Goal: Task Accomplishment & Management: Manage account settings

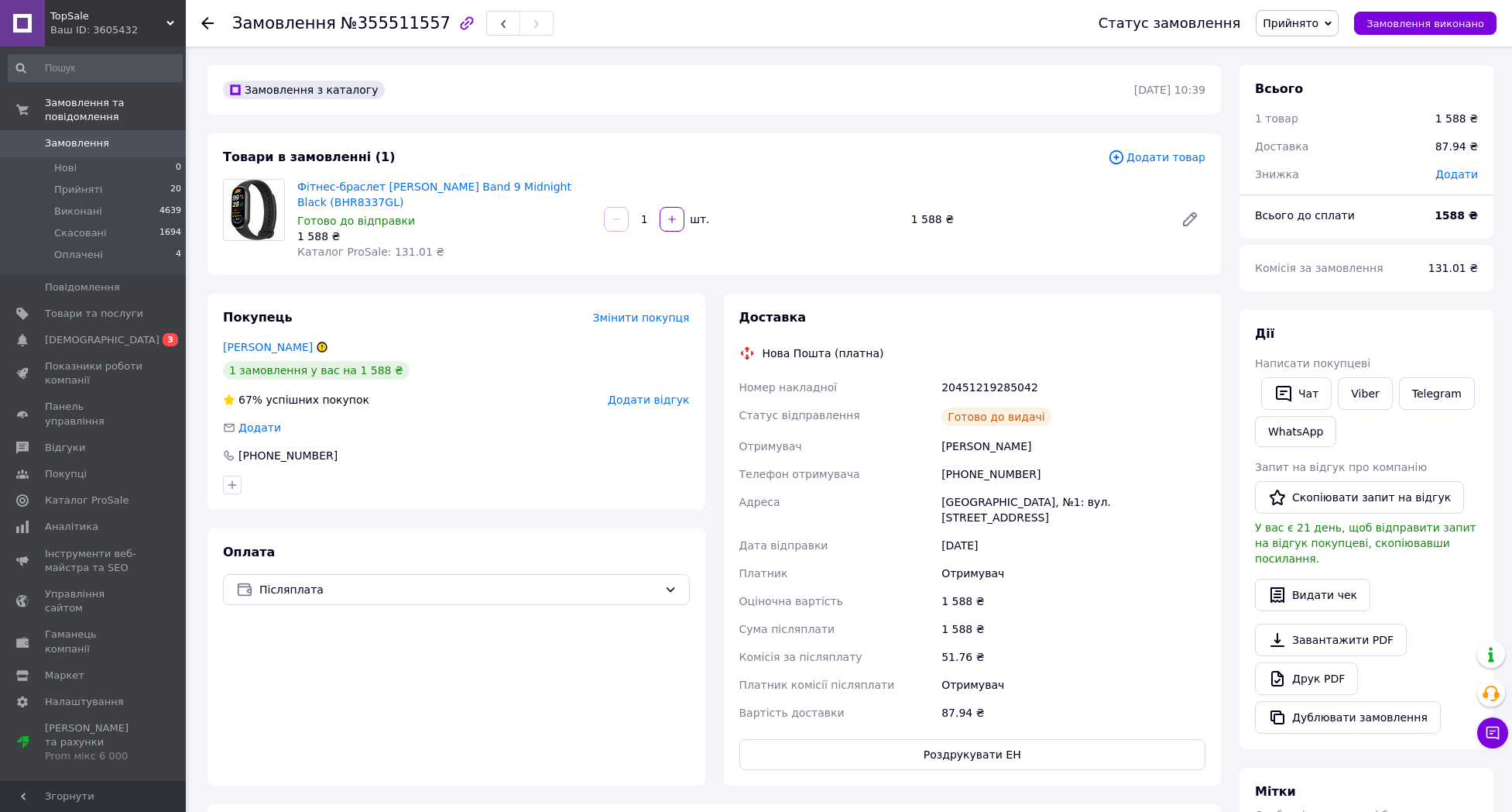
scroll to position [7, 0]
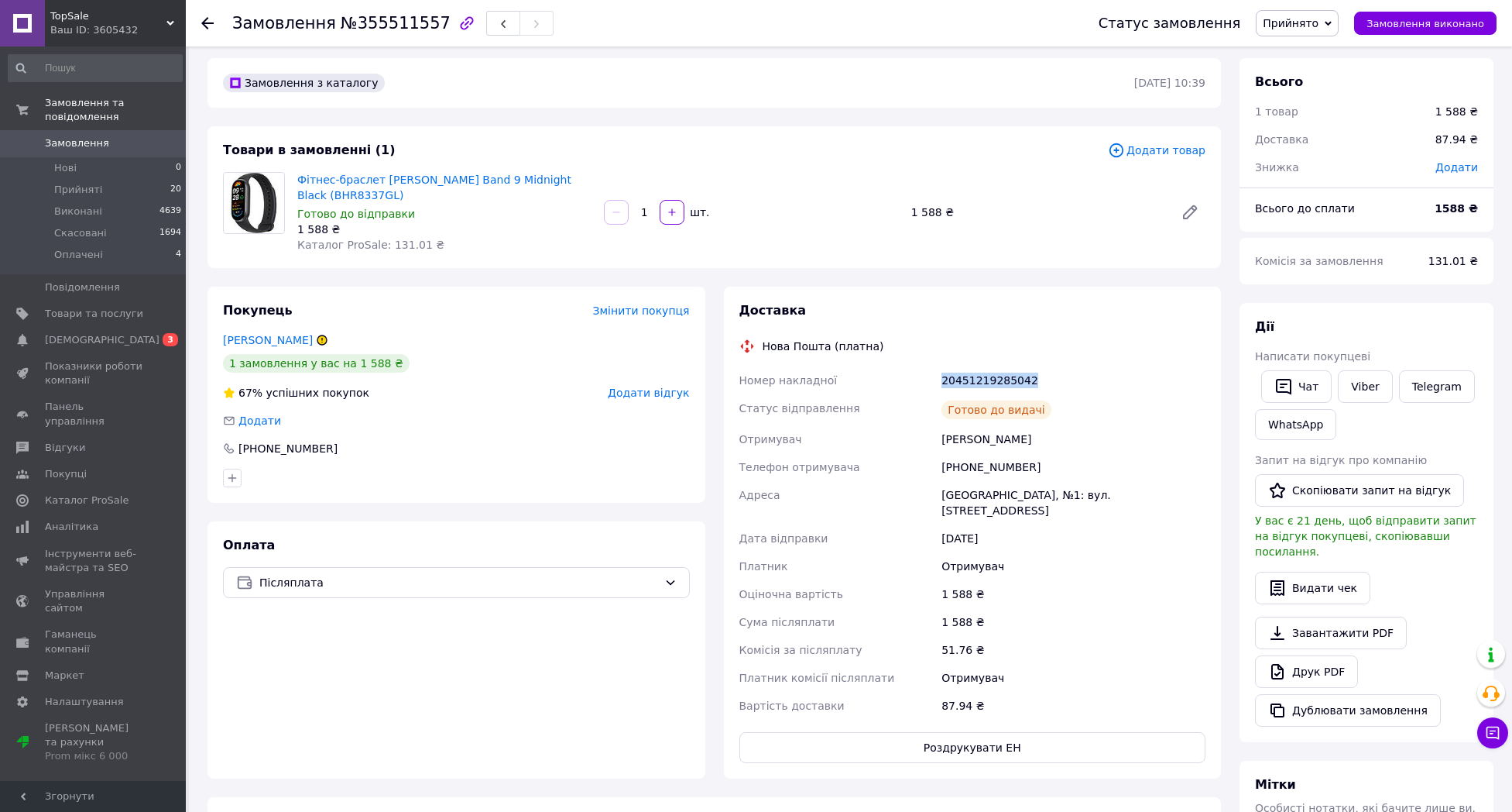
drag, startPoint x: 1041, startPoint y: 380, endPoint x: 935, endPoint y: 380, distance: 106.0
click at [935, 380] on div "Номер накладної 20451219285042 Статус відправлення Готово до видачі Отримувач М…" at bounding box center [973, 544] width 473 height 354
copy div "Номер накладної 20451219285042"
click at [960, 372] on div "20451219285042" at bounding box center [1073, 381] width 270 height 28
click at [97, 190] on span "Прийняті" at bounding box center [78, 189] width 48 height 14
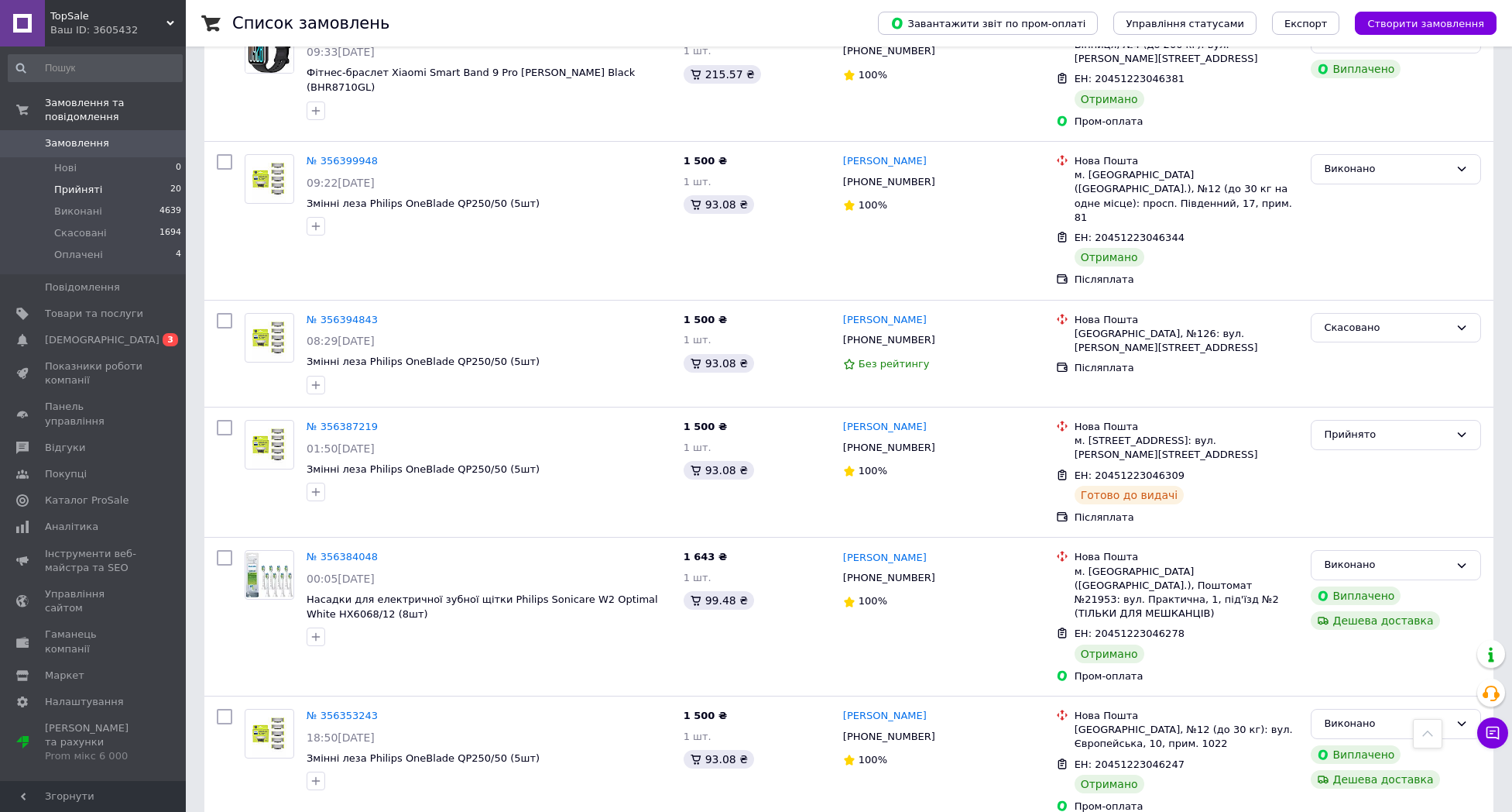
scroll to position [3657, 0]
click at [84, 189] on span "Прийняті" at bounding box center [78, 189] width 48 height 14
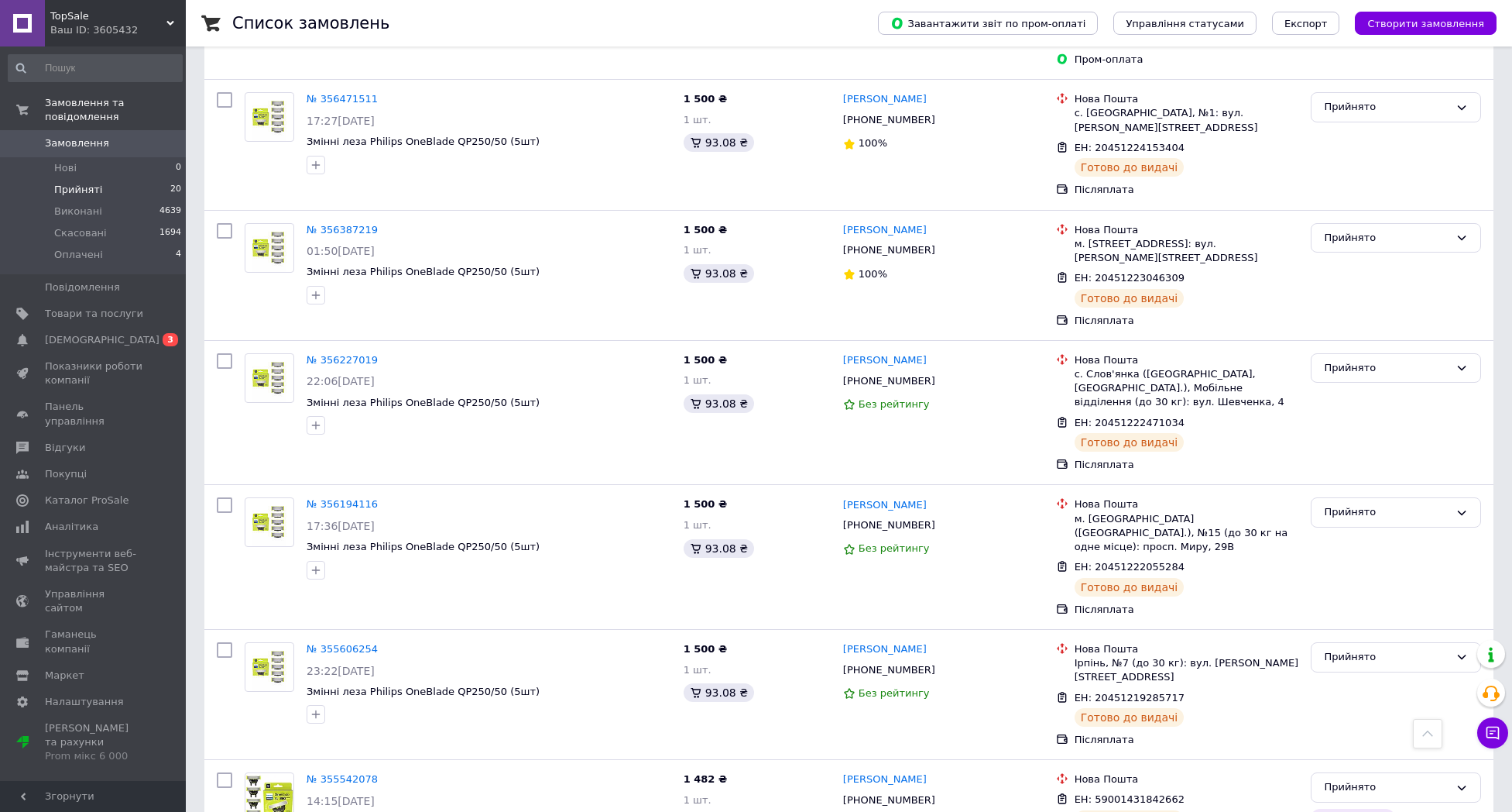
scroll to position [2074, 0]
click at [104, 139] on span "Замовлення" at bounding box center [77, 143] width 65 height 14
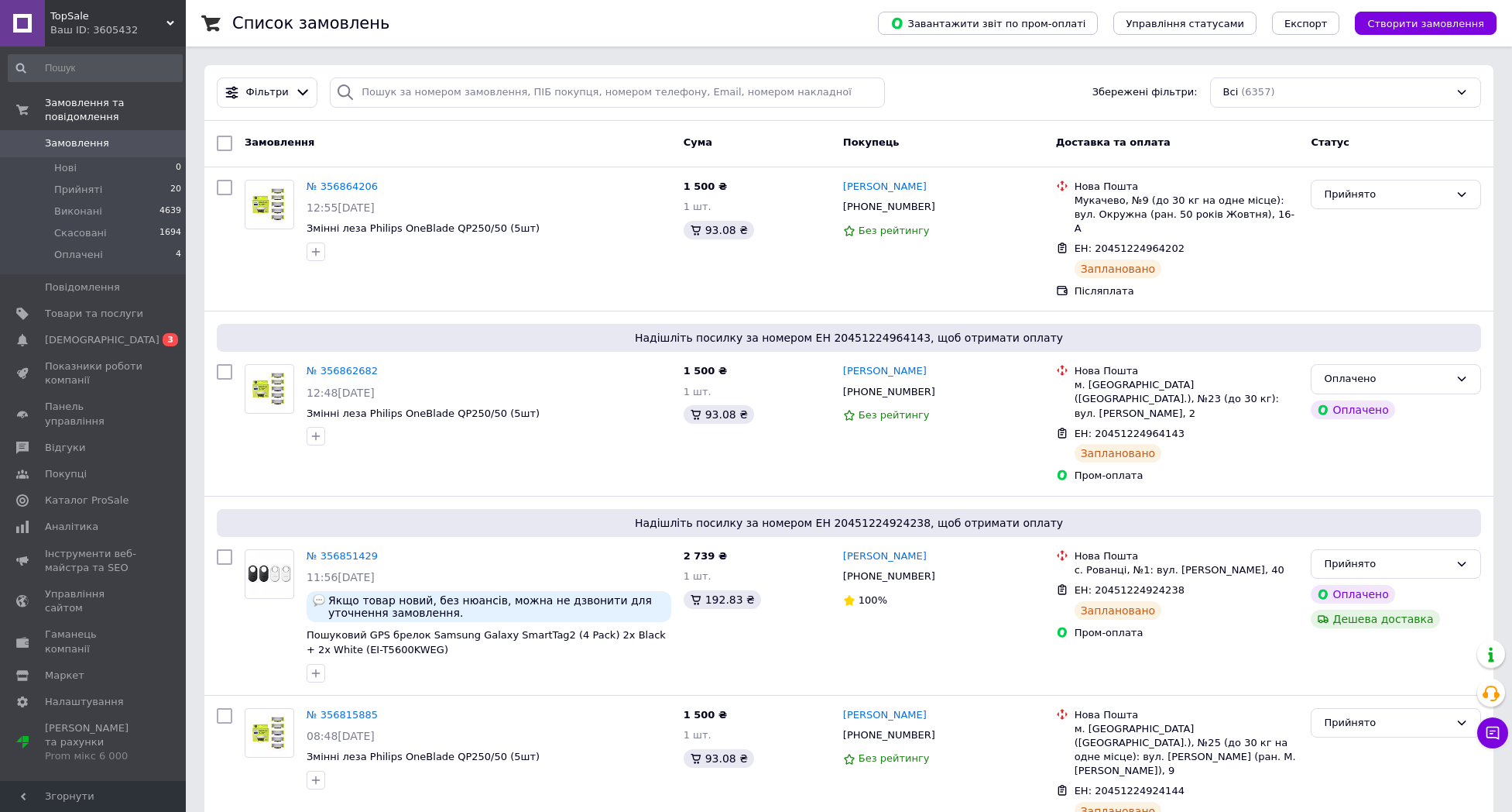
click at [93, 142] on span "Замовлення" at bounding box center [77, 143] width 65 height 14
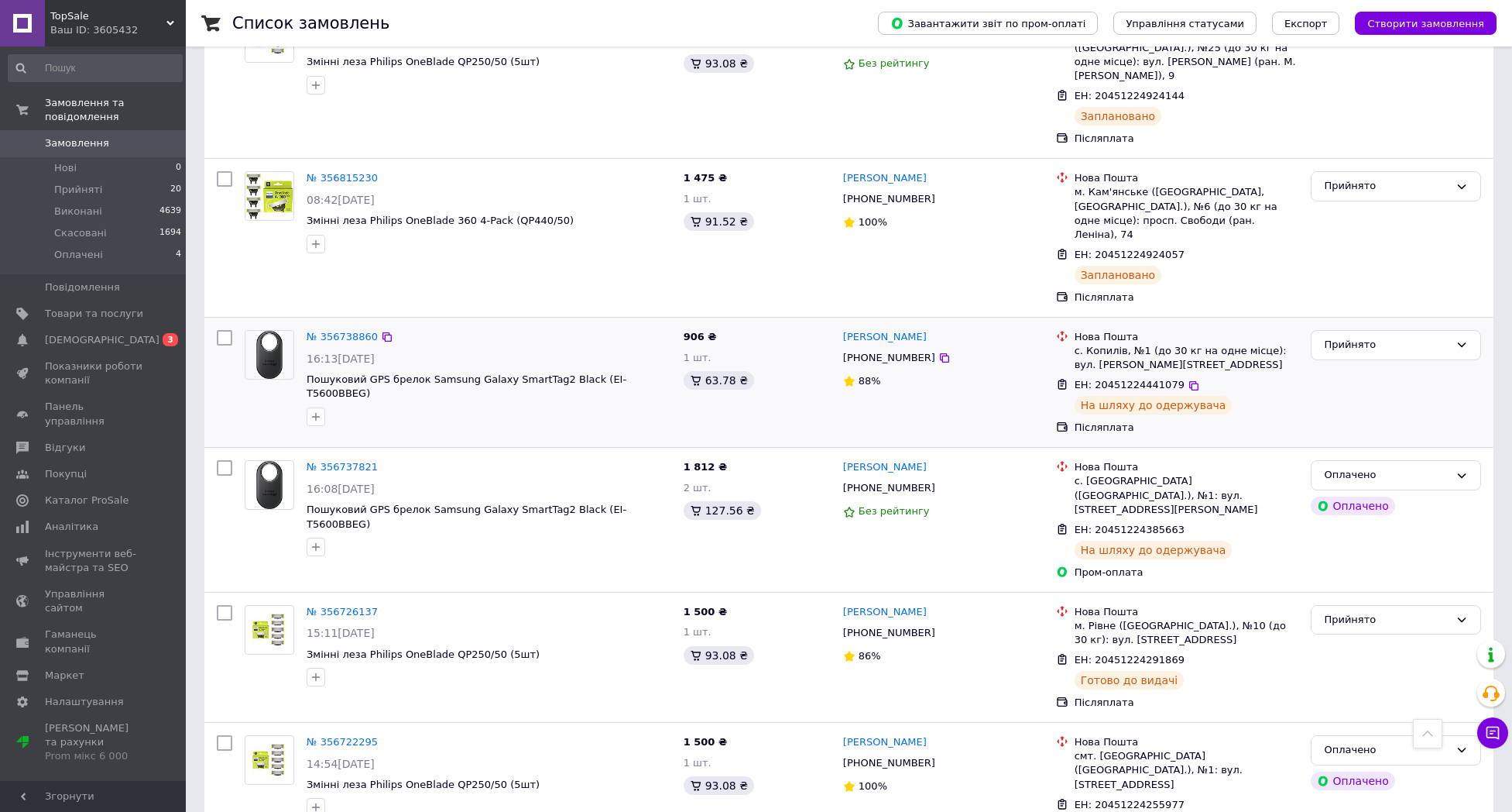
scroll to position [701, 0]
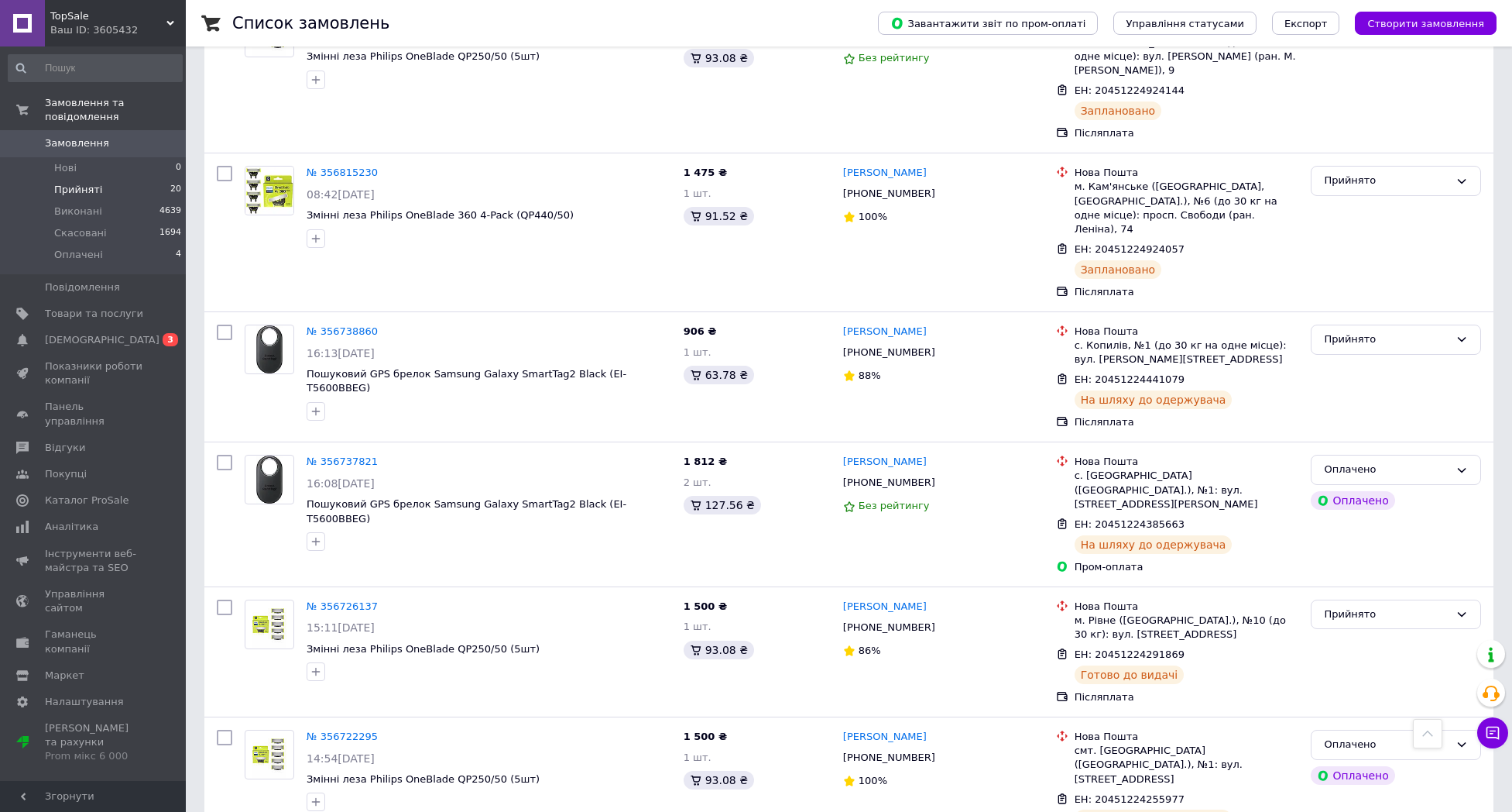
click at [90, 186] on span "Прийняті" at bounding box center [78, 189] width 48 height 14
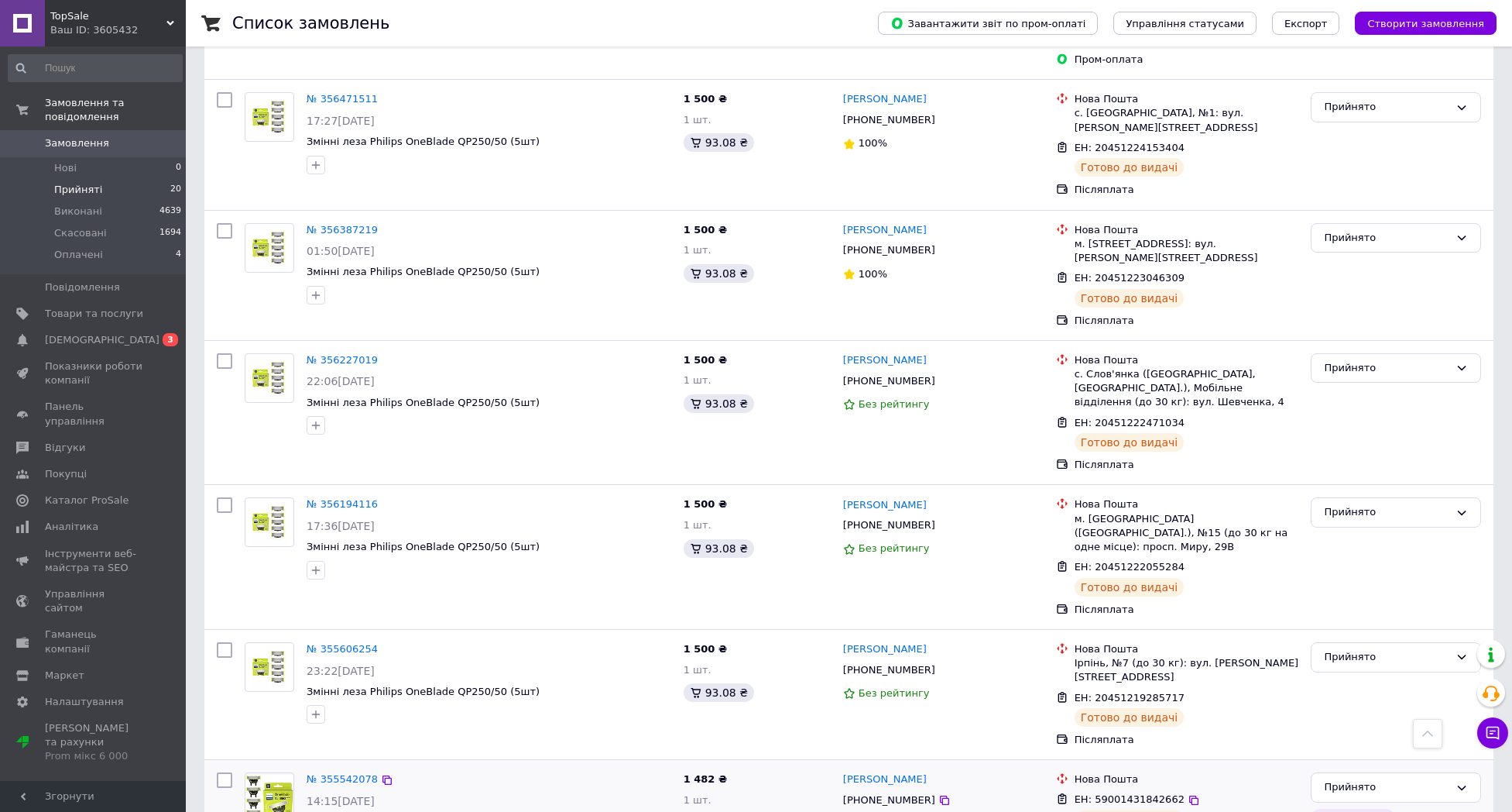
scroll to position [2074, 0]
click at [101, 150] on span "Замовлення" at bounding box center [77, 143] width 65 height 14
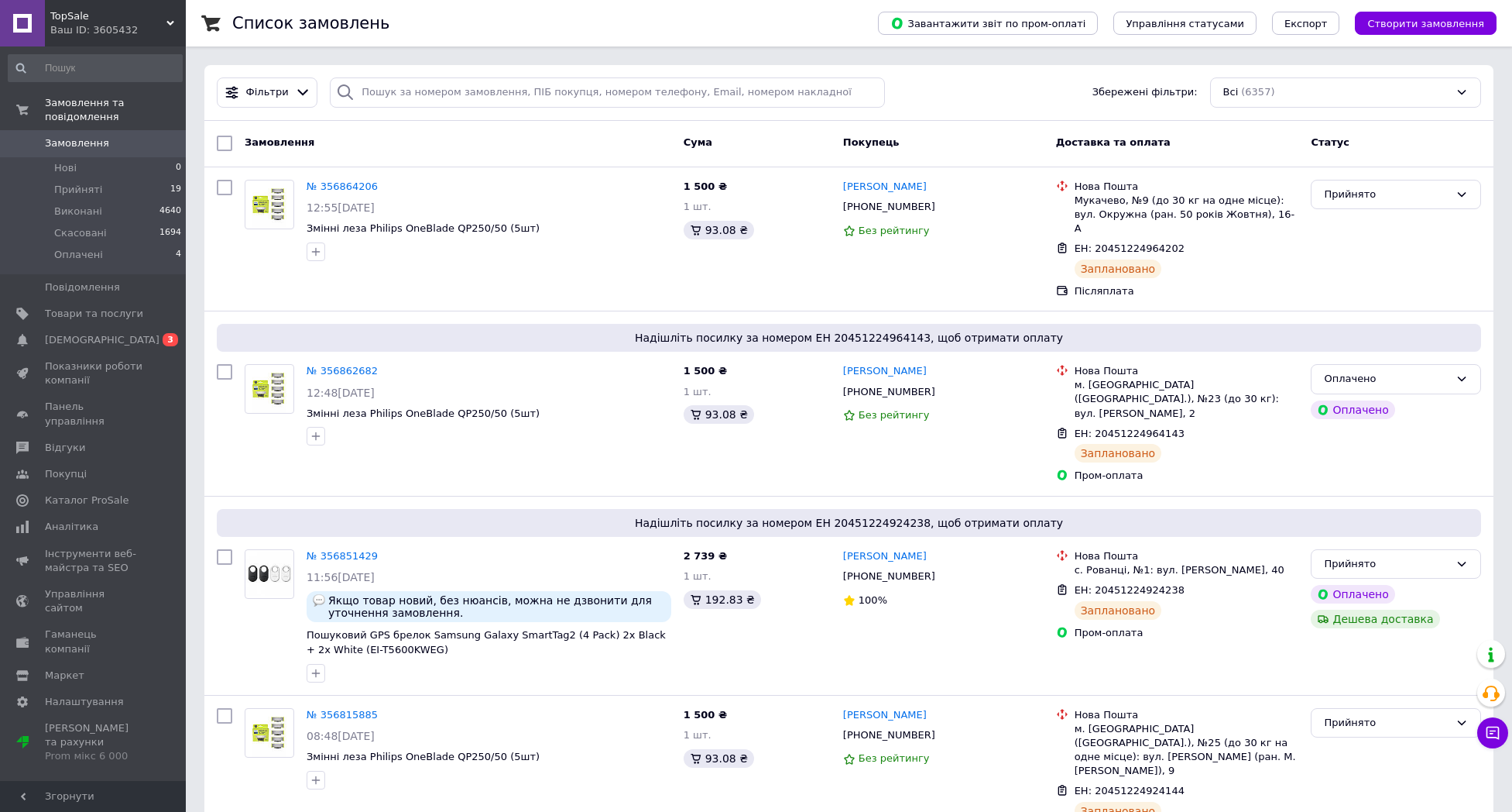
click at [73, 145] on span "Замовлення" at bounding box center [77, 143] width 65 height 14
click at [91, 327] on link "[DEMOGRAPHIC_DATA] 0 3" at bounding box center [95, 340] width 191 height 26
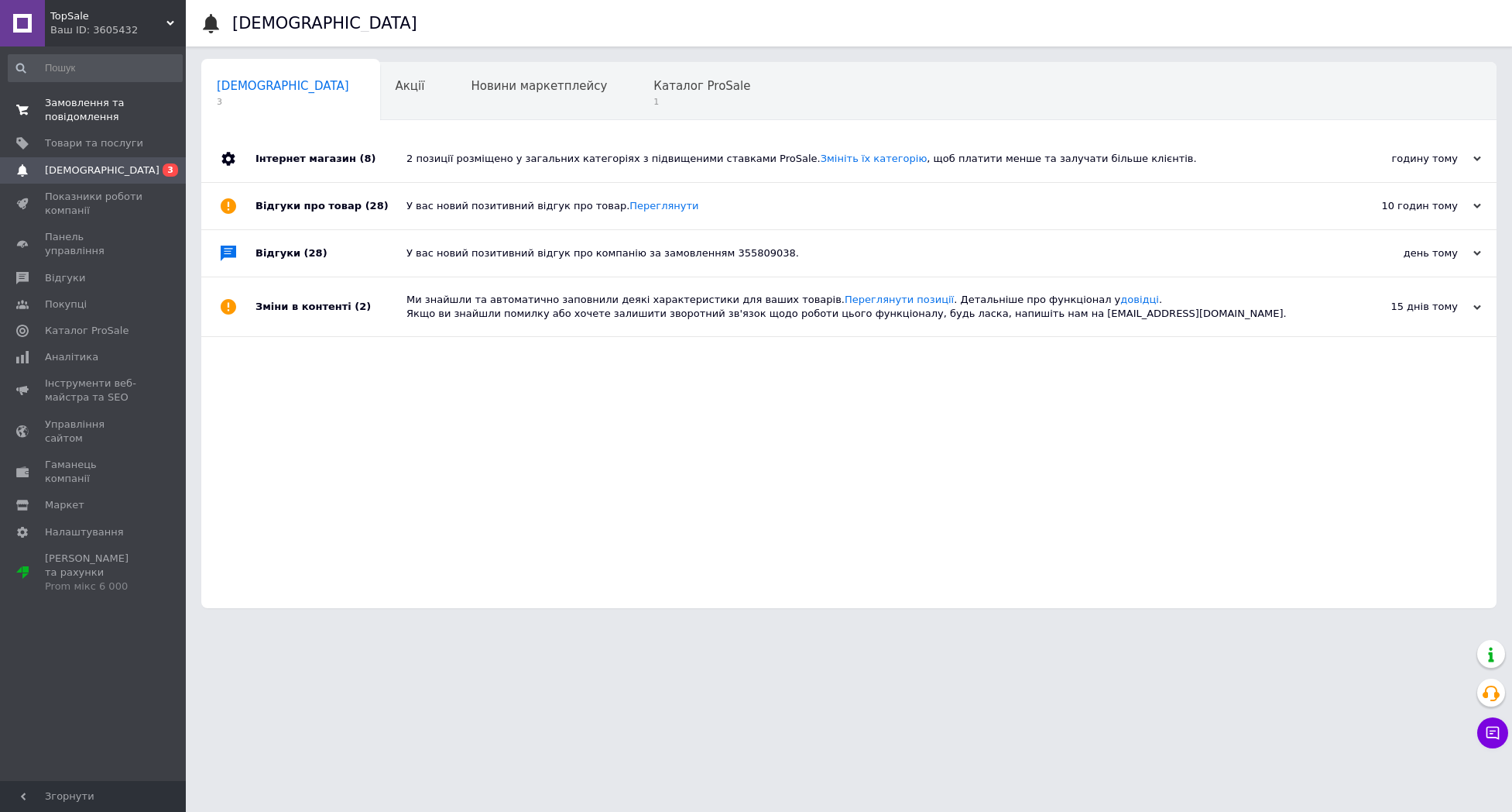
click at [152, 98] on span "0 0" at bounding box center [164, 110] width 43 height 28
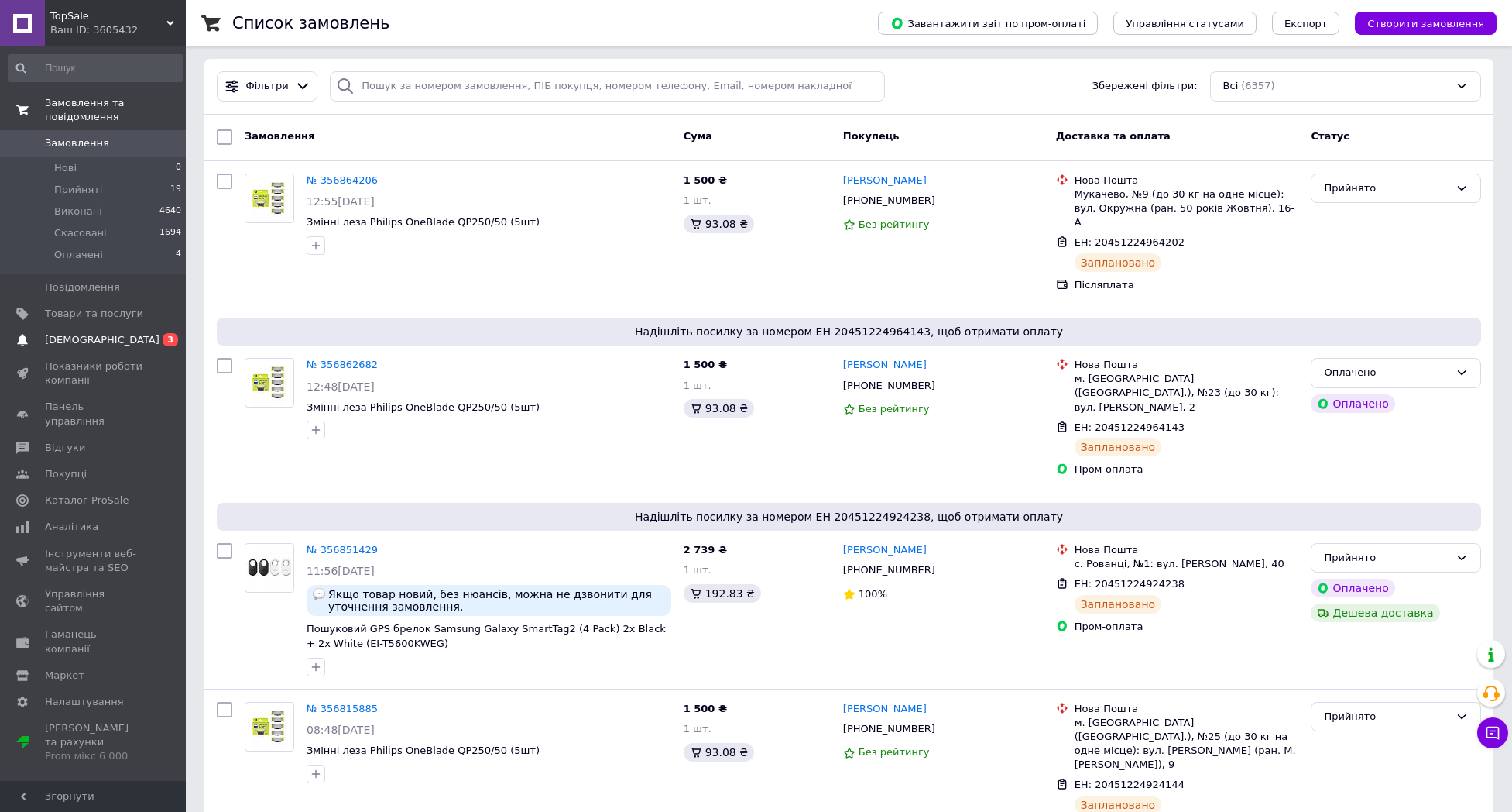
scroll to position [12, 0]
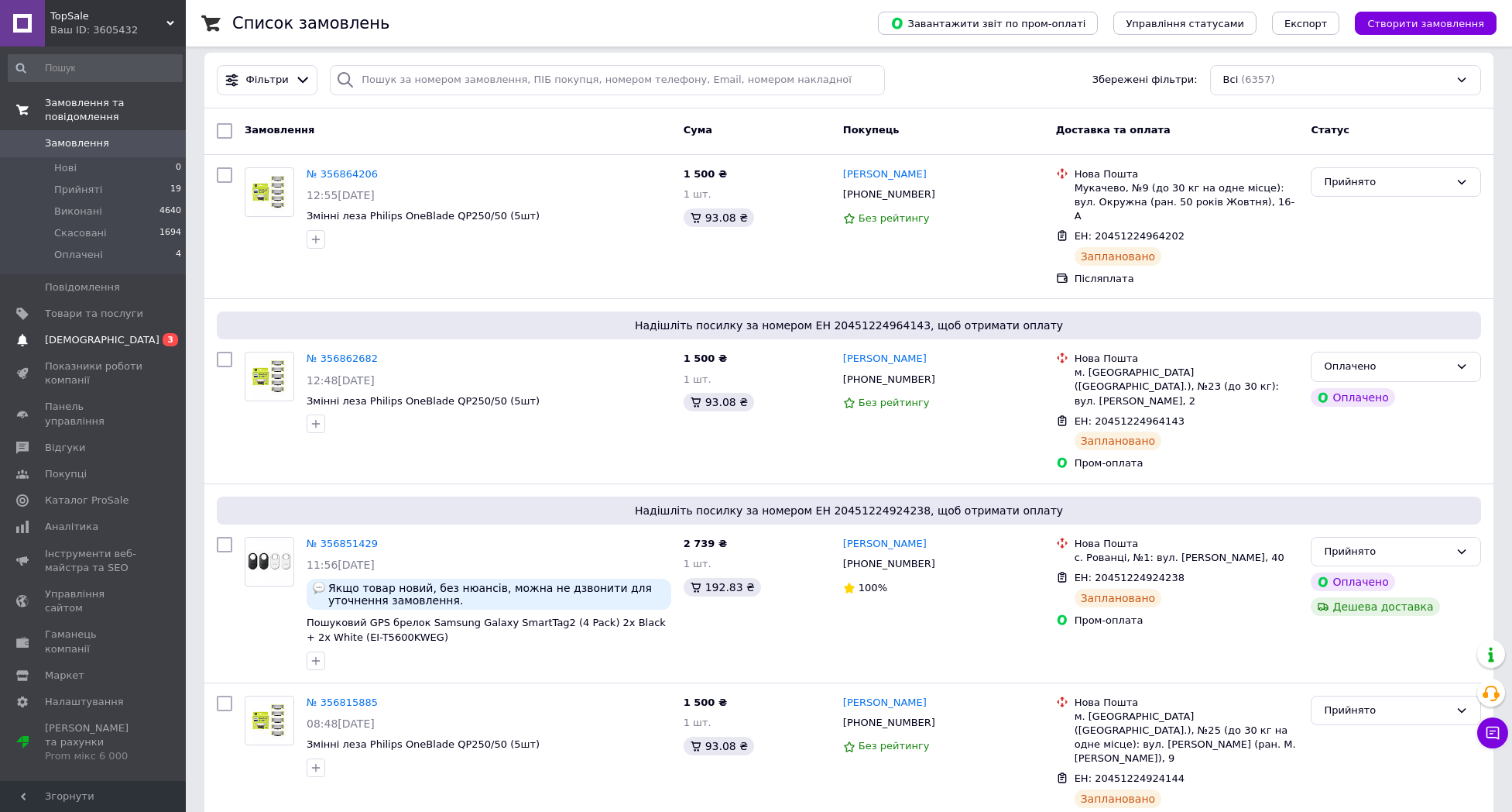
click at [132, 333] on span "[DEMOGRAPHIC_DATA]" at bounding box center [94, 340] width 98 height 14
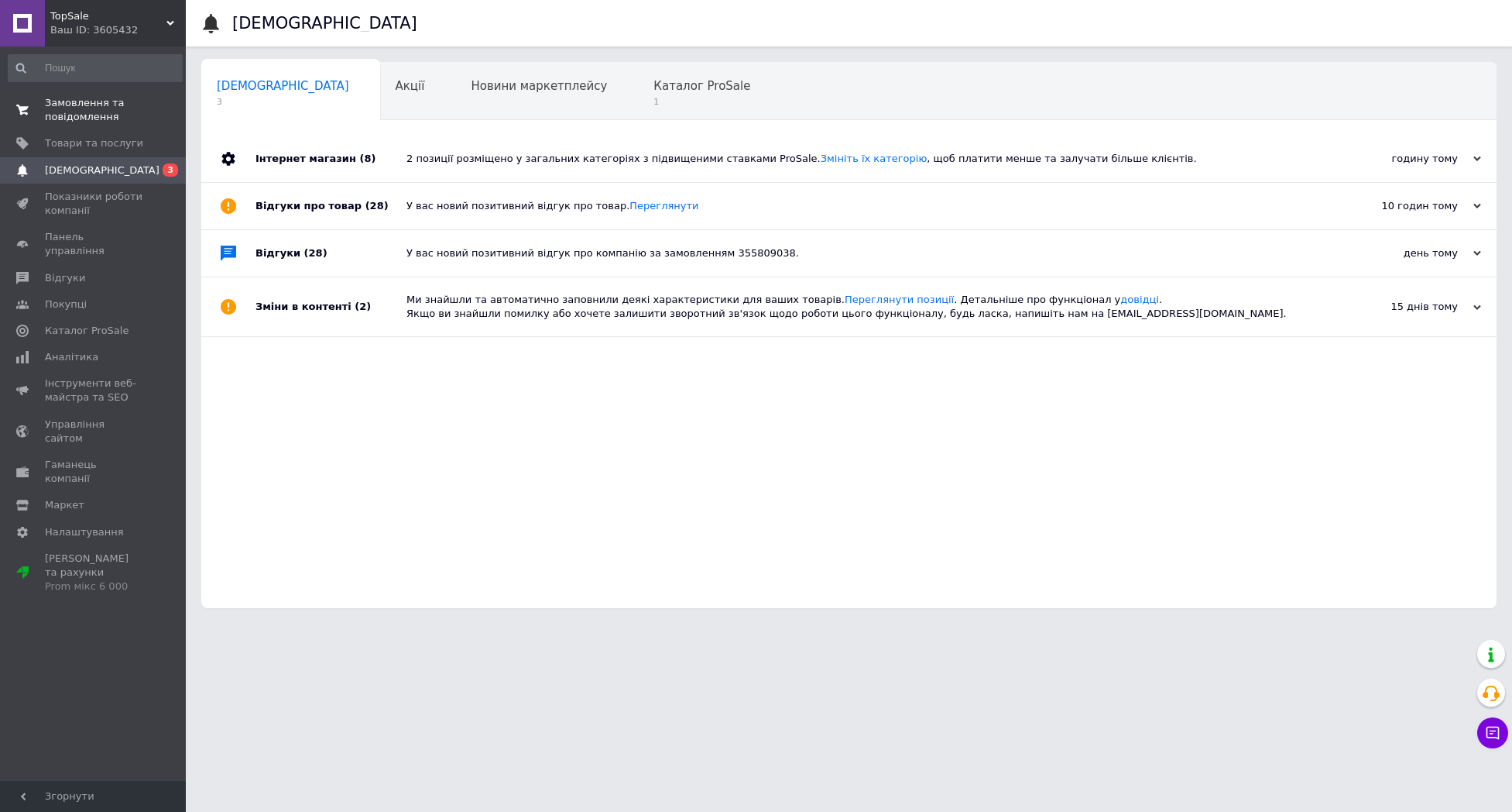
click at [44, 111] on span at bounding box center [22, 110] width 45 height 28
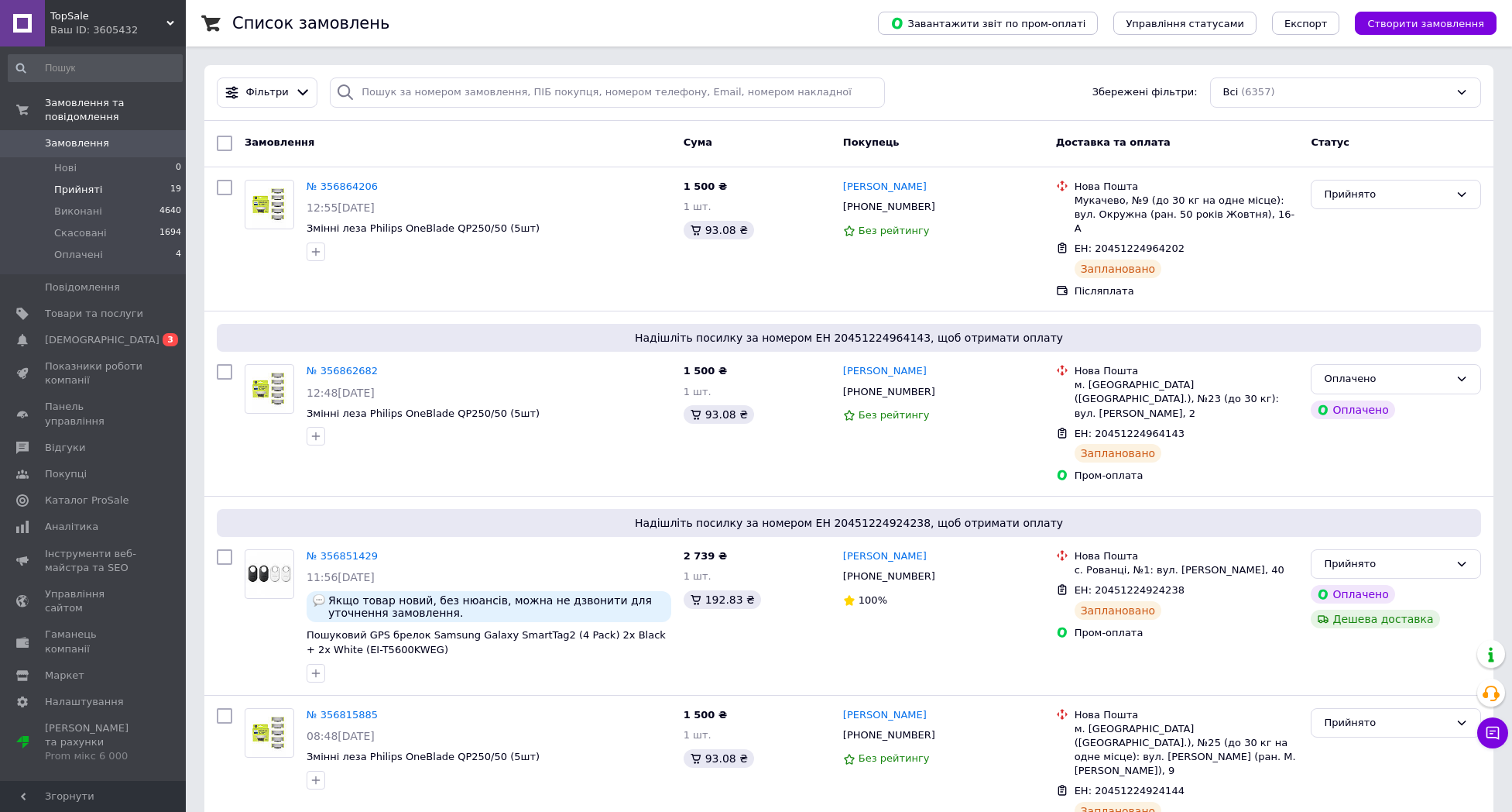
click at [81, 187] on span "Прийняті" at bounding box center [78, 189] width 48 height 14
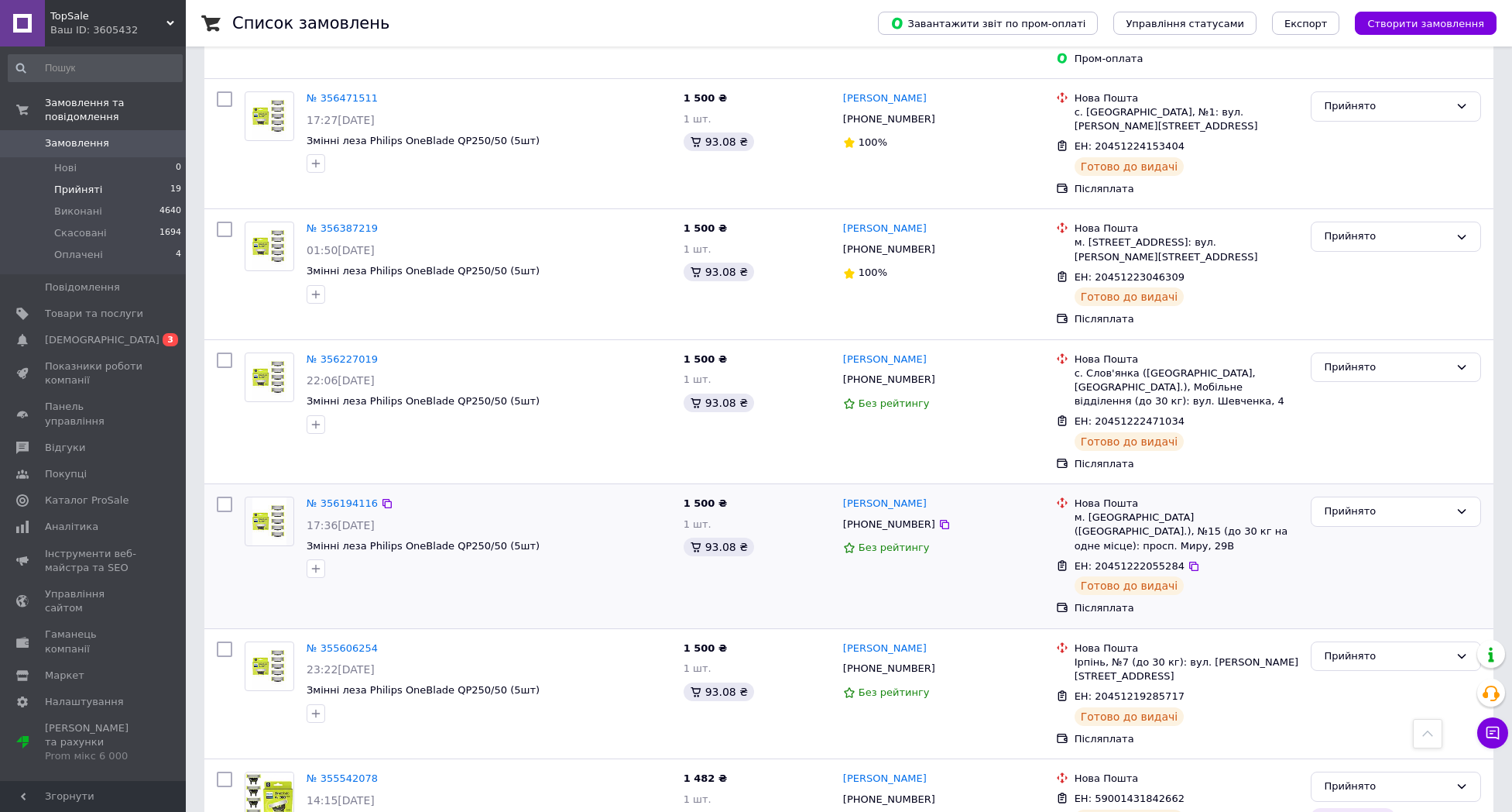
scroll to position [1945, 0]
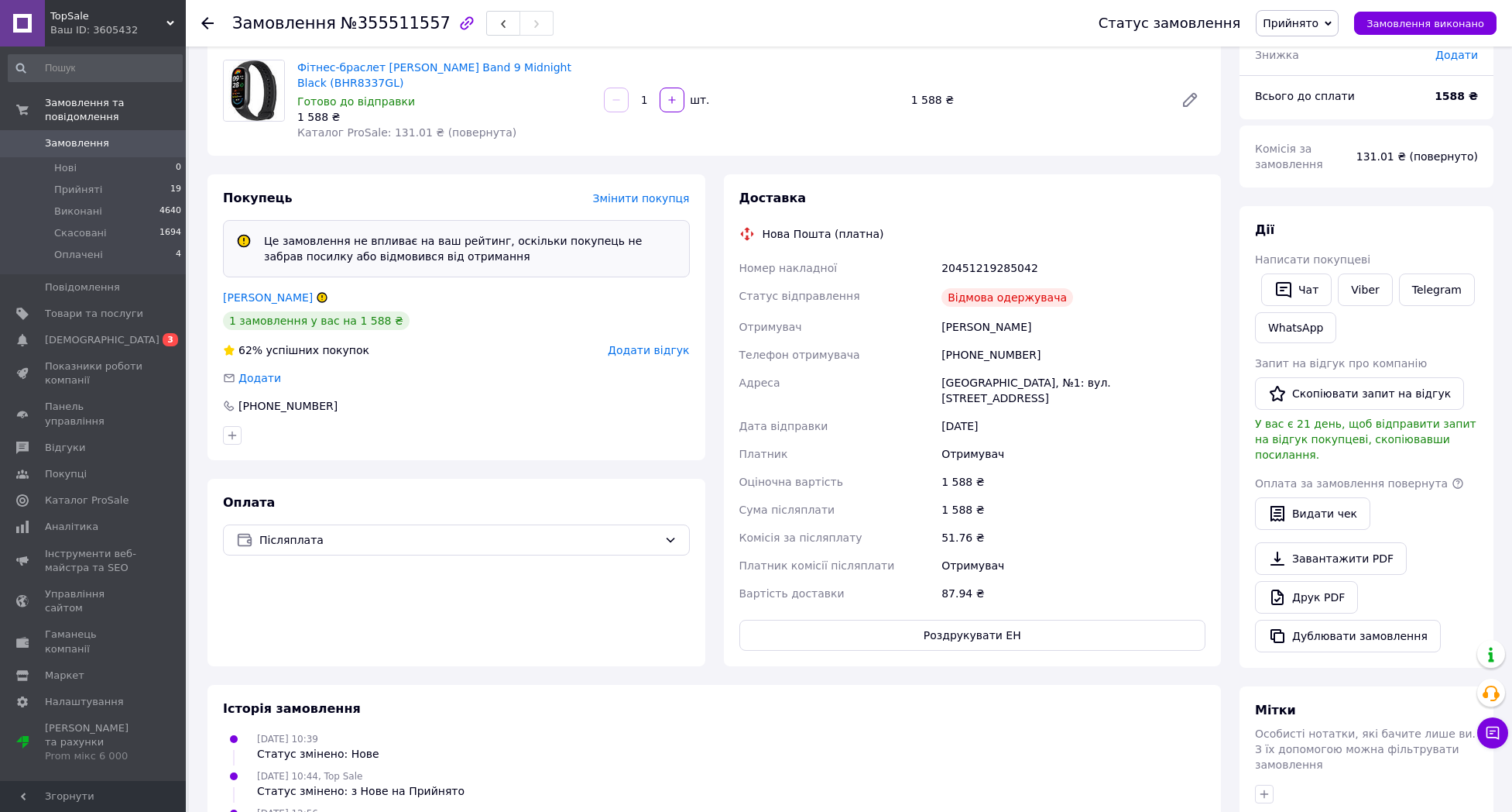
scroll to position [86, 0]
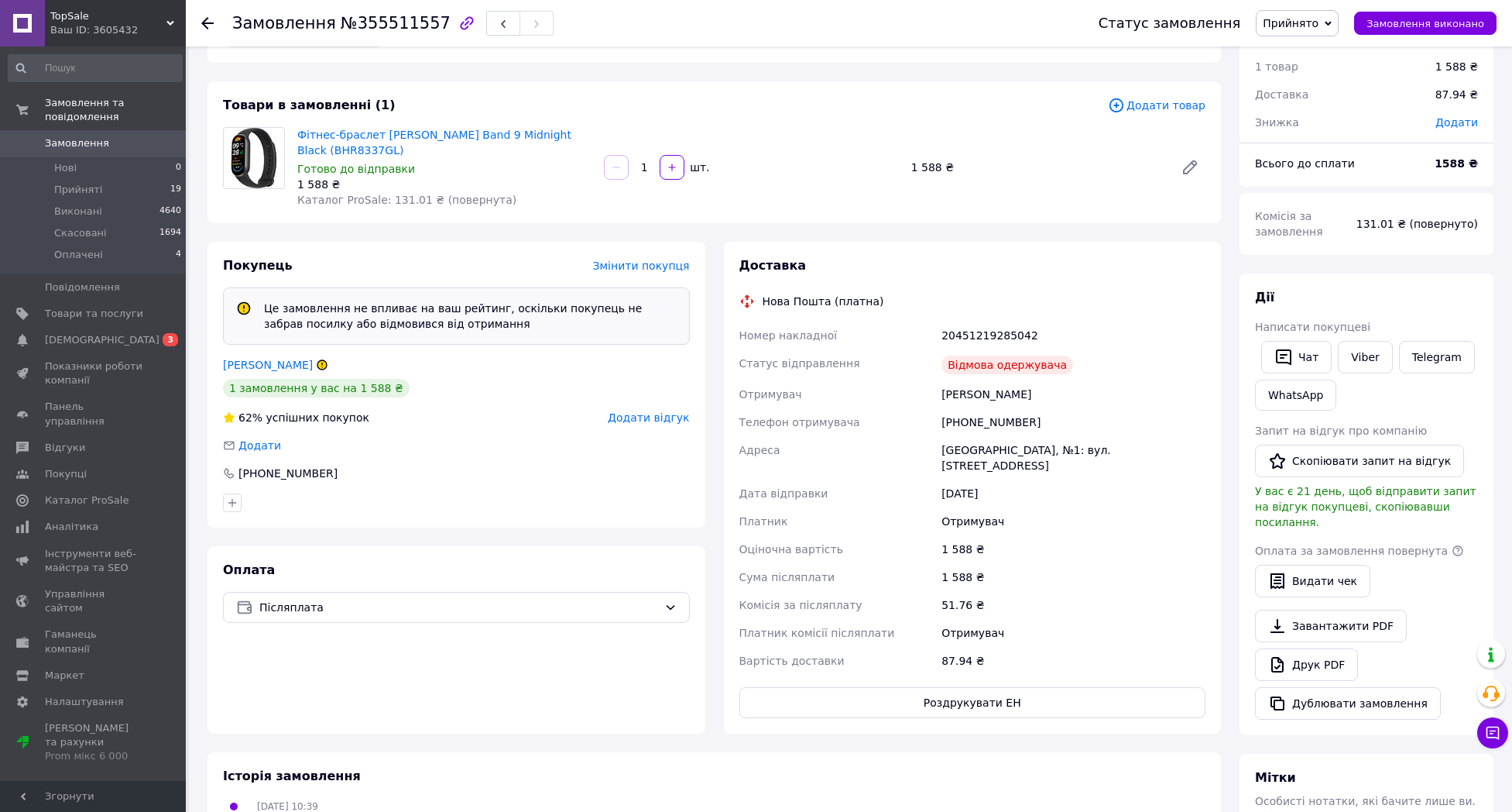
click at [664, 414] on span "Додати відгук" at bounding box center [648, 417] width 81 height 12
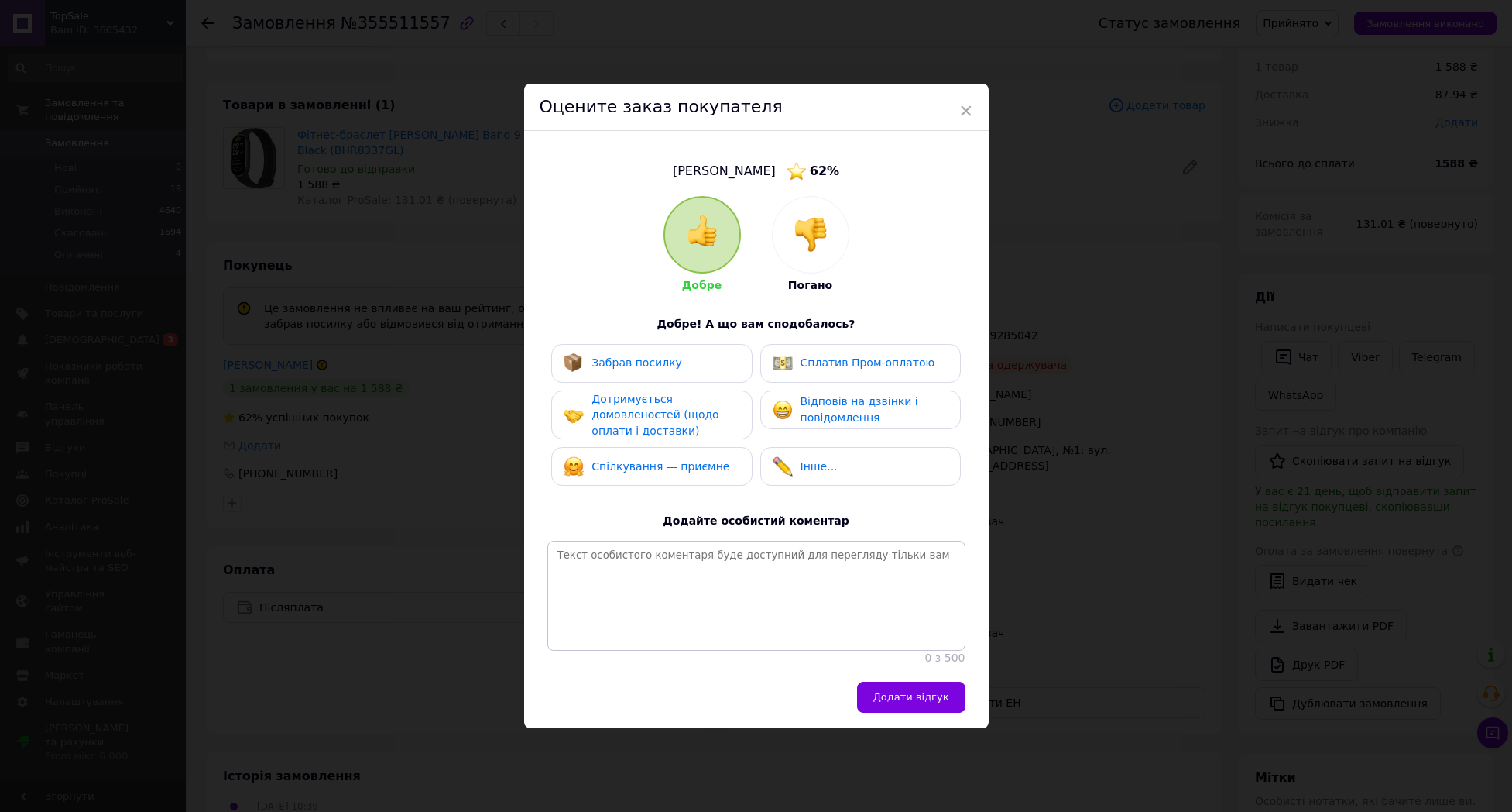
drag, startPoint x: 763, startPoint y: 229, endPoint x: 781, endPoint y: 231, distance: 18.1
click at [765, 229] on div "Добре Погано" at bounding box center [756, 244] width 186 height 97
click at [783, 231] on div at bounding box center [810, 234] width 76 height 76
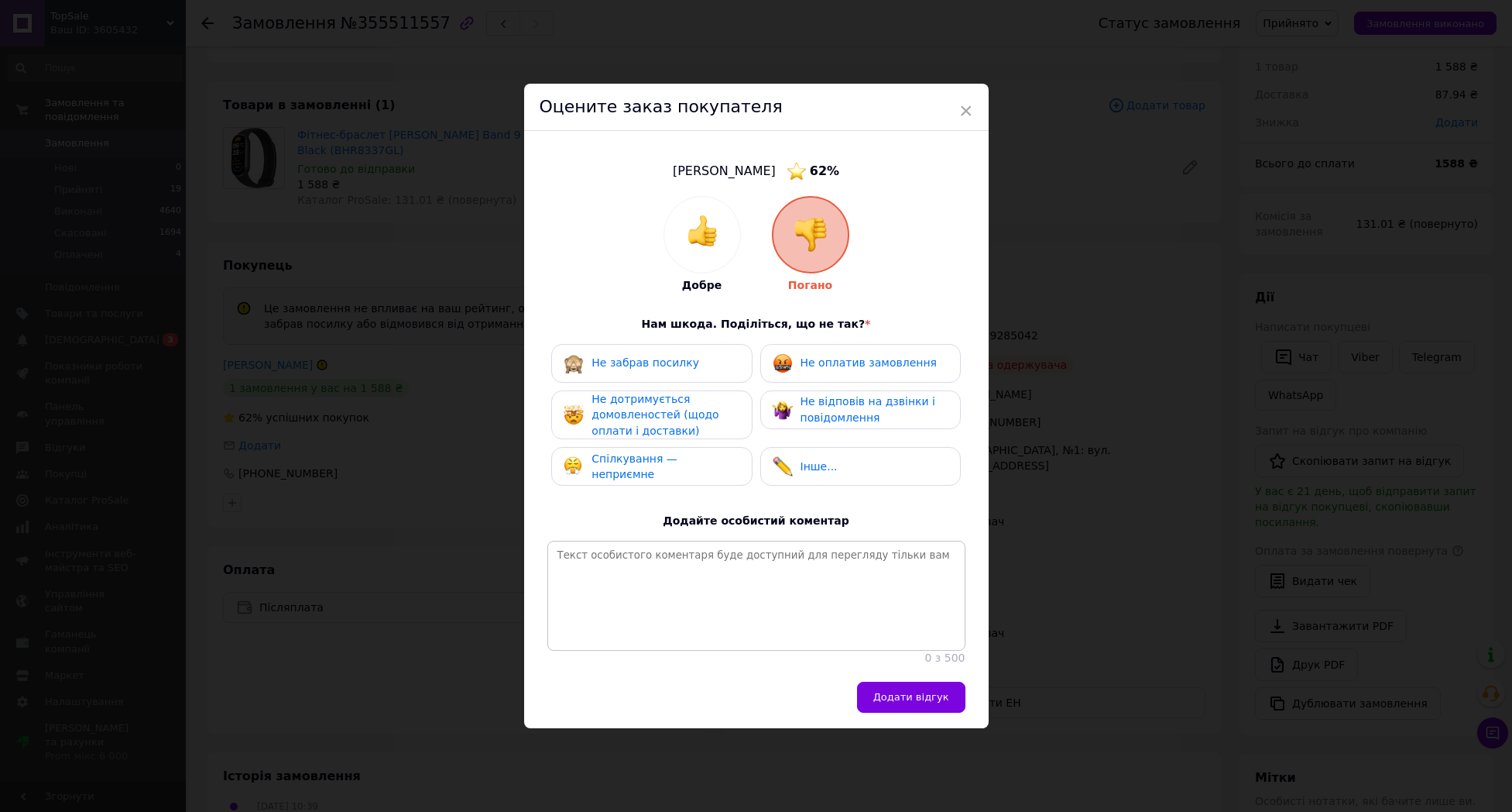
drag, startPoint x: 673, startPoint y: 371, endPoint x: 667, endPoint y: 392, distance: 21.8
click at [673, 368] on span "Не забрав посилку" at bounding box center [646, 362] width 108 height 12
drag, startPoint x: 655, startPoint y: 420, endPoint x: 654, endPoint y: 446, distance: 26.0
click at [655, 420] on span "Не дотримується домовленостей (щодо оплати і доставки)" at bounding box center [655, 415] width 127 height 44
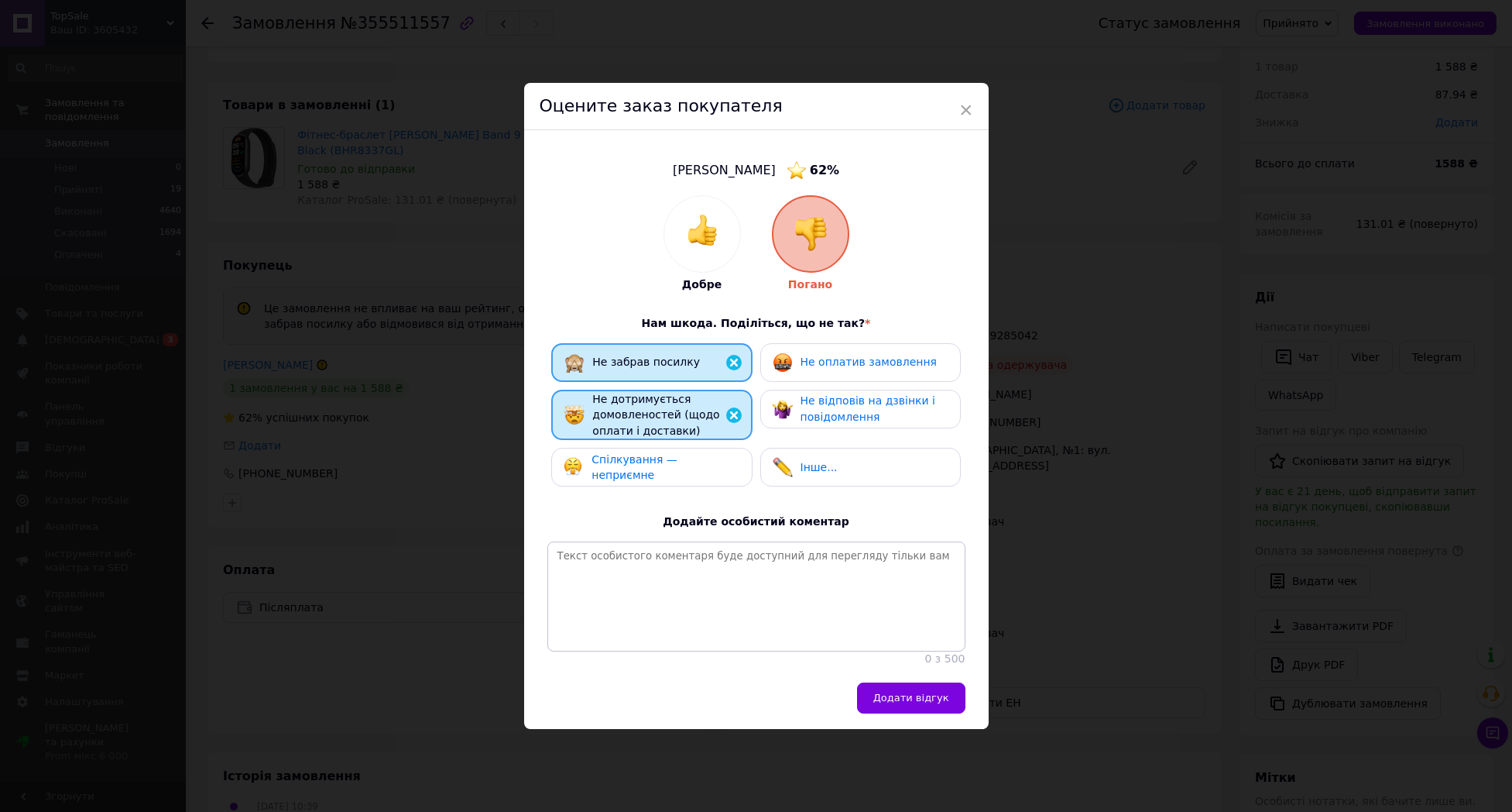
drag, startPoint x: 653, startPoint y: 455, endPoint x: 669, endPoint y: 457, distance: 16.1
click at [654, 455] on div "Спілкування — неприємне" at bounding box center [651, 467] width 200 height 38
click at [805, 425] on div "Не відповів на дзвінки і повідомлення" at bounding box center [875, 408] width 147 height 32
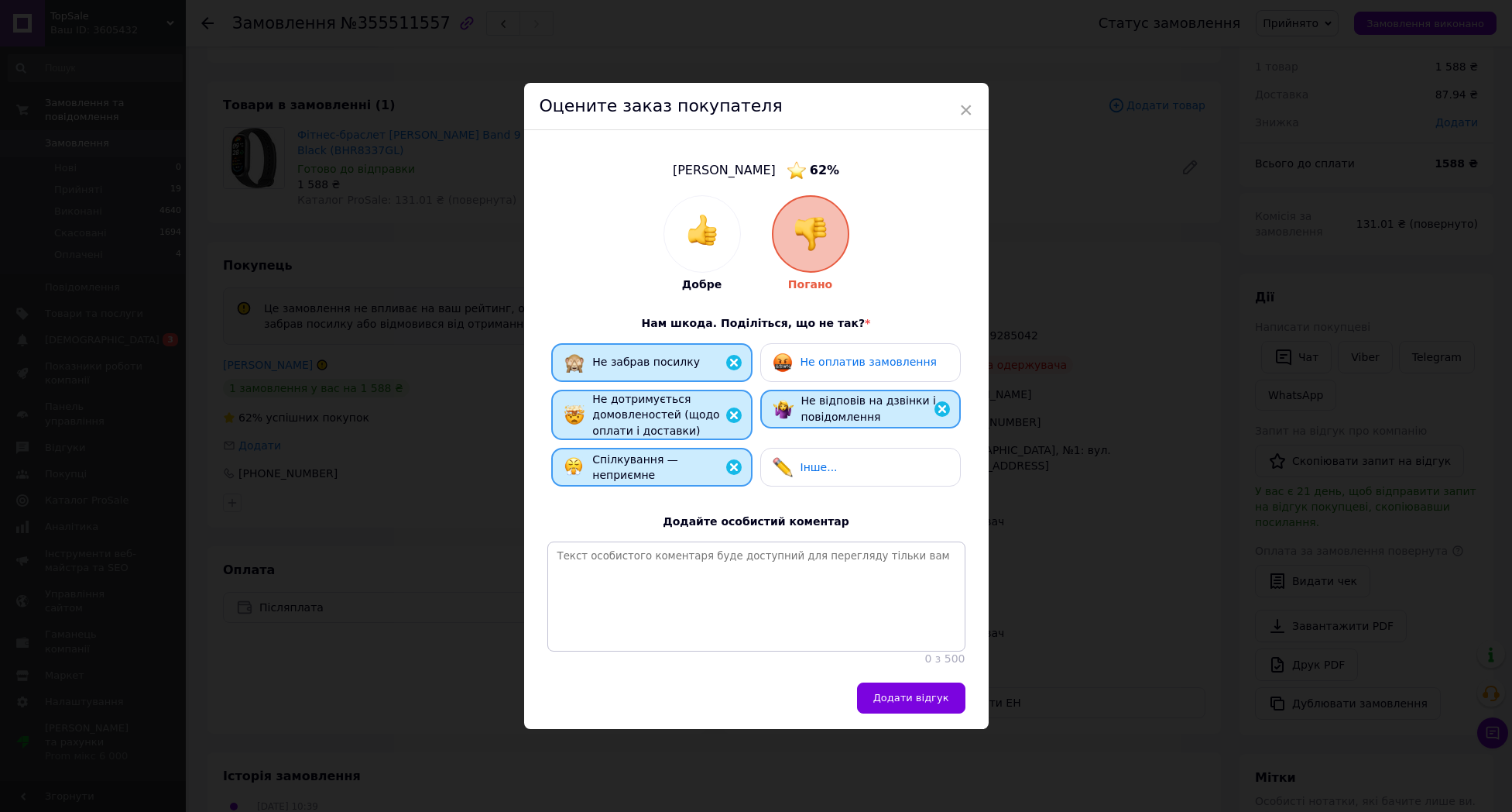
click at [860, 354] on div "Не оплатив замовлення" at bounding box center [860, 362] width 200 height 38
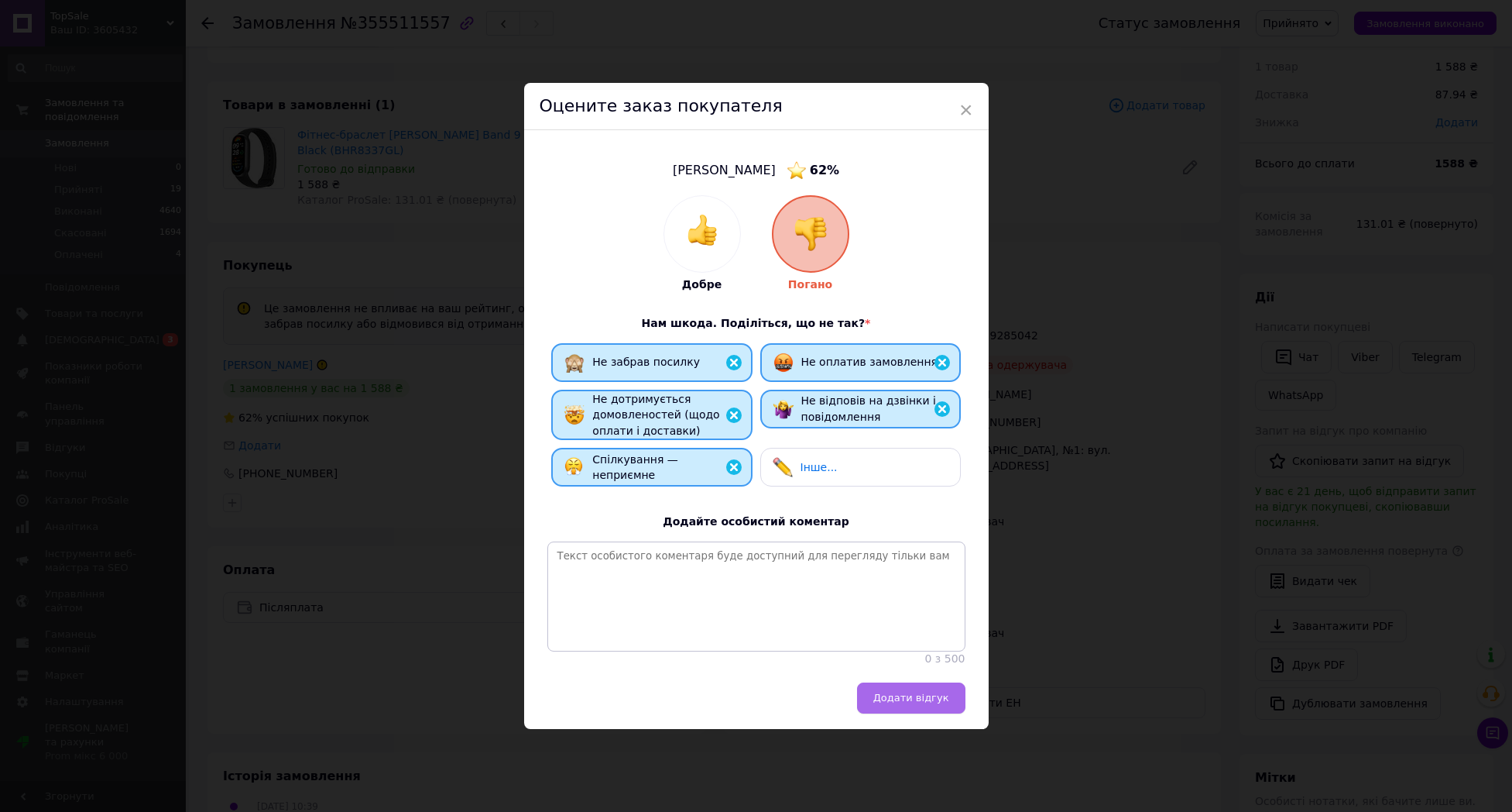
click at [915, 702] on button "Додати відгук" at bounding box center [911, 698] width 108 height 31
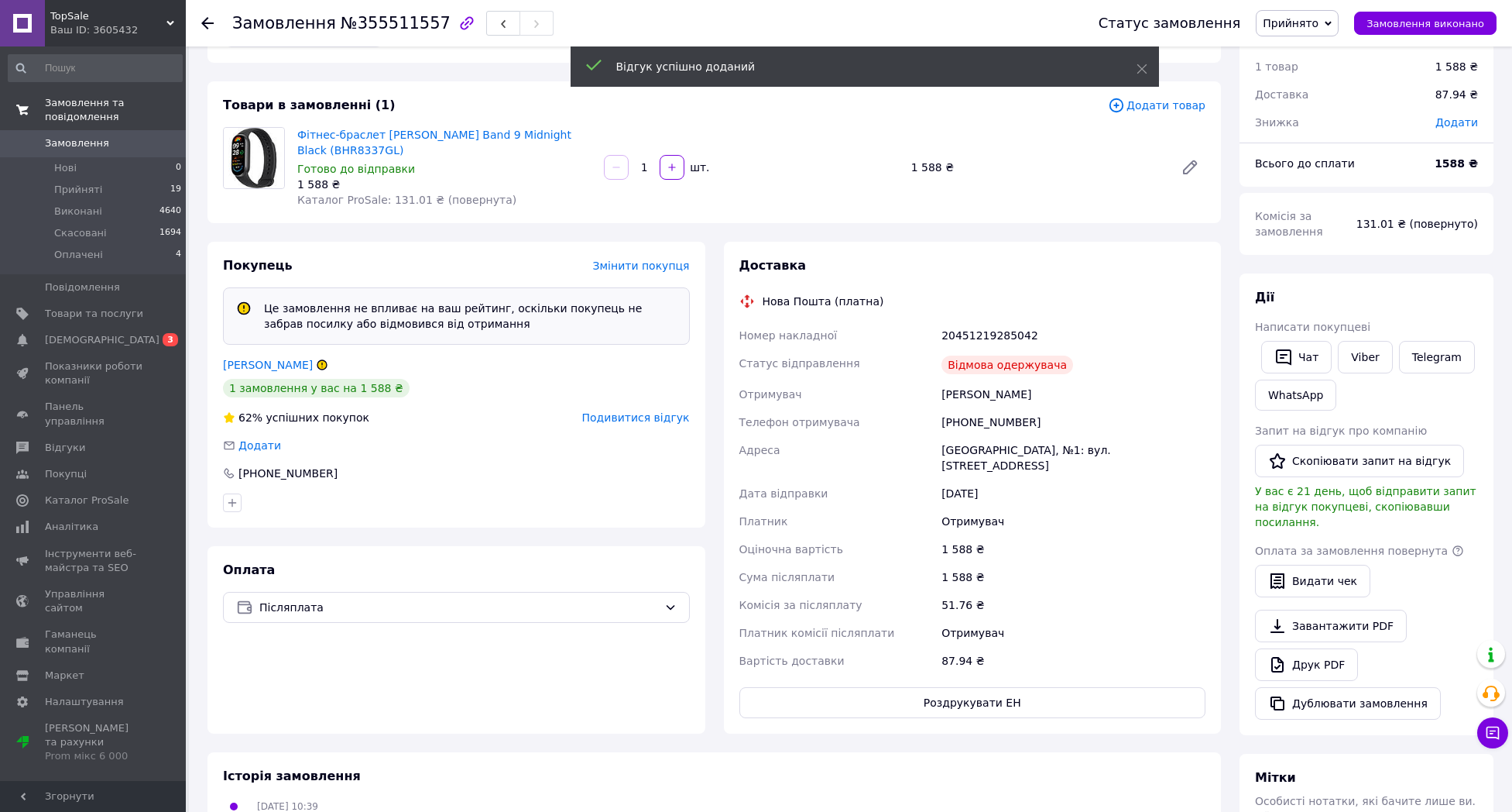
click at [108, 125] on link "Замовлення та повідомлення" at bounding box center [95, 110] width 191 height 40
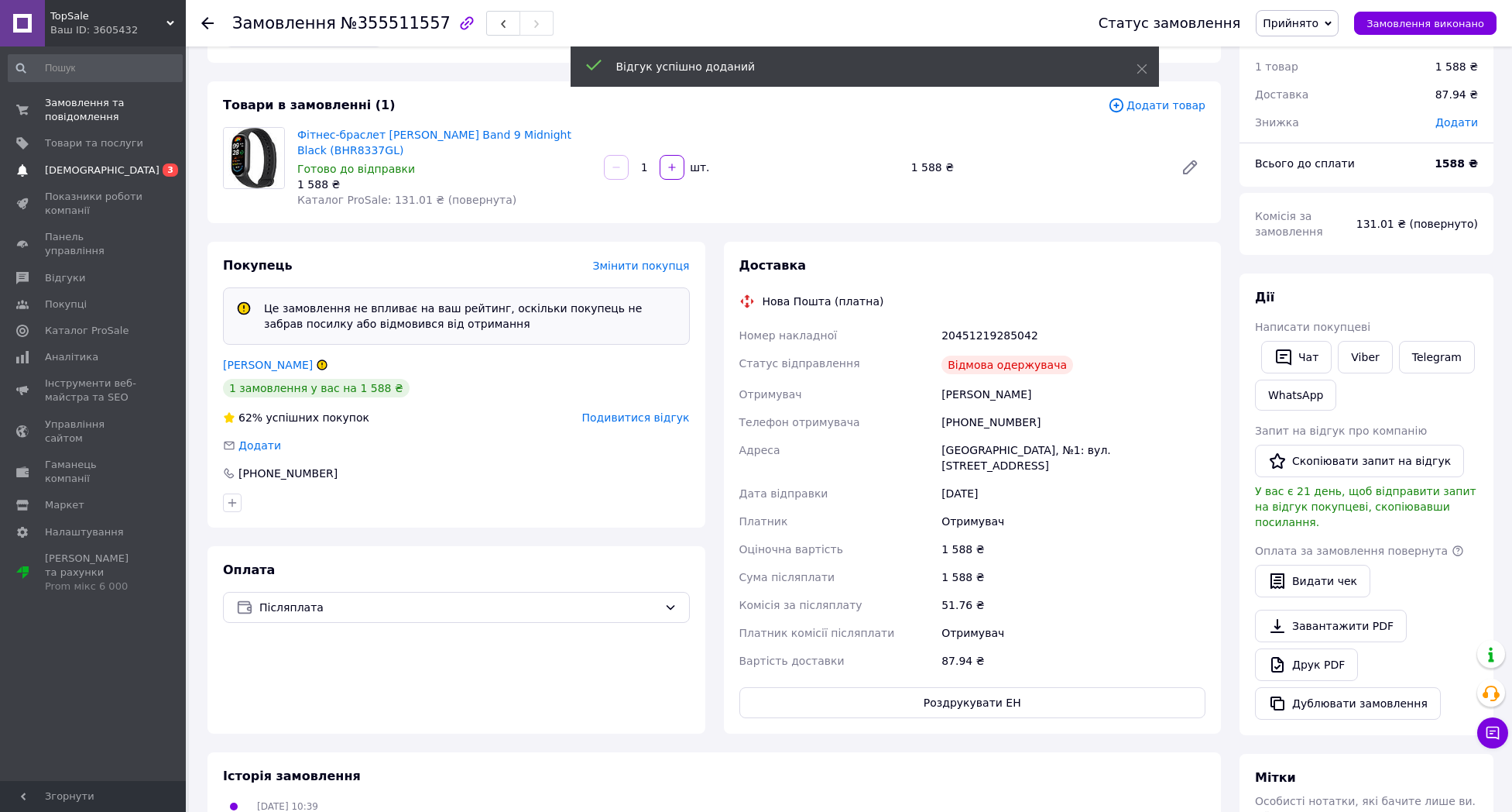
click at [101, 164] on span "[DEMOGRAPHIC_DATA]" at bounding box center [102, 170] width 115 height 14
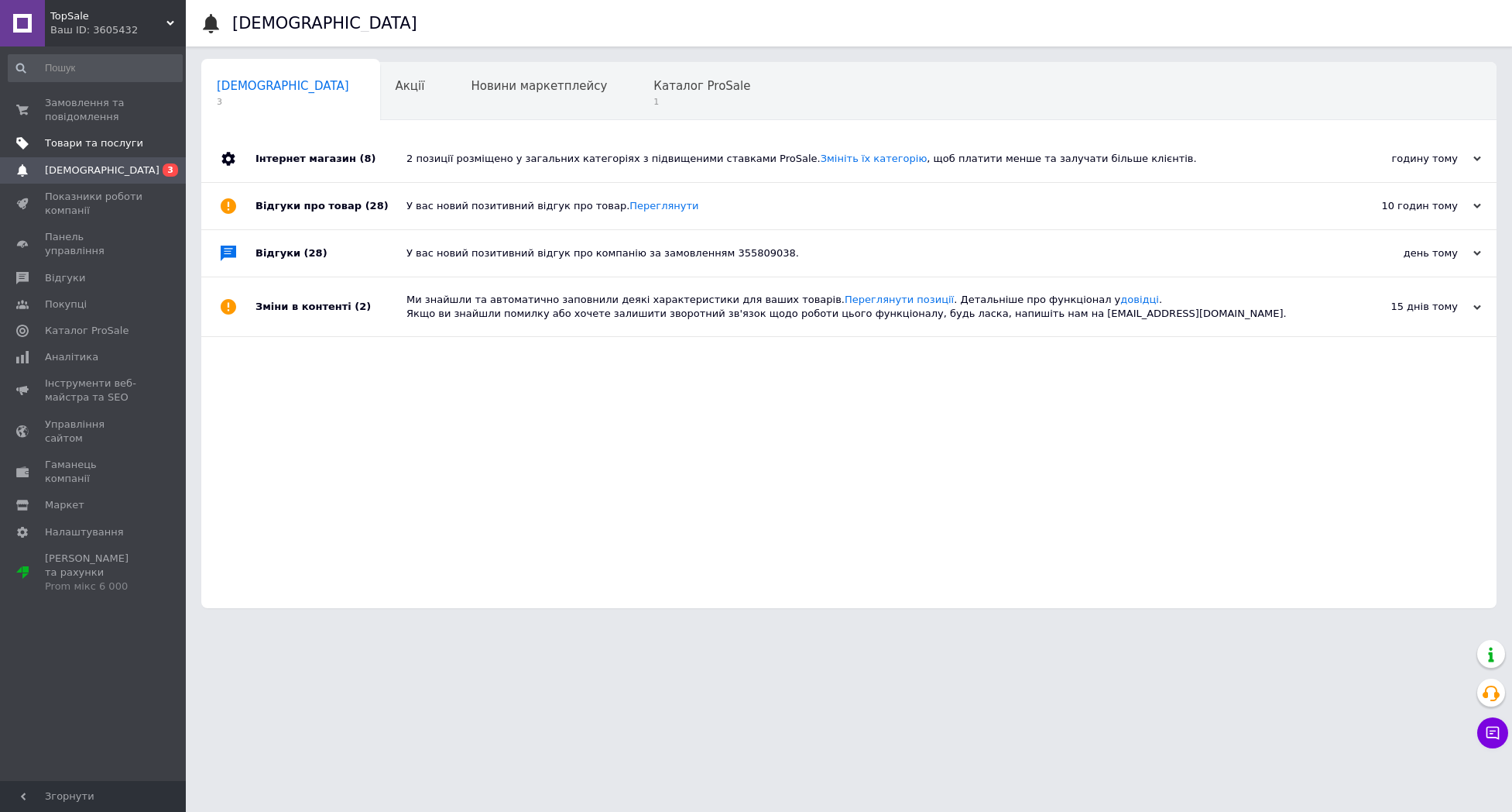
click at [128, 147] on span "Товари та послуги" at bounding box center [94, 143] width 98 height 14
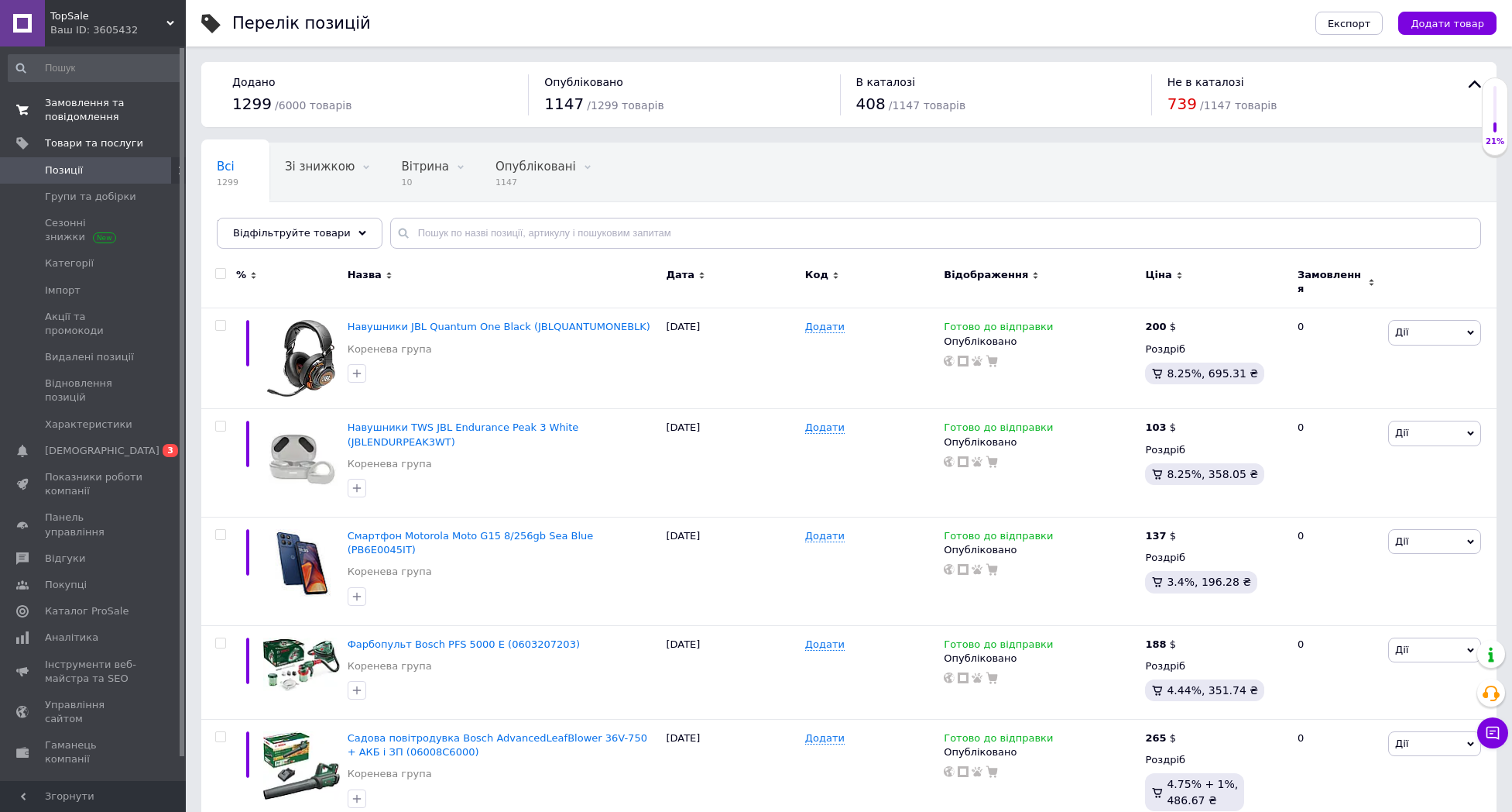
click at [79, 100] on span "Замовлення та повідомлення" at bounding box center [94, 110] width 98 height 28
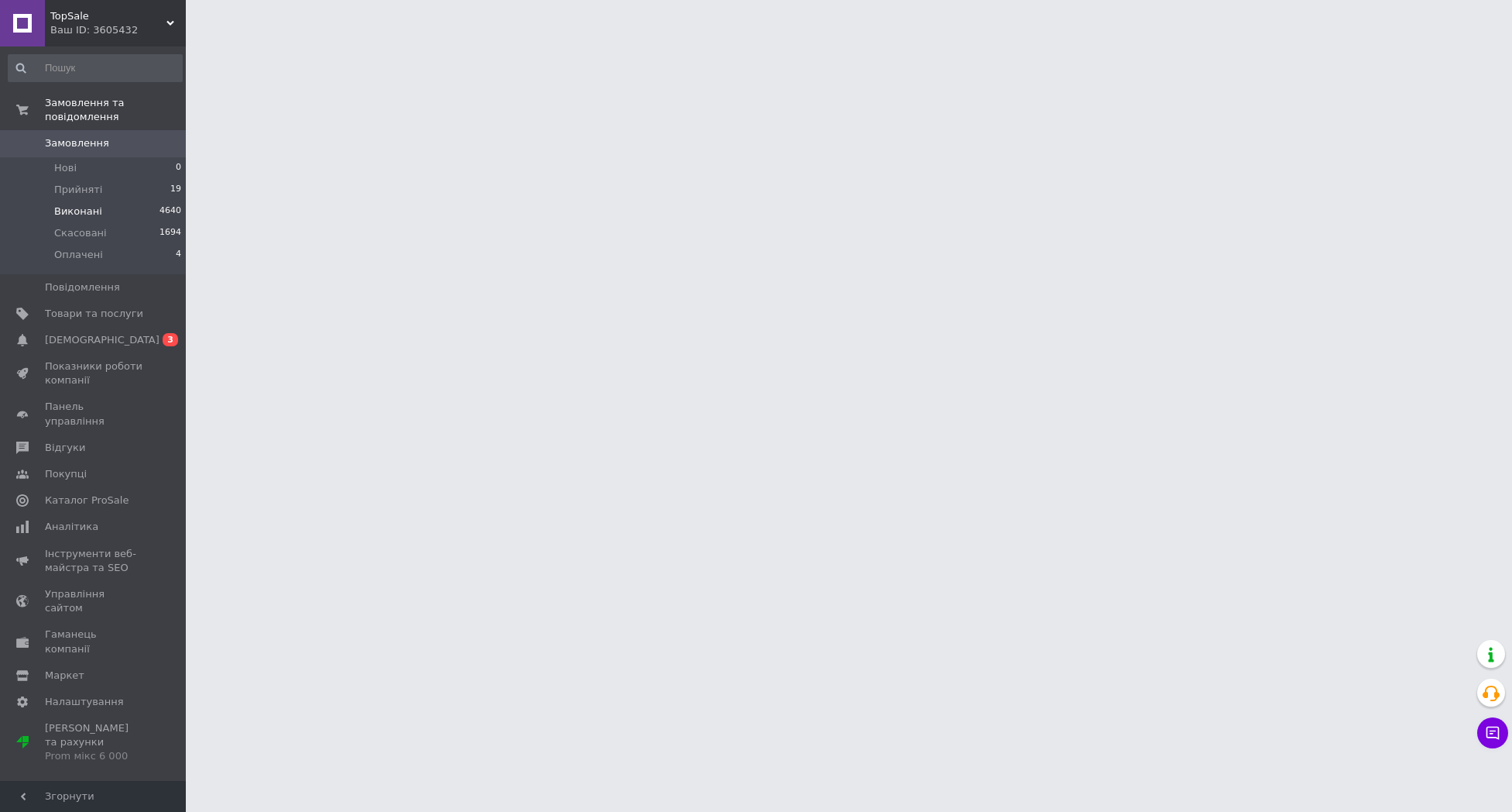
click at [105, 205] on li "Виконані 4640" at bounding box center [95, 211] width 191 height 21
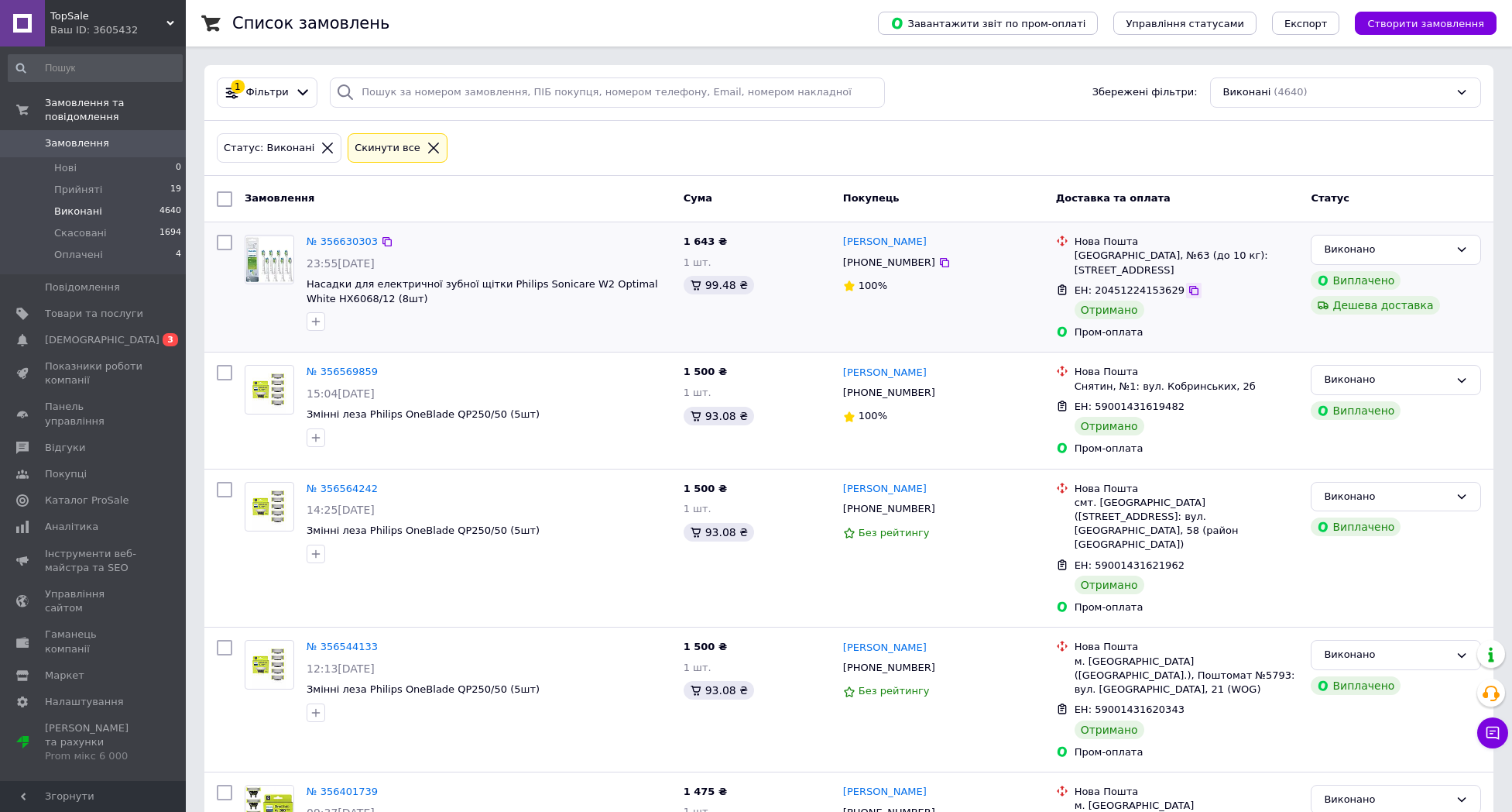
click at [1188, 286] on icon at bounding box center [1194, 290] width 12 height 12
click at [124, 136] on link "Замовлення 0" at bounding box center [95, 143] width 191 height 26
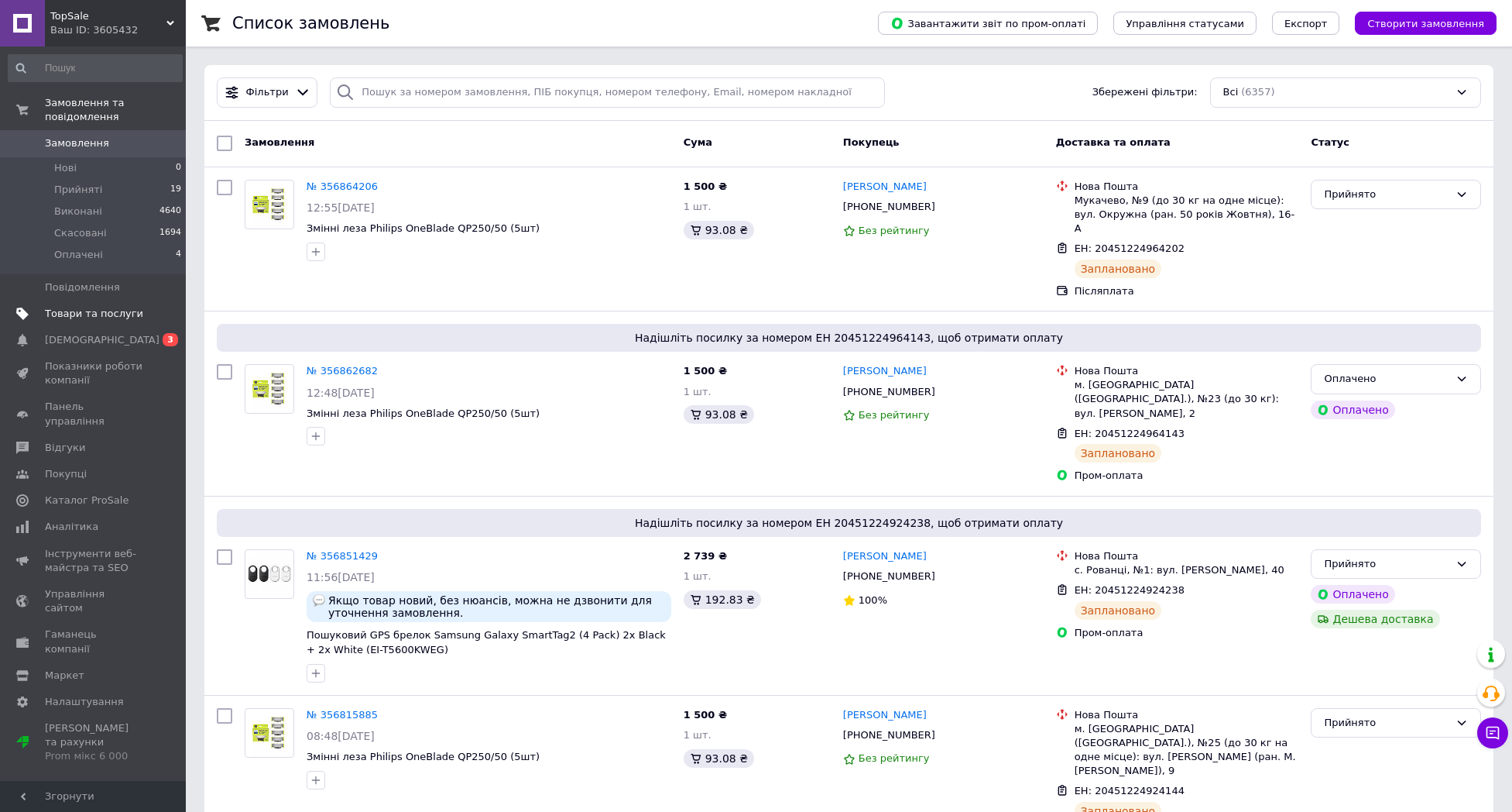
click at [133, 308] on span "Товари та послуги" at bounding box center [94, 314] width 98 height 14
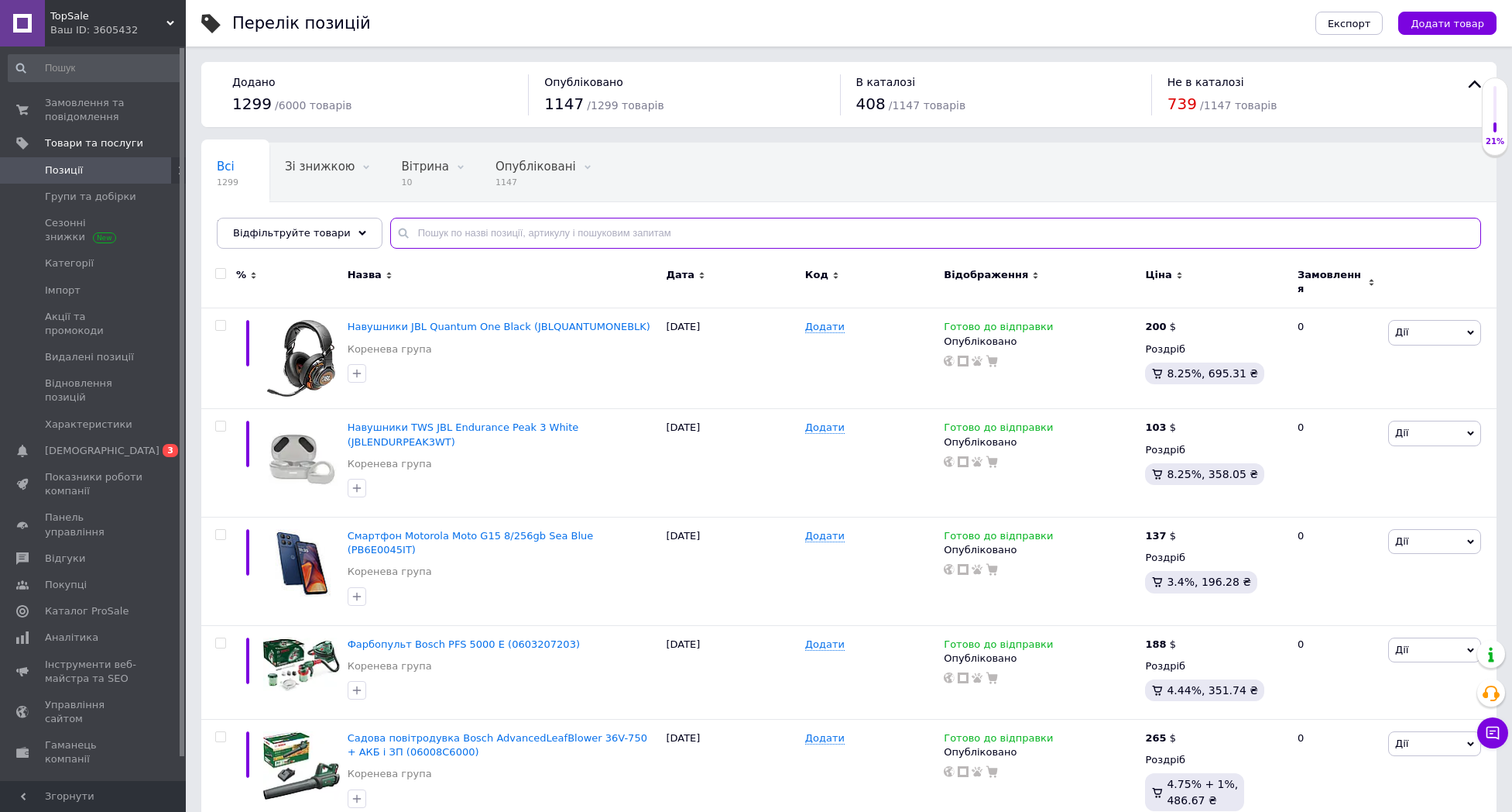
click at [556, 238] on input "text" at bounding box center [935, 233] width 1091 height 31
paste input "BLWBEAMBLK"
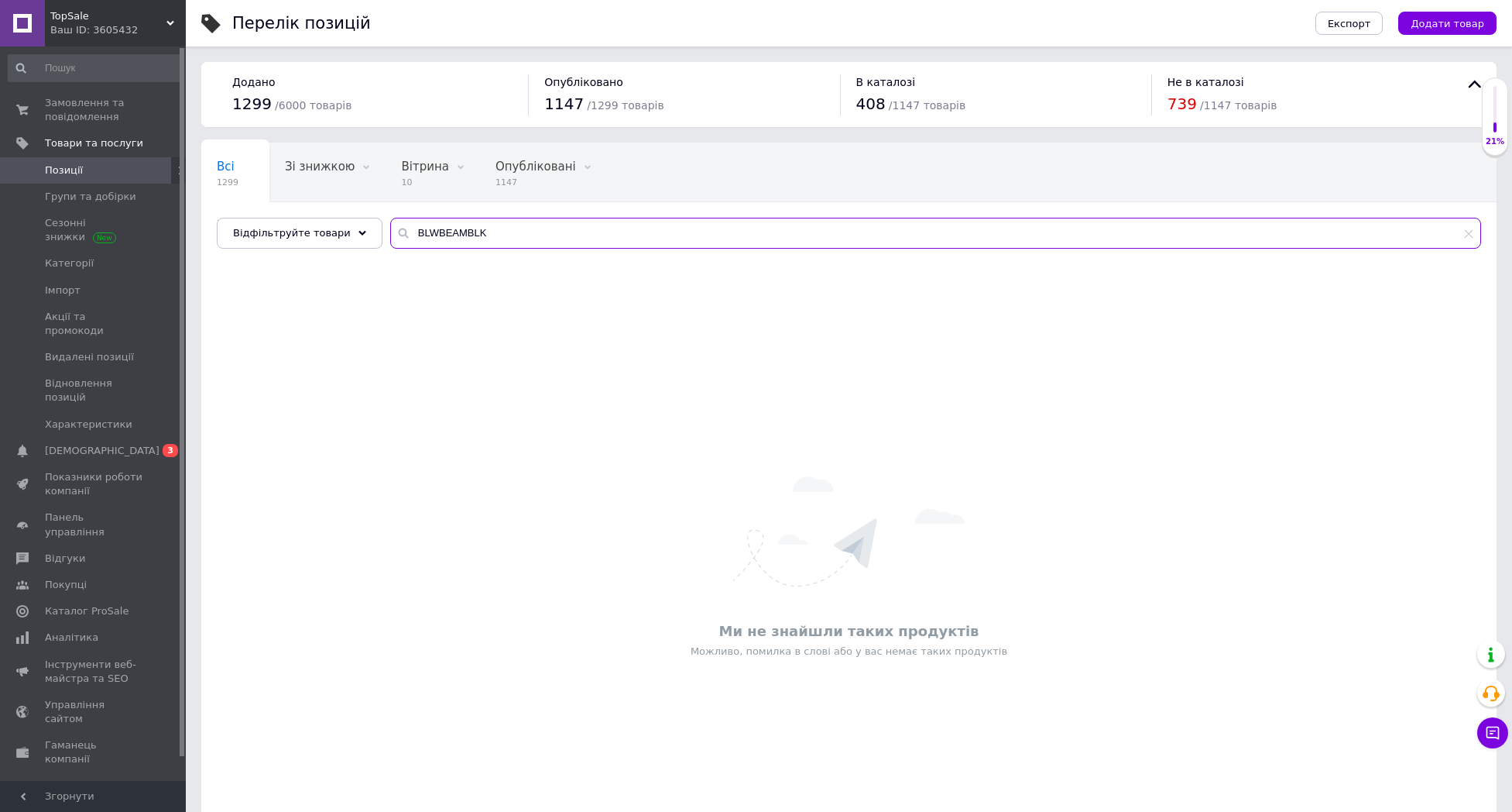
drag, startPoint x: 556, startPoint y: 236, endPoint x: 412, endPoint y: 217, distance: 145.2
click at [412, 217] on div "Всі 1299 Зі знижкою 0 Видалити Редагувати Вітрина 10 Видалити Редагувати Опублі…" at bounding box center [848, 196] width 1295 height 106
drag, startPoint x: 500, startPoint y: 229, endPoint x: 361, endPoint y: 223, distance: 139.1
click at [361, 223] on div "Відфільтруйте товари BLWBEAMBLK" at bounding box center [848, 233] width 1264 height 31
paste input "J"
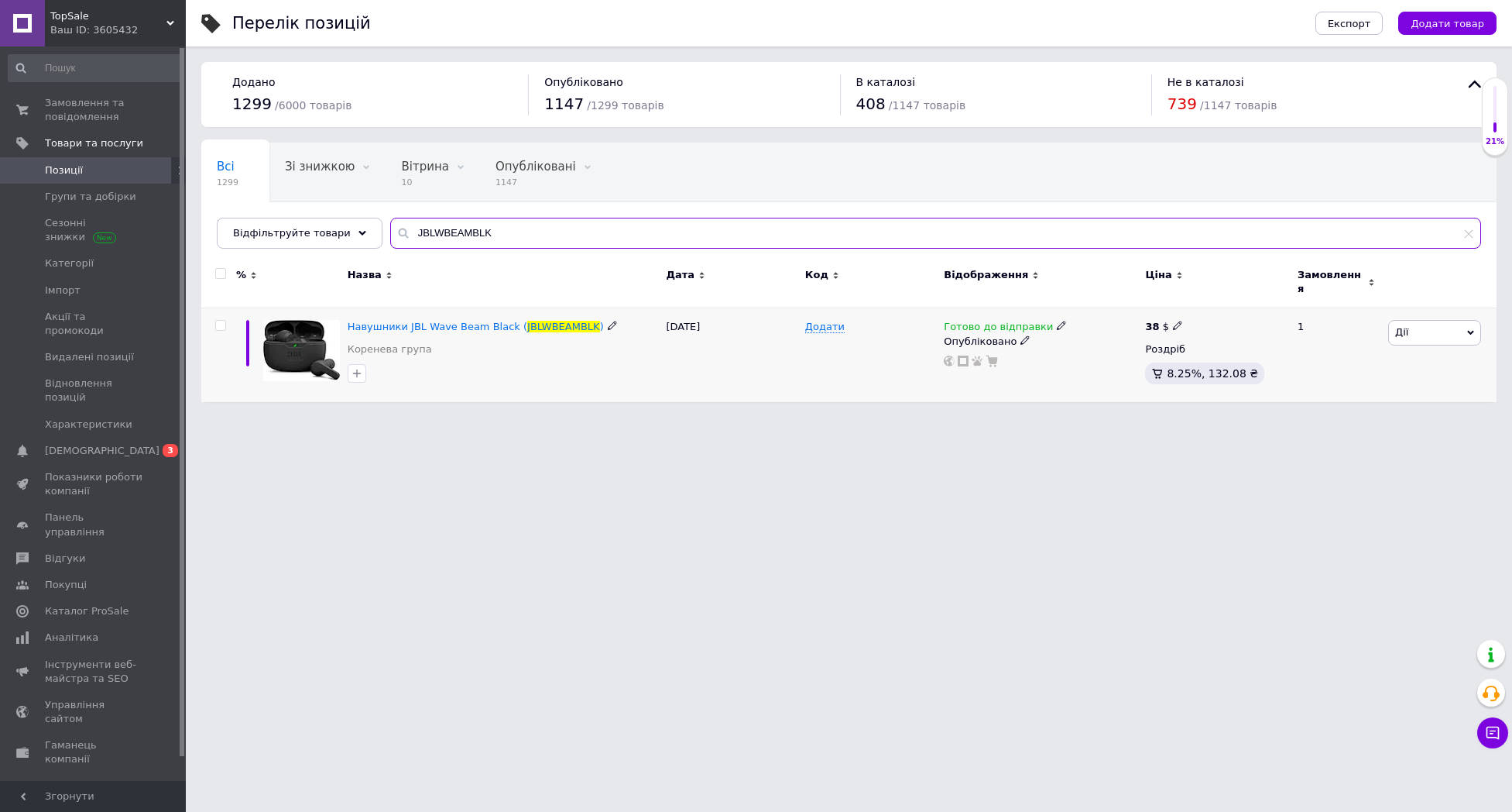
type input "JBLWBEAMBLK"
click at [1177, 320] on span at bounding box center [1177, 325] width 9 height 11
drag, startPoint x: 1129, startPoint y: 449, endPoint x: 1112, endPoint y: 375, distance: 75.9
click at [1128, 417] on html "TopSale Ваш ID: 3605432 Сайт TopSale Кабінет покупця Перевірити стан системи Ст…" at bounding box center [756, 209] width 1512 height 417
click at [1057, 321] on icon at bounding box center [1061, 325] width 9 height 9
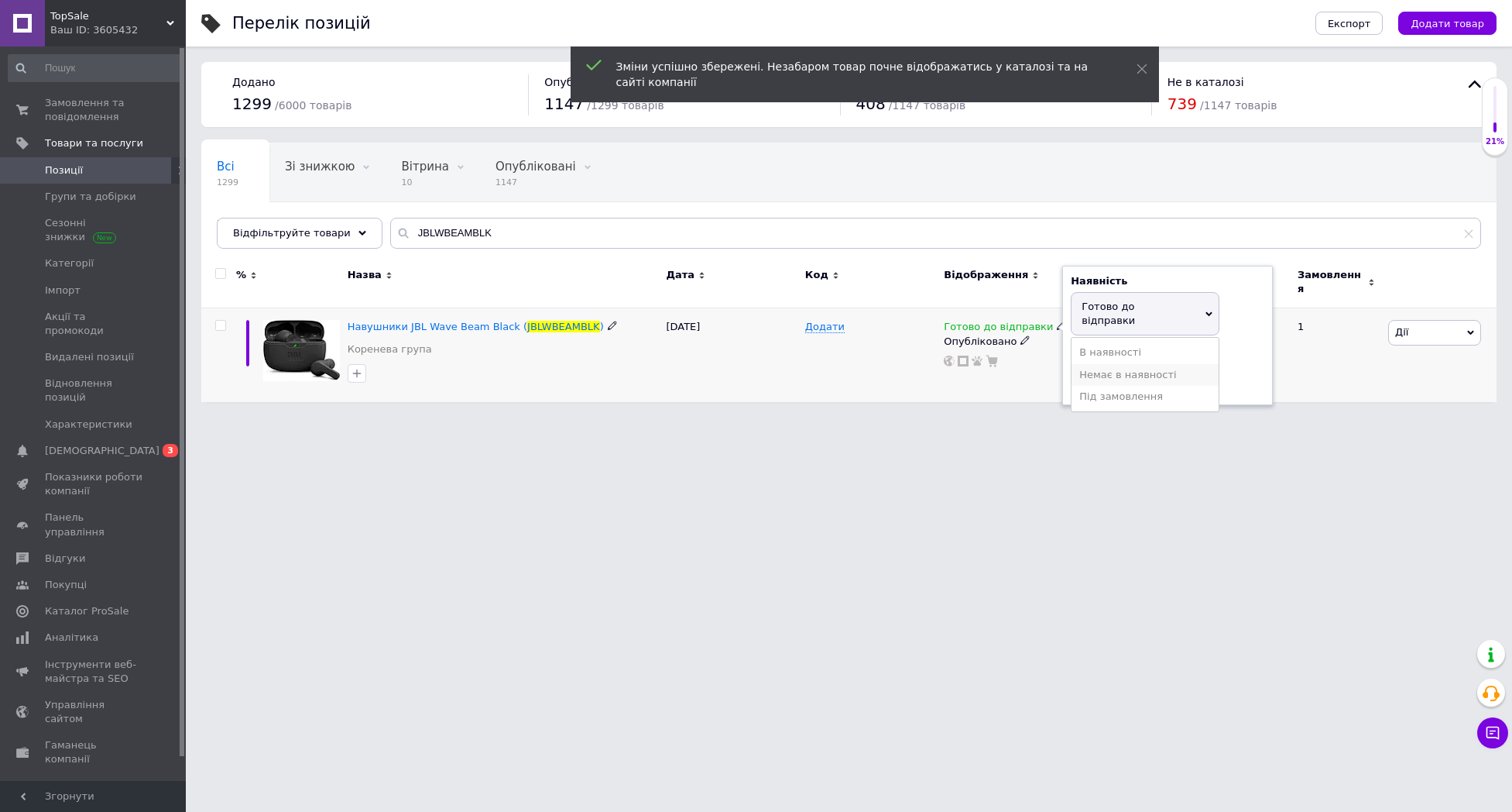
click at [1120, 364] on li "Немає в наявності" at bounding box center [1145, 375] width 147 height 21
click at [1019, 417] on html "TopSale Ваш ID: 3605432 Сайт TopSale Кабінет покупця Перевірити стан системи Ст…" at bounding box center [756, 209] width 1512 height 417
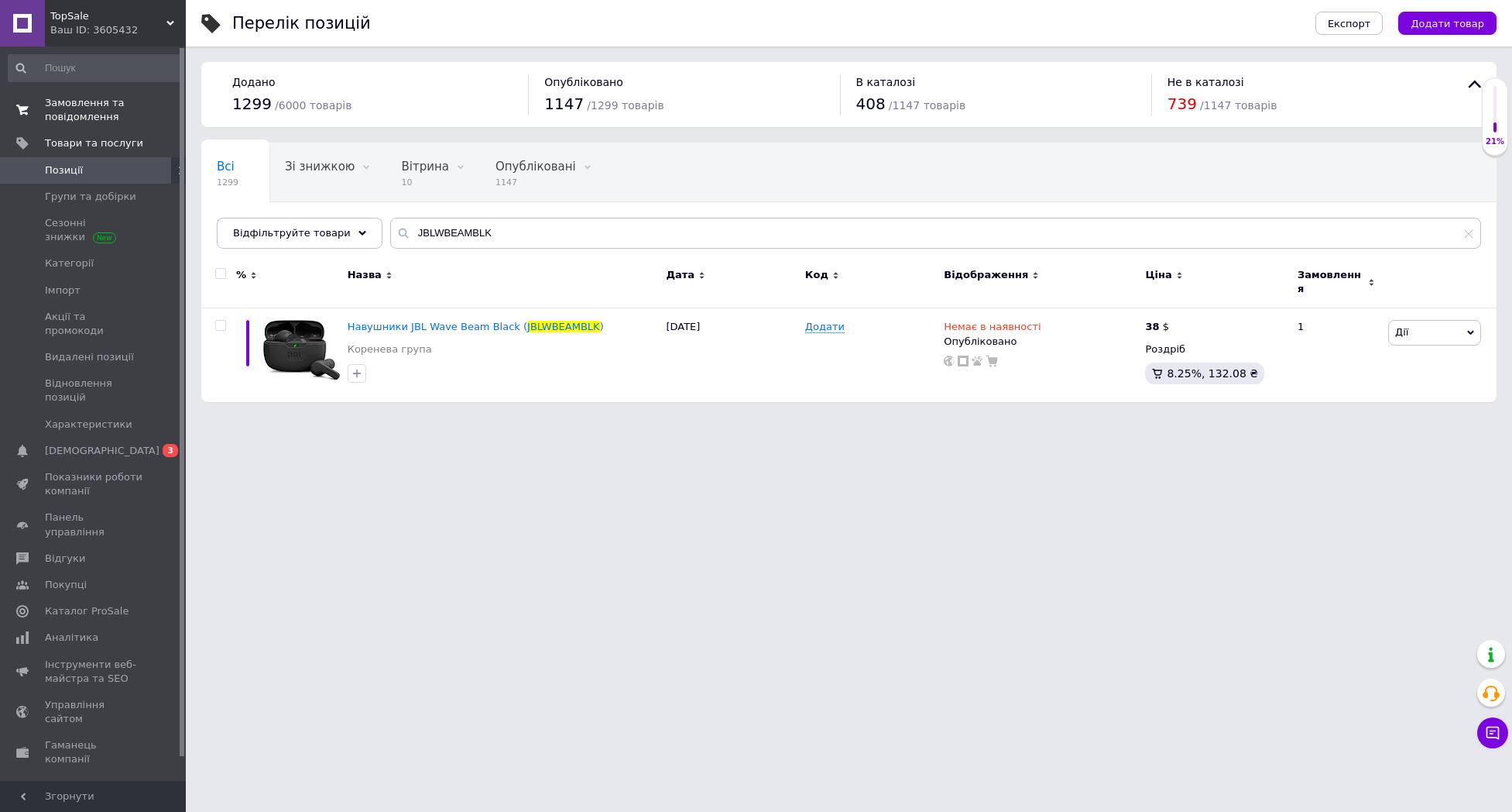
click at [103, 108] on span "Замовлення та повідомлення" at bounding box center [94, 110] width 98 height 28
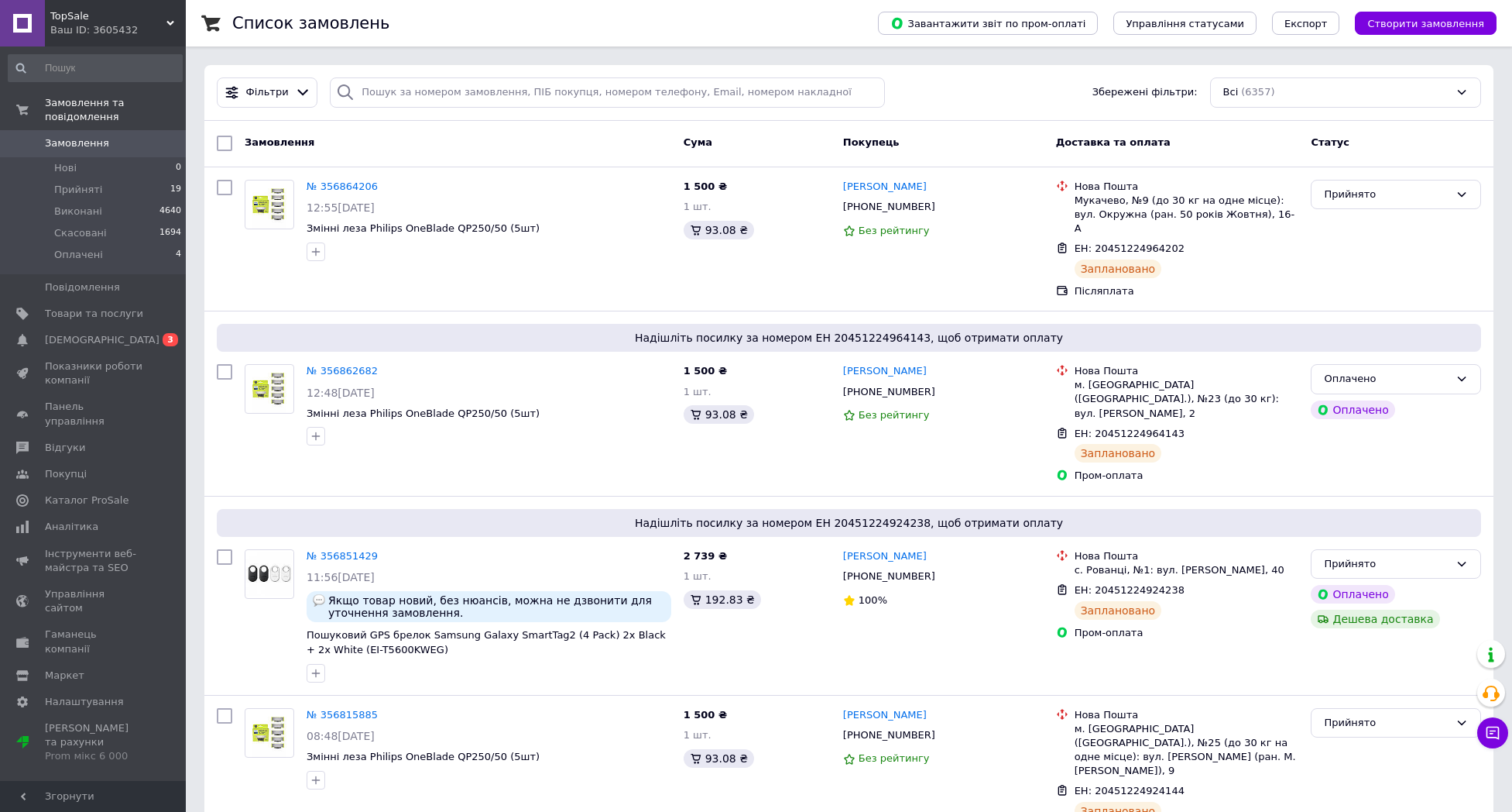
click at [97, 148] on span "Замовлення" at bounding box center [77, 143] width 65 height 14
click at [97, 146] on span "Замовлення" at bounding box center [77, 143] width 65 height 14
drag, startPoint x: 117, startPoint y: 345, endPoint x: 211, endPoint y: 357, distance: 94.8
click at [118, 345] on link "[DEMOGRAPHIC_DATA] 0 3" at bounding box center [95, 340] width 191 height 26
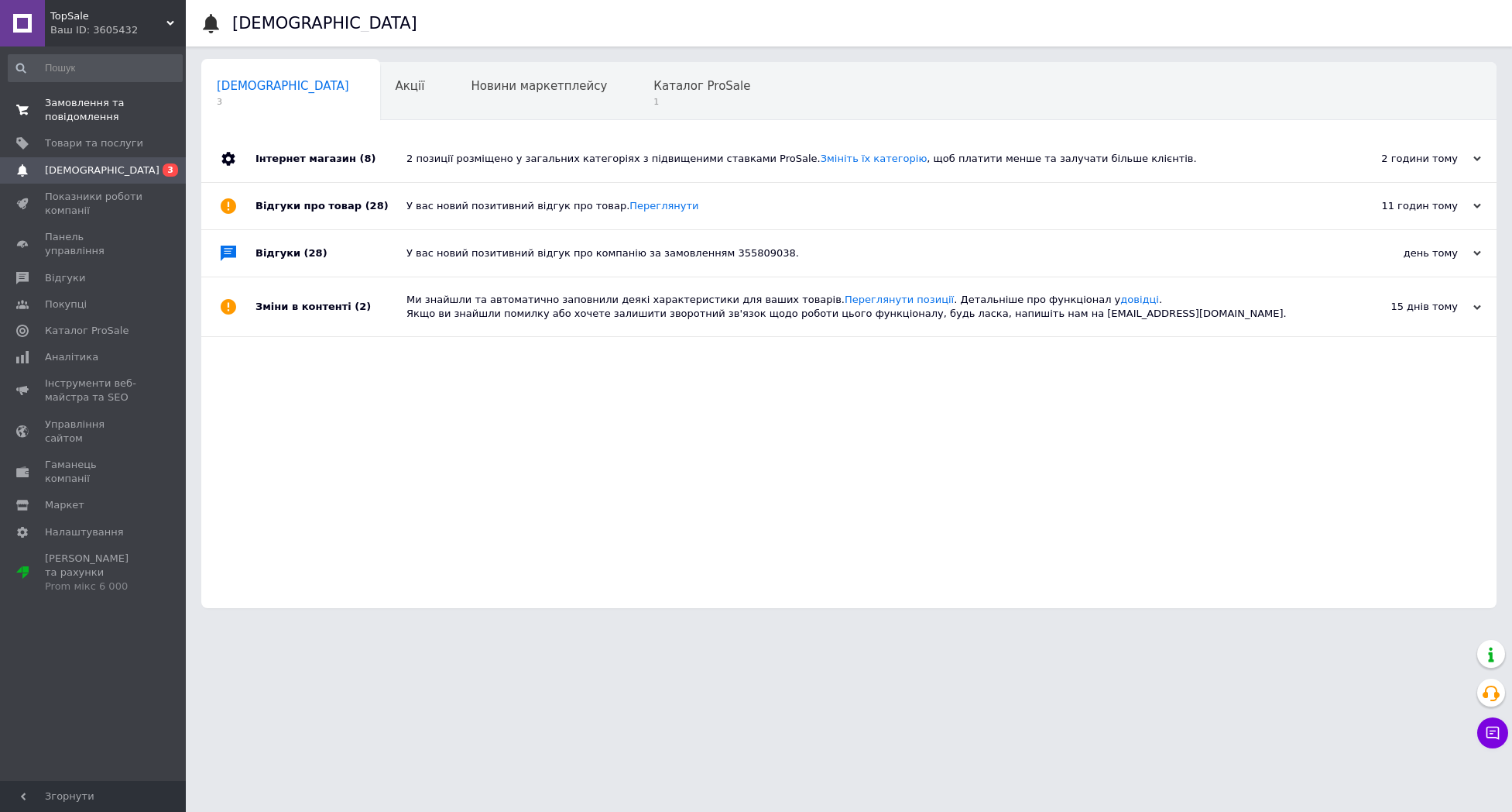
click at [94, 104] on span "Замовлення та повідомлення" at bounding box center [94, 110] width 98 height 28
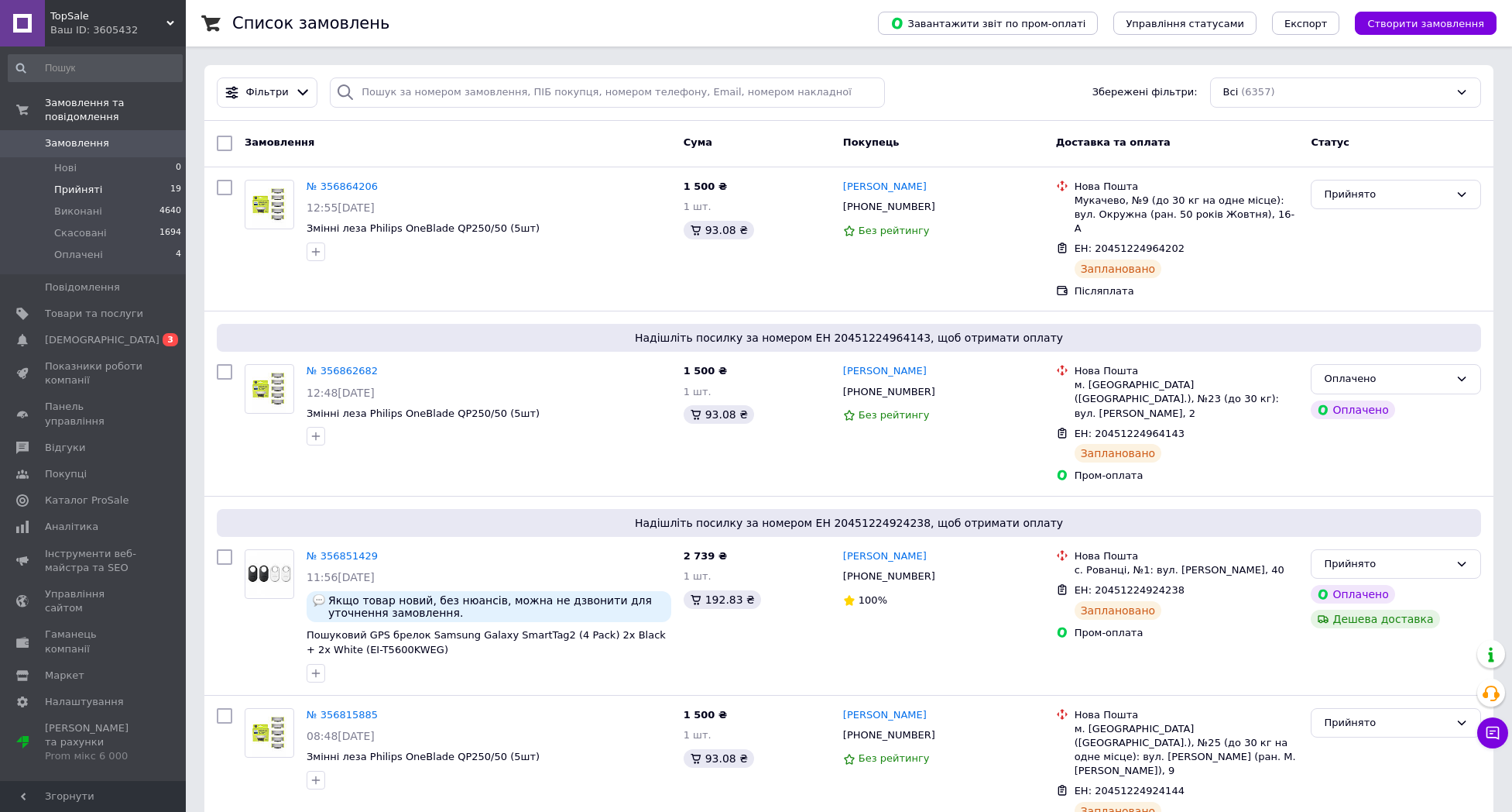
click at [105, 183] on li "Прийняті 19" at bounding box center [95, 190] width 191 height 21
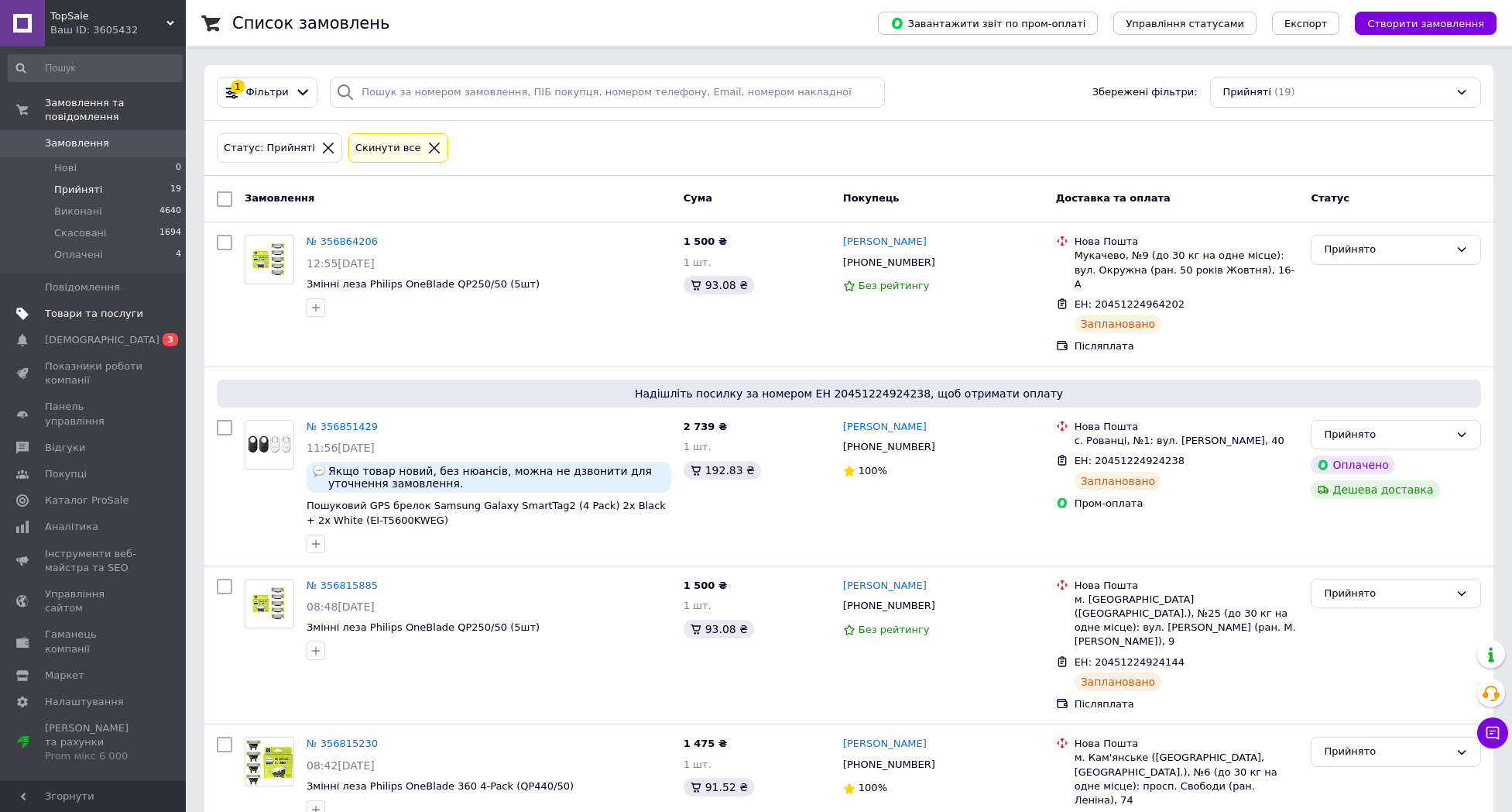
click at [99, 311] on span "Товари та послуги" at bounding box center [94, 314] width 98 height 14
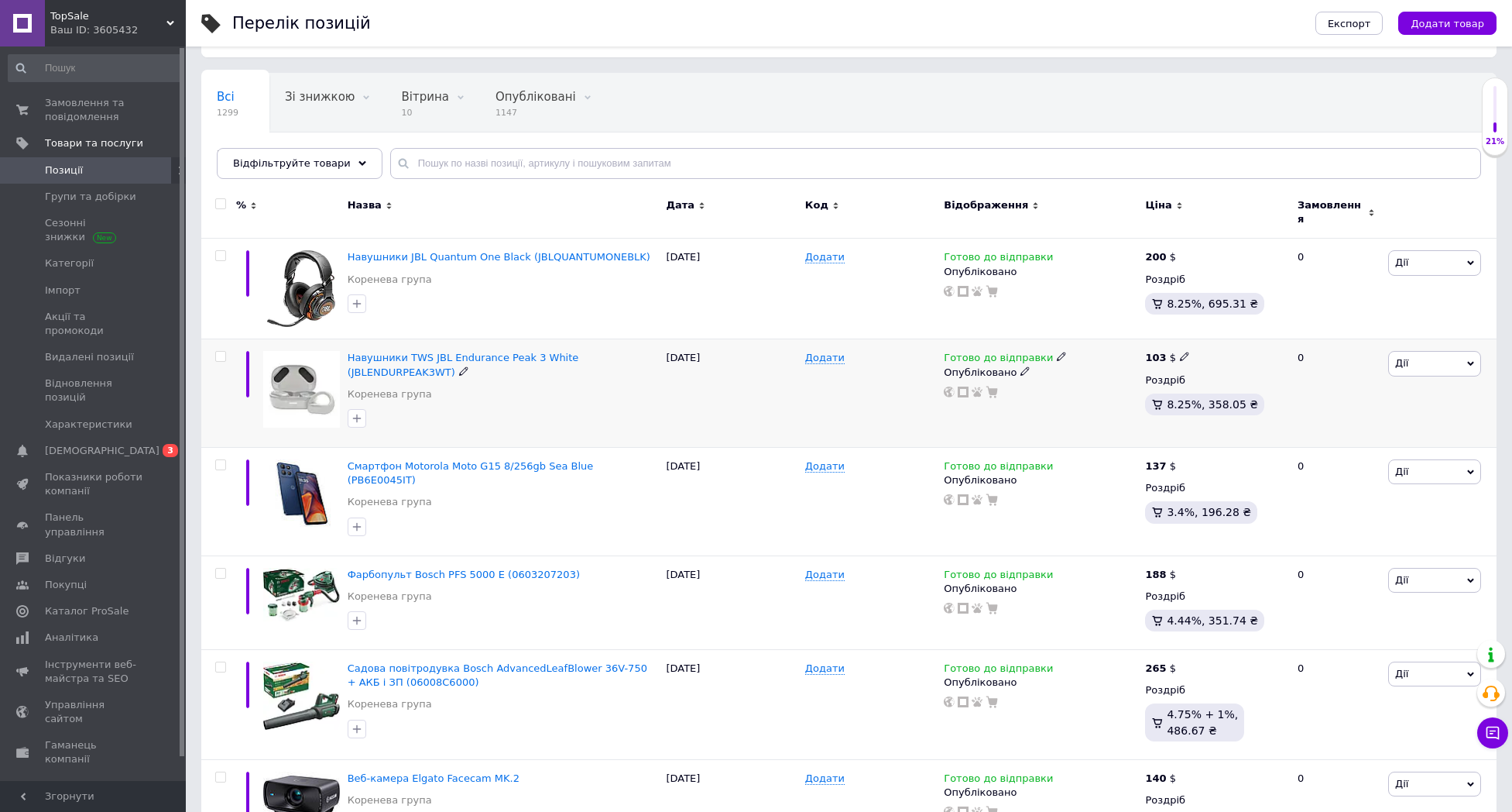
scroll to position [76, 0]
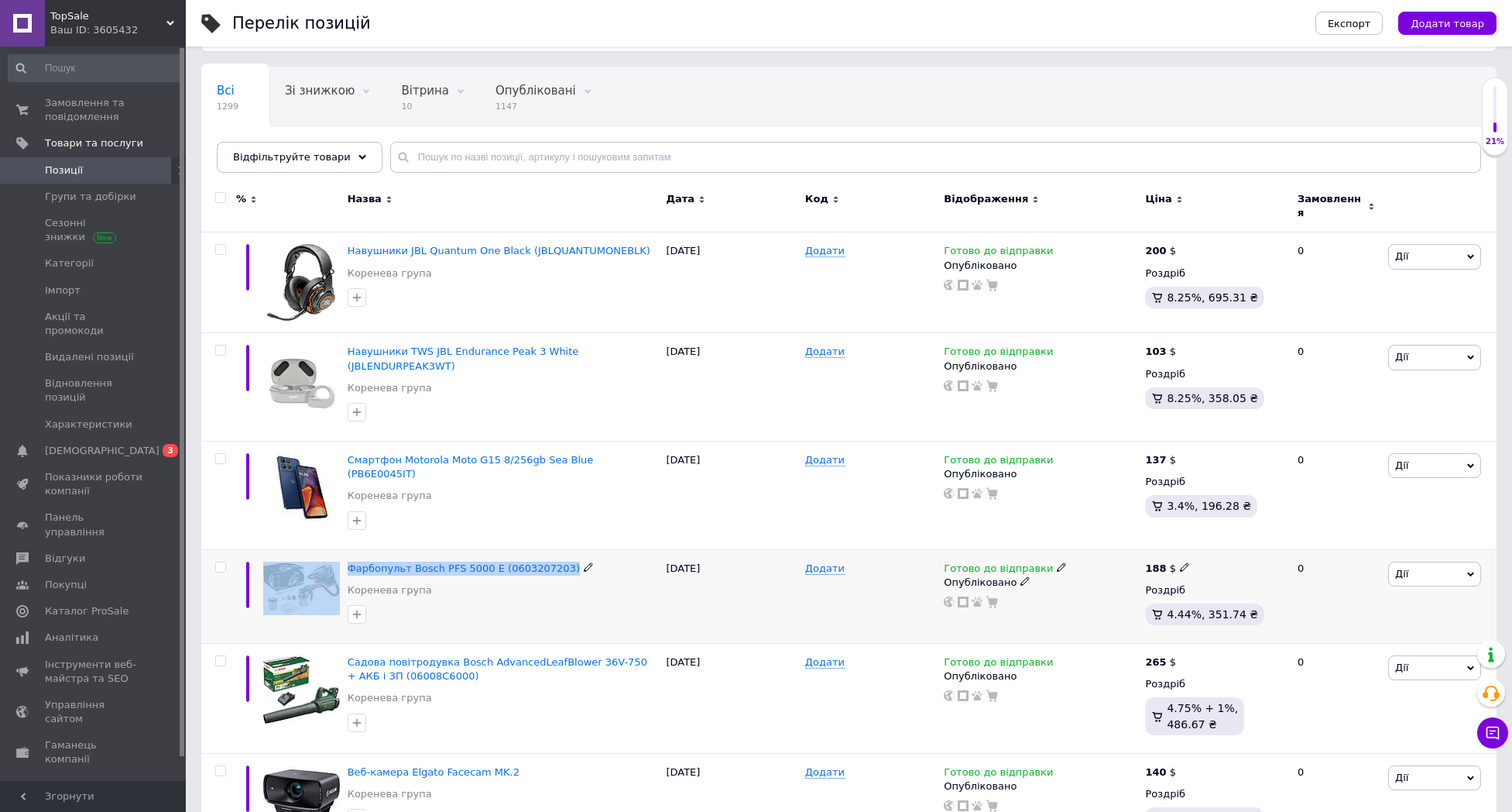
drag, startPoint x: 565, startPoint y: 543, endPoint x: 331, endPoint y: 545, distance: 234.0
click at [331, 549] on div "Фарбопульт Bosch PFS 5000 E (0603207203) Коренева група [DATE] Додати Готово до…" at bounding box center [848, 596] width 1295 height 94
copy div "Фарбопульт Bosch PFS 5000 E (0603207203)"
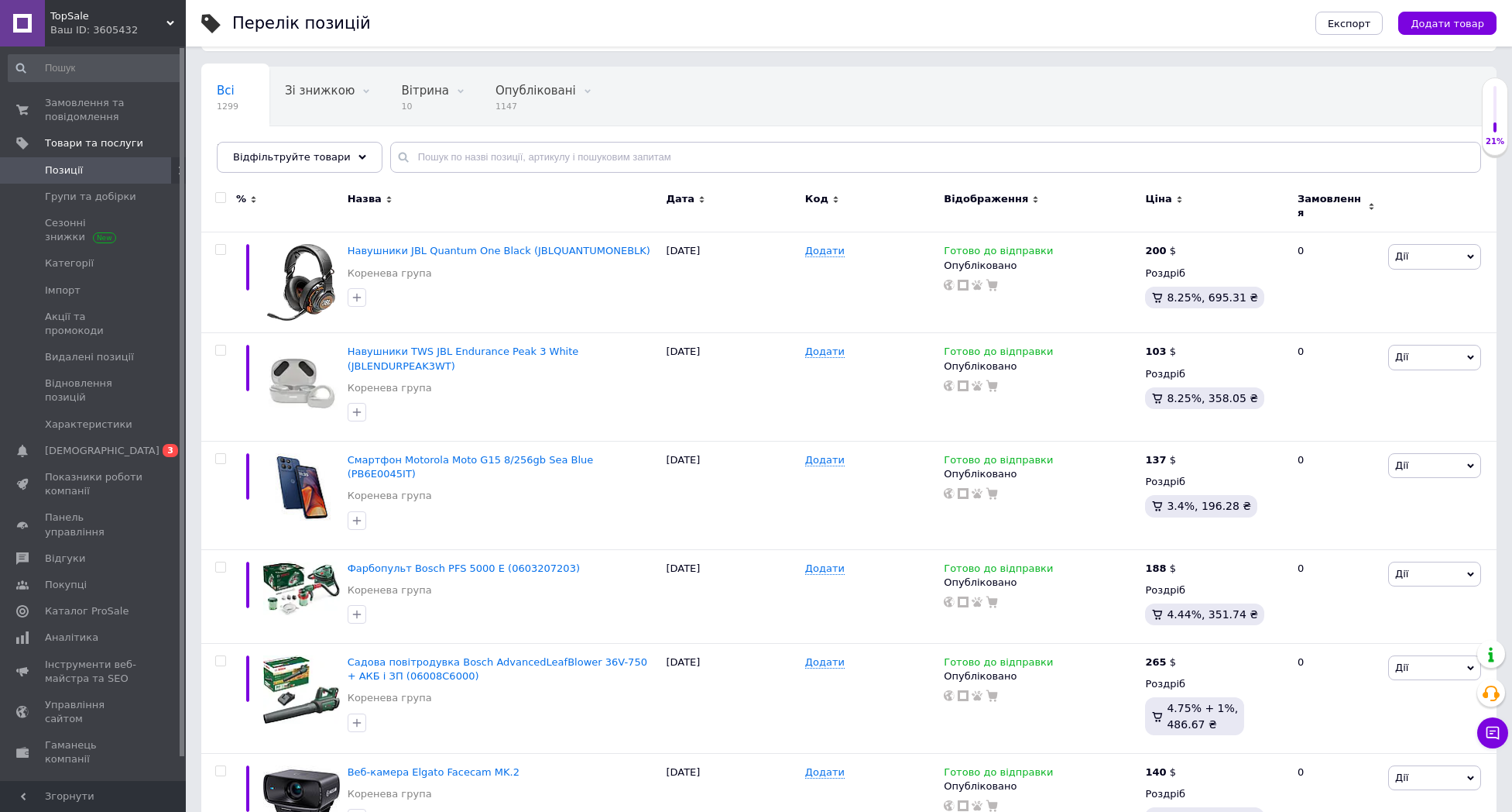
copy span "Фарбопульт Bosch PFS 5000 E (0603207203)"
drag, startPoint x: 511, startPoint y: 541, endPoint x: 397, endPoint y: 544, distance: 114.0
click at [348, 562] on div "Фарбопульт Bosch PFS 5000 E (0603207203)" at bounding box center [503, 568] width 311 height 14
click at [962, 597] on icon at bounding box center [963, 602] width 11 height 11
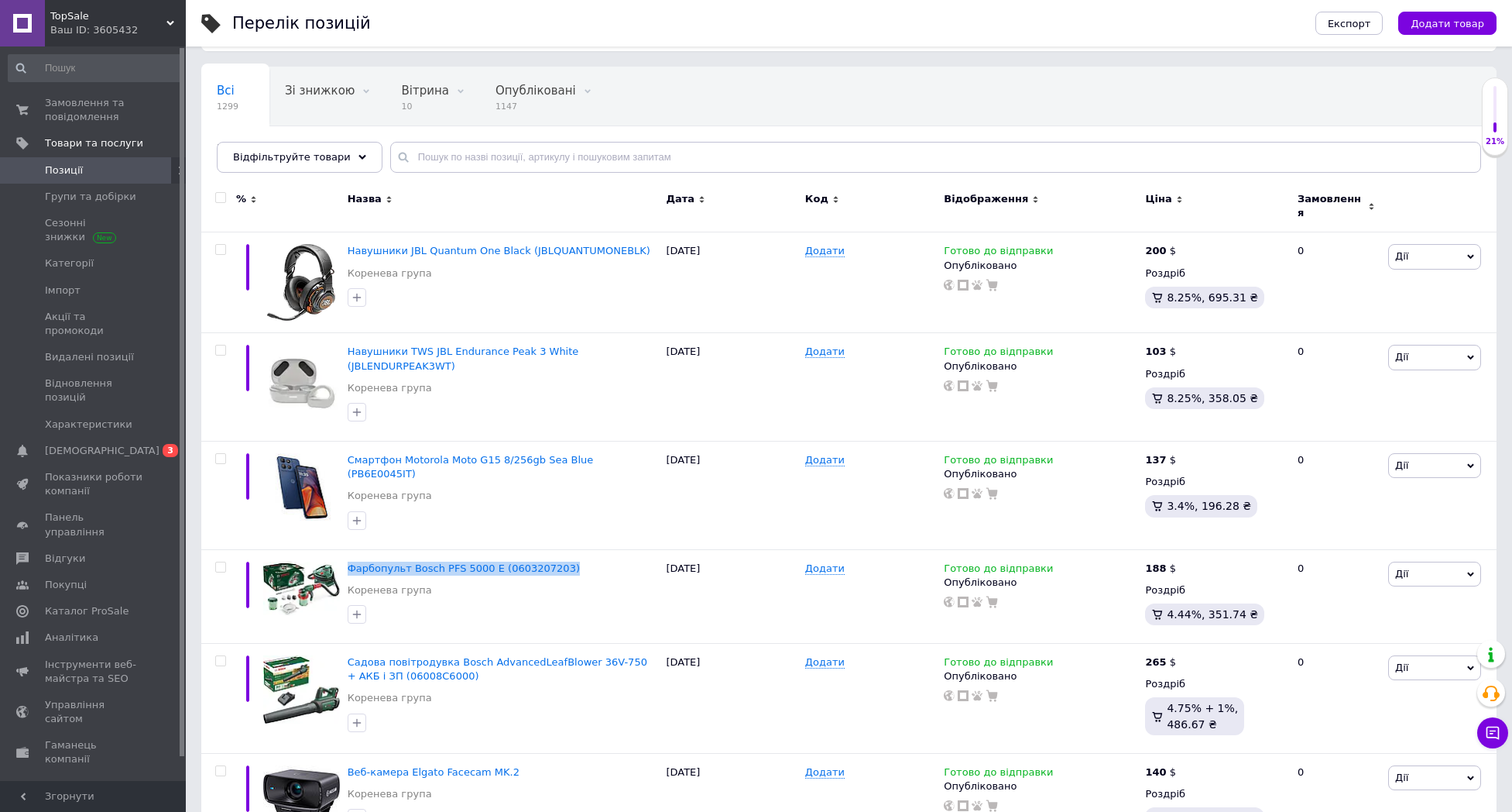
drag, startPoint x: 66, startPoint y: 97, endPoint x: 258, endPoint y: 161, distance: 202.4
click at [66, 97] on span "Замовлення та повідомлення" at bounding box center [94, 110] width 98 height 28
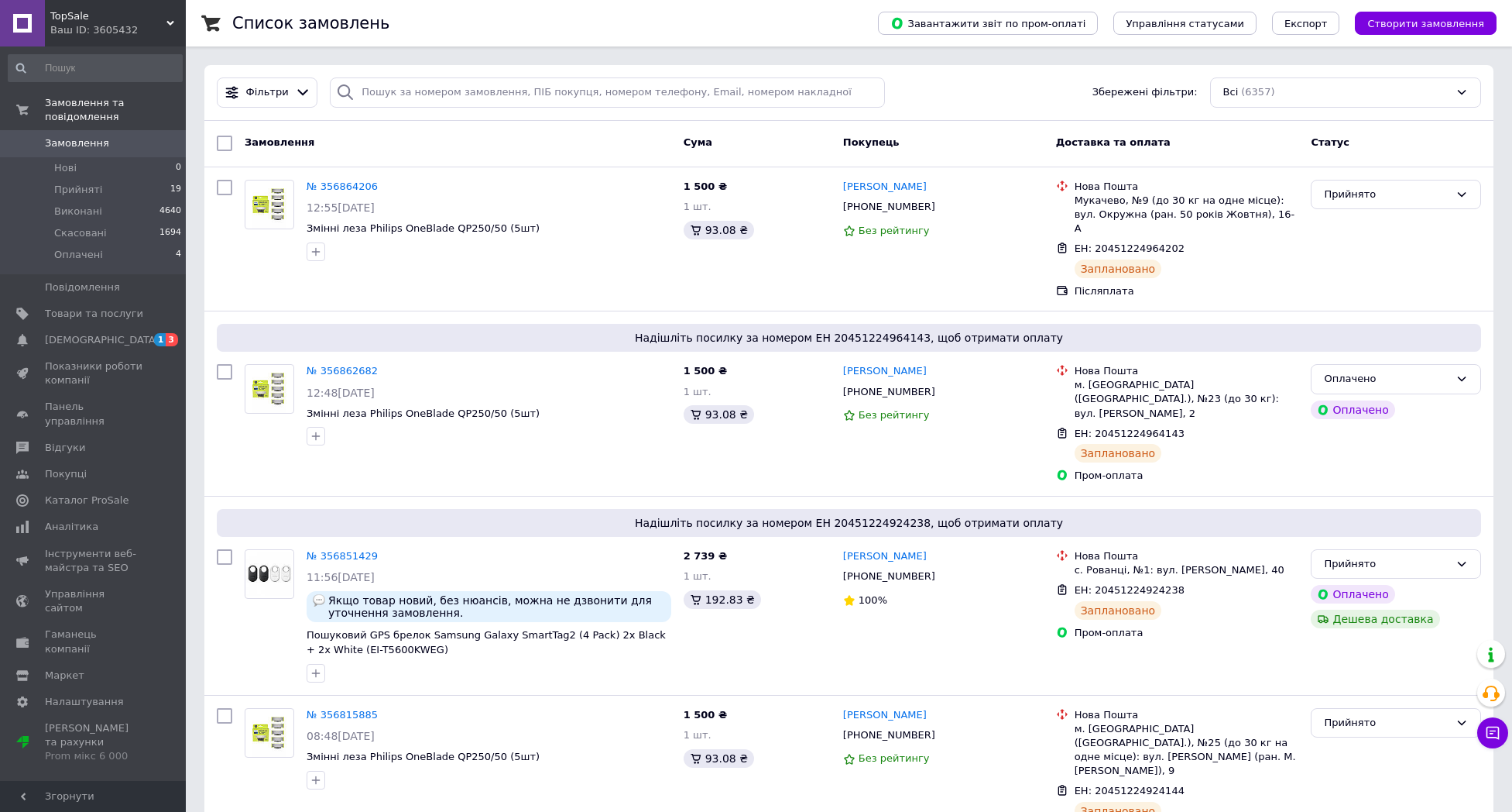
click at [116, 142] on span "Замовлення" at bounding box center [94, 143] width 98 height 14
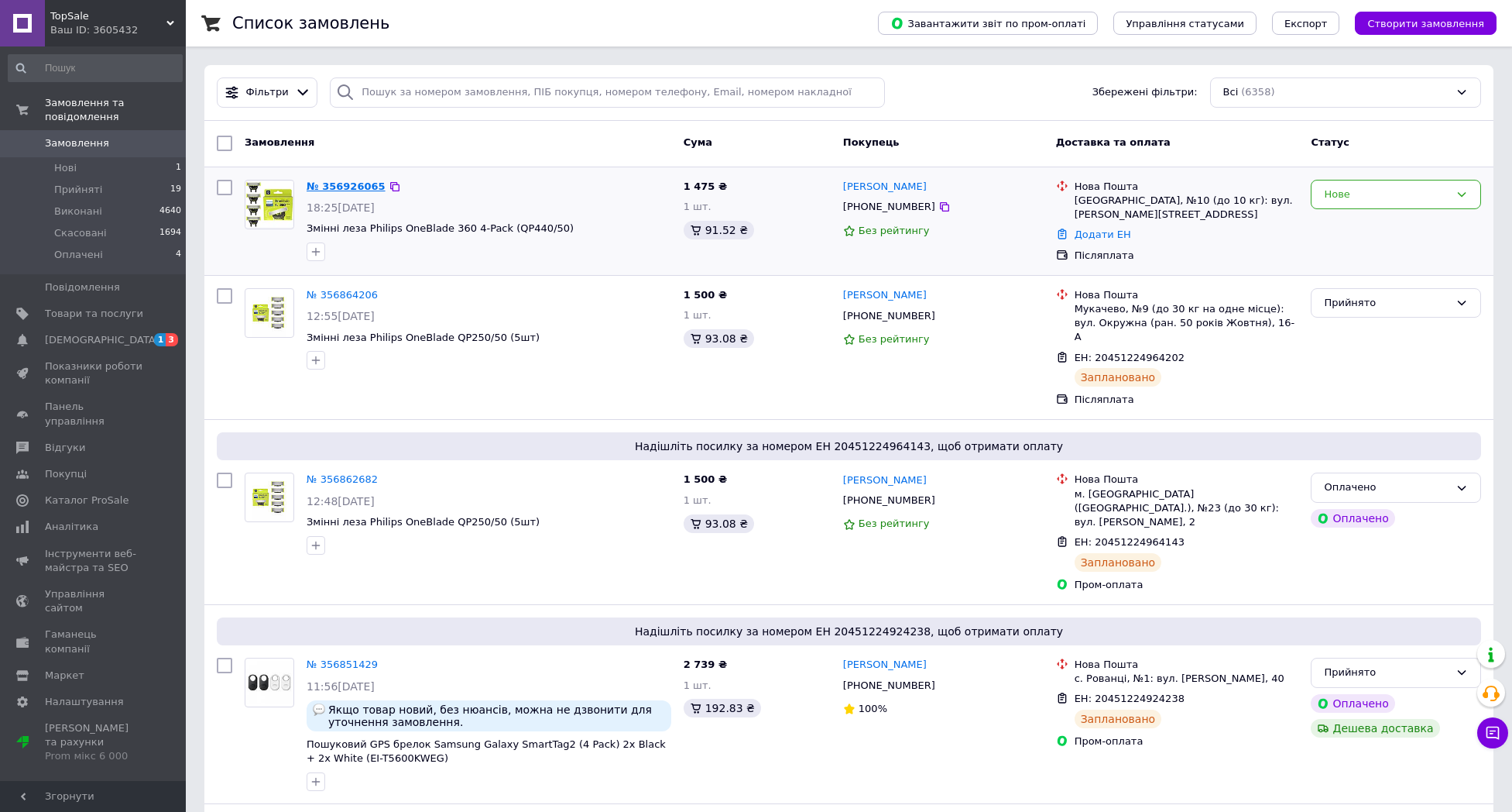
click at [360, 185] on link "№ 356926065" at bounding box center [346, 187] width 79 height 11
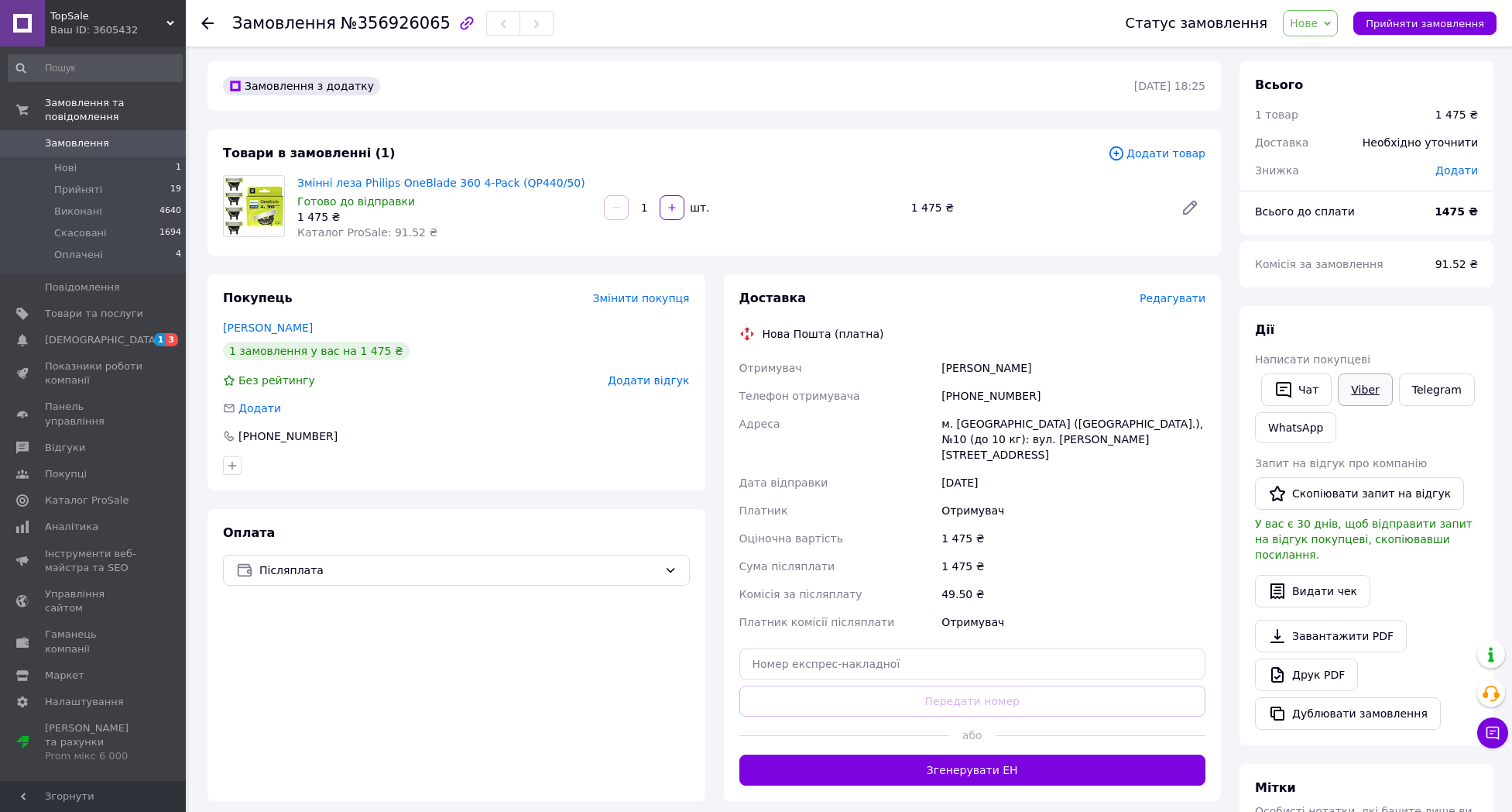
scroll to position [7, 0]
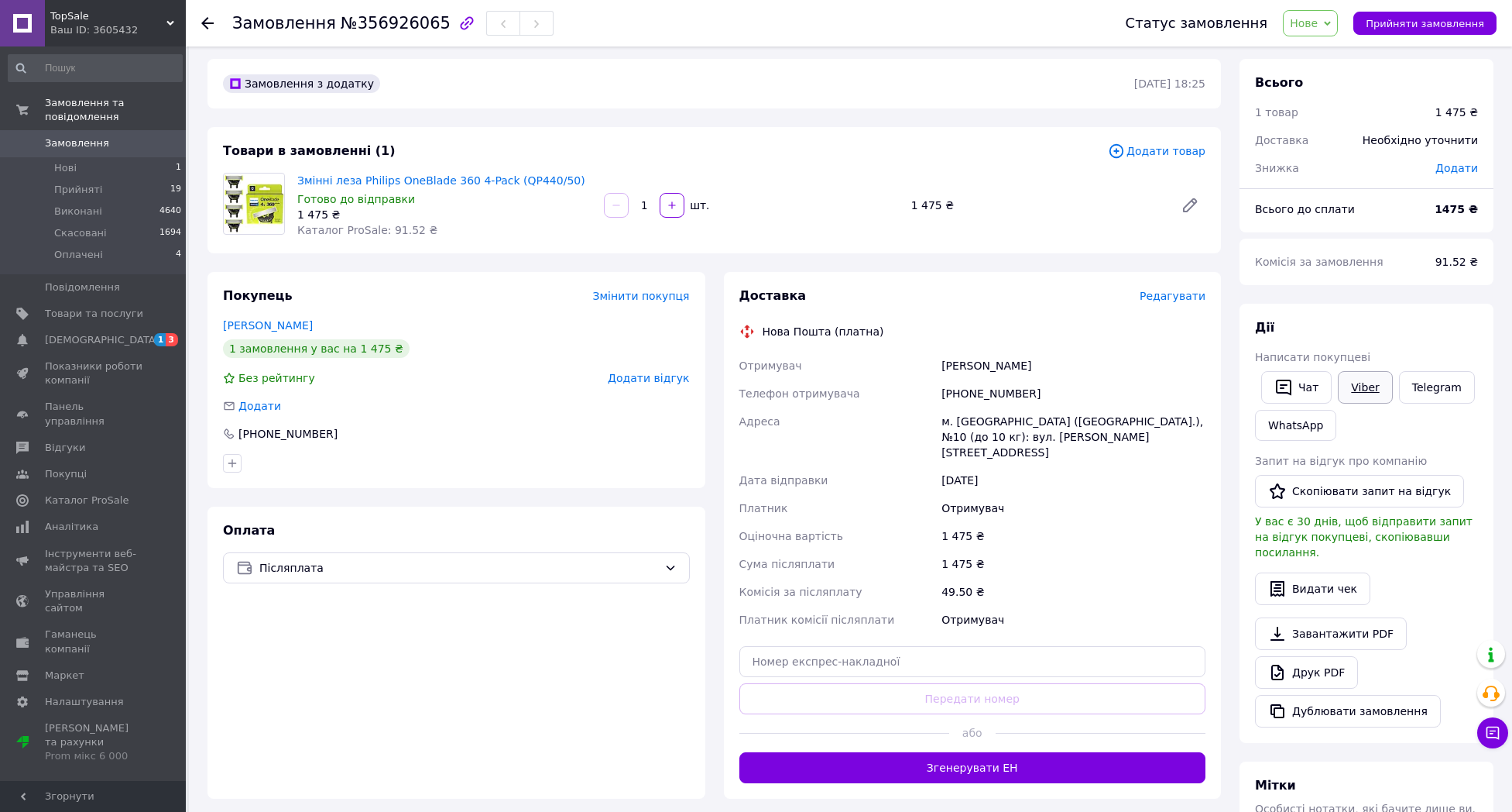
click at [1357, 386] on link "Viber" at bounding box center [1365, 387] width 54 height 33
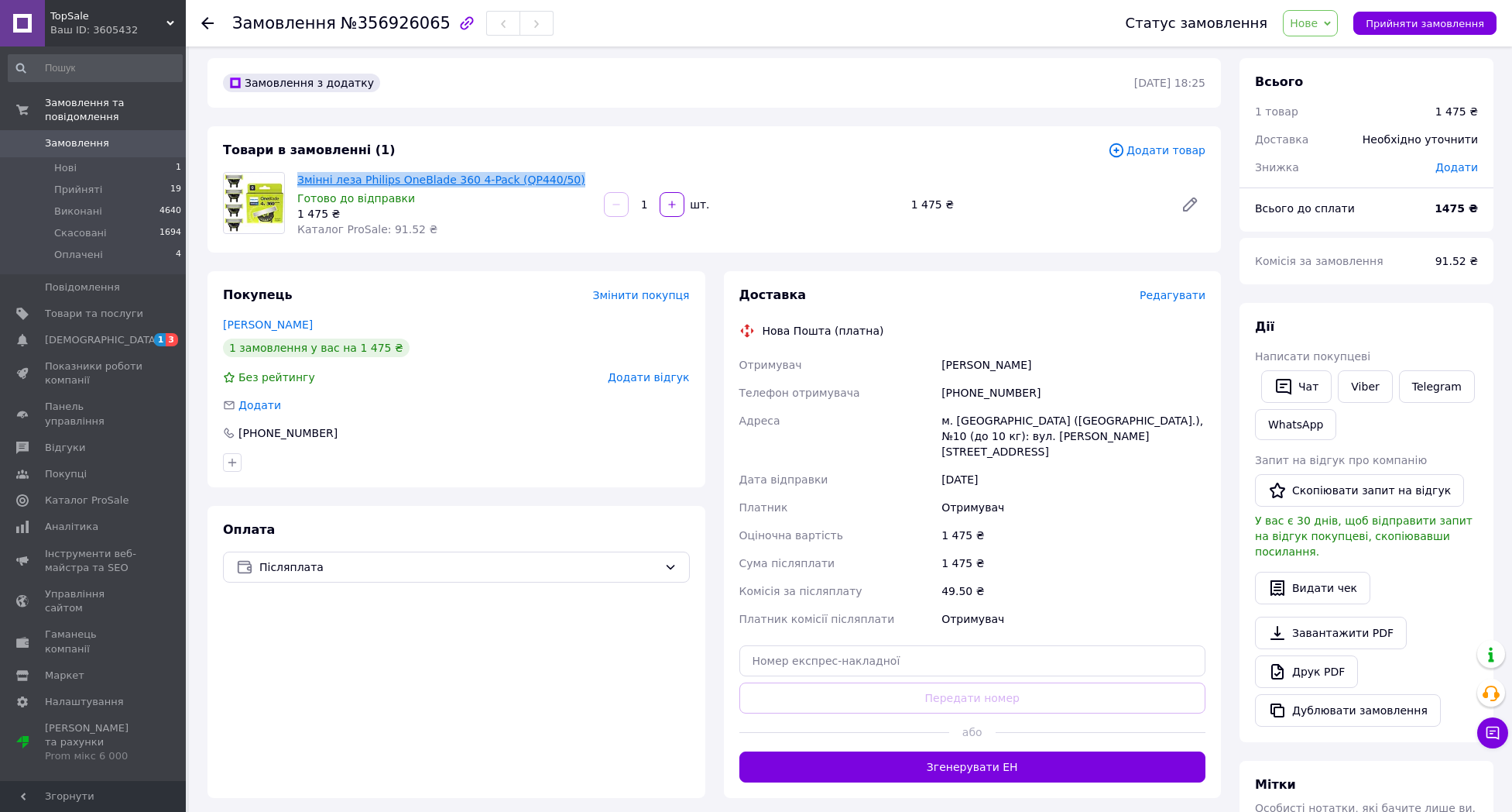
drag, startPoint x: 587, startPoint y: 177, endPoint x: 299, endPoint y: 178, distance: 288.0
click at [299, 178] on span "Змінні леза Philips OneBlade 360 4-Pack (QP440/50)" at bounding box center [444, 179] width 295 height 16
click at [119, 135] on link "Замовлення 0" at bounding box center [95, 143] width 191 height 26
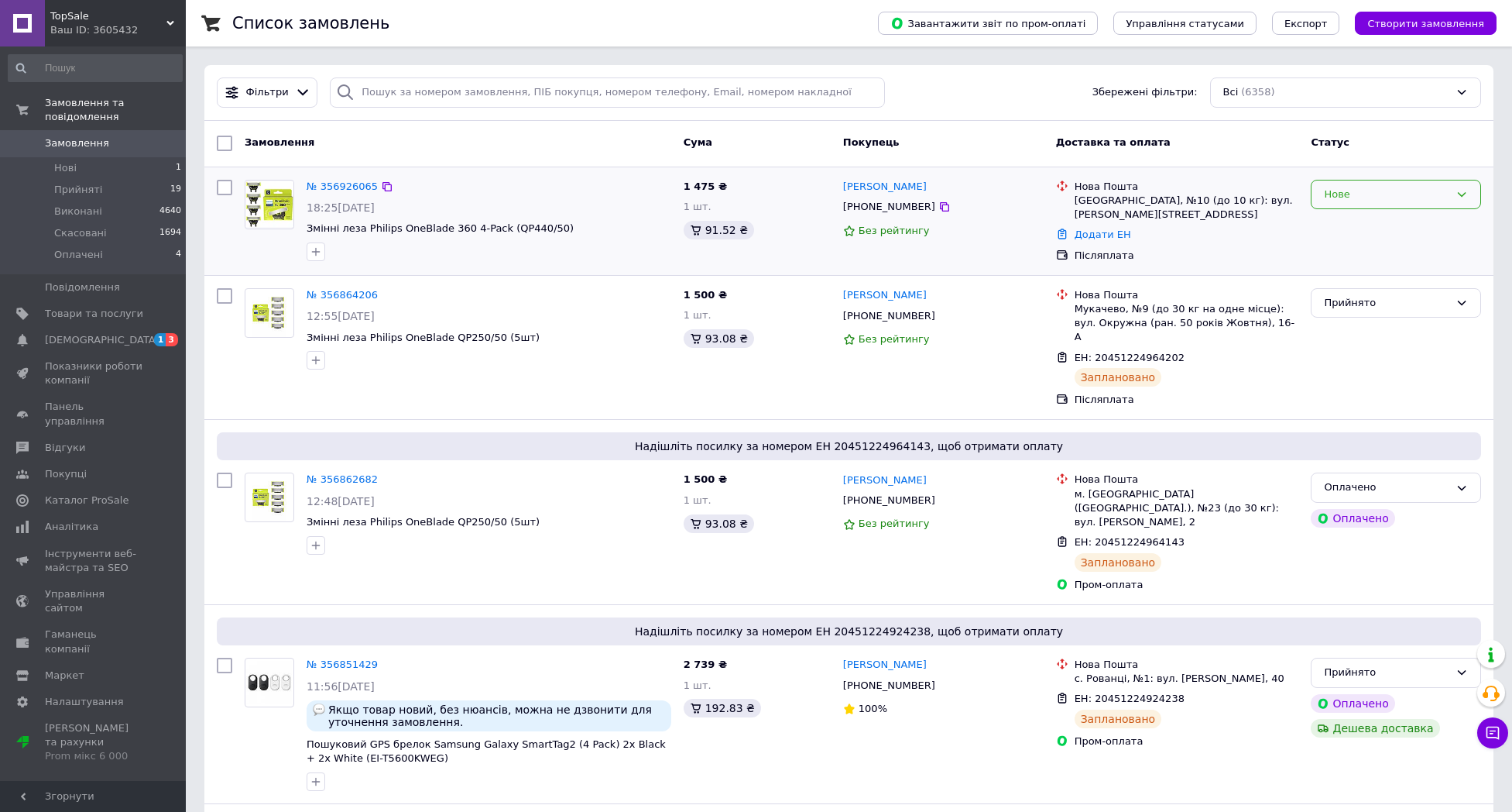
click at [1330, 204] on div "Нове" at bounding box center [1396, 195] width 170 height 30
click at [1334, 218] on li "Прийнято" at bounding box center [1396, 226] width 169 height 29
click at [358, 181] on link "№ 356926065" at bounding box center [342, 187] width 71 height 11
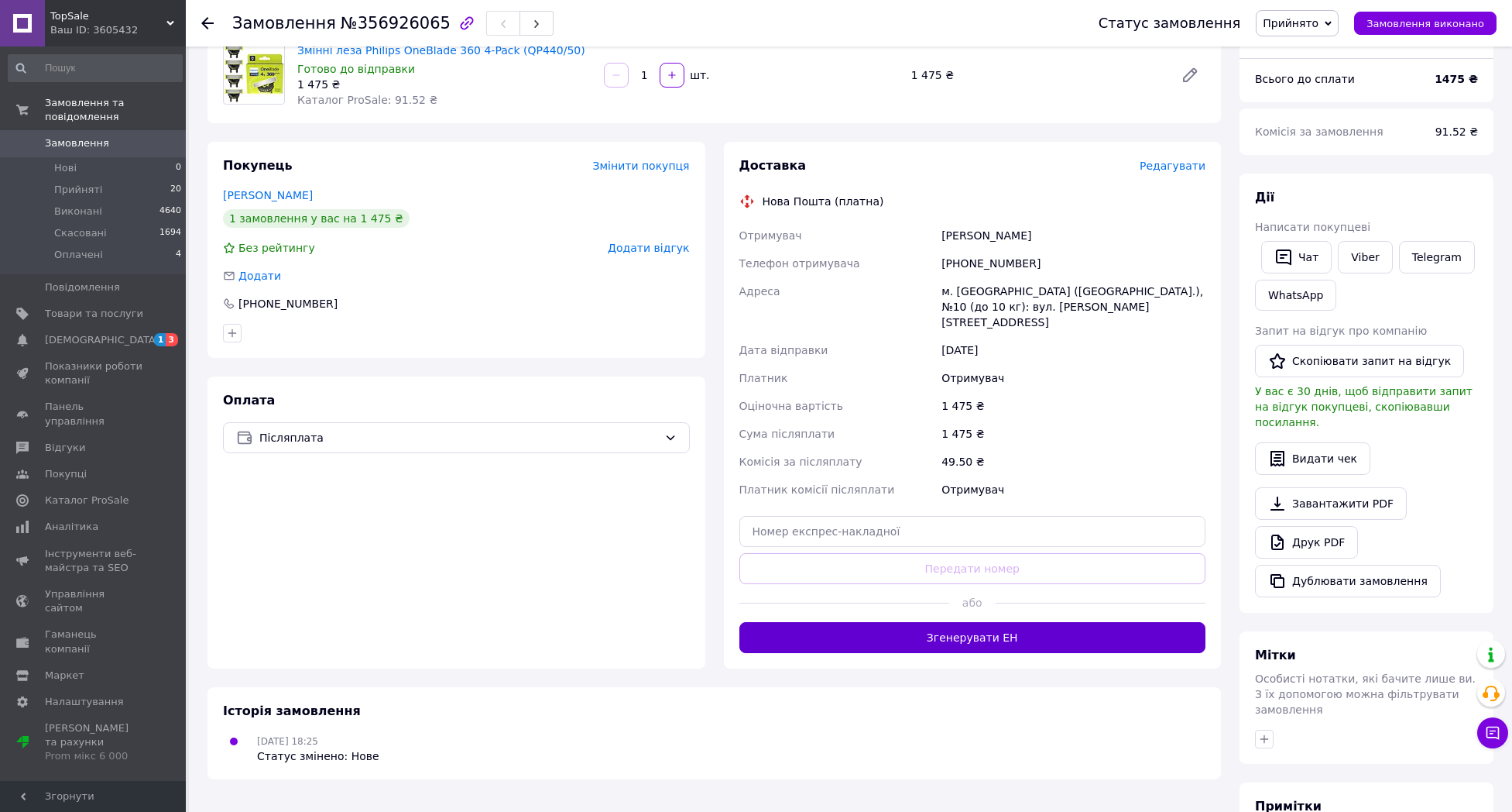
scroll to position [141, 0]
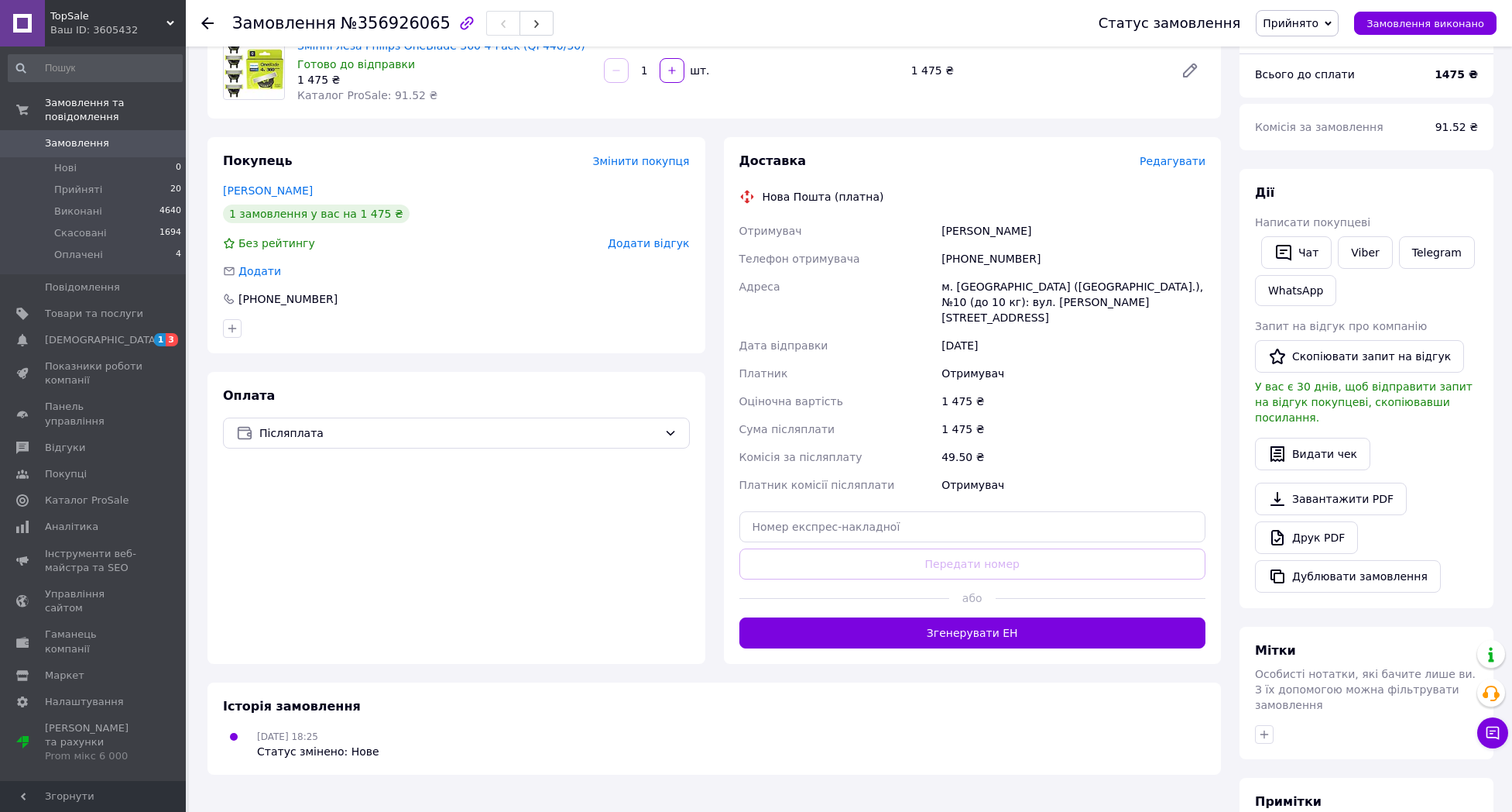
click at [966, 617] on button "Згенерувати ЕН" at bounding box center [973, 633] width 467 height 31
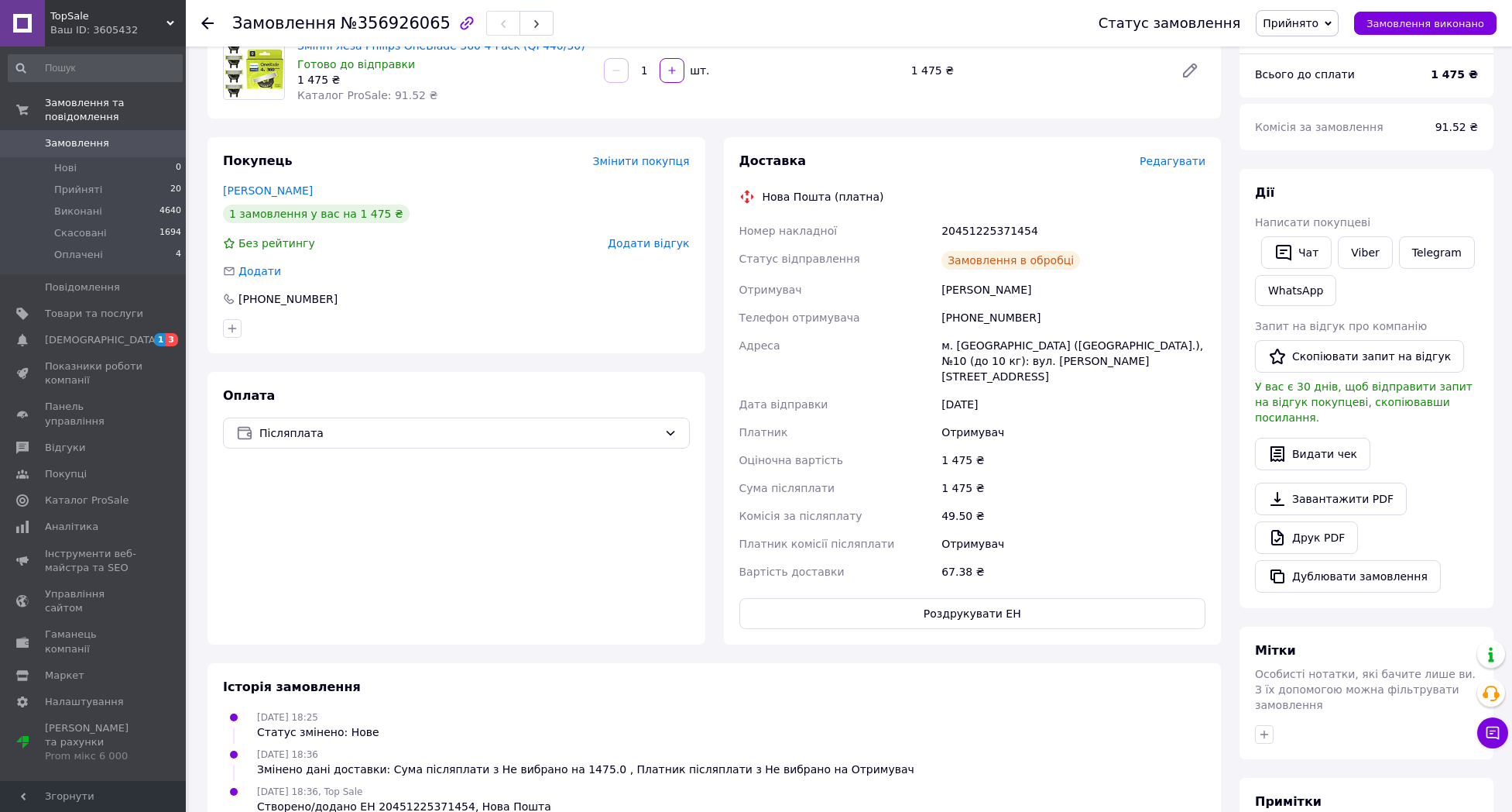
click at [142, 147] on span "Замовлення" at bounding box center [94, 143] width 98 height 14
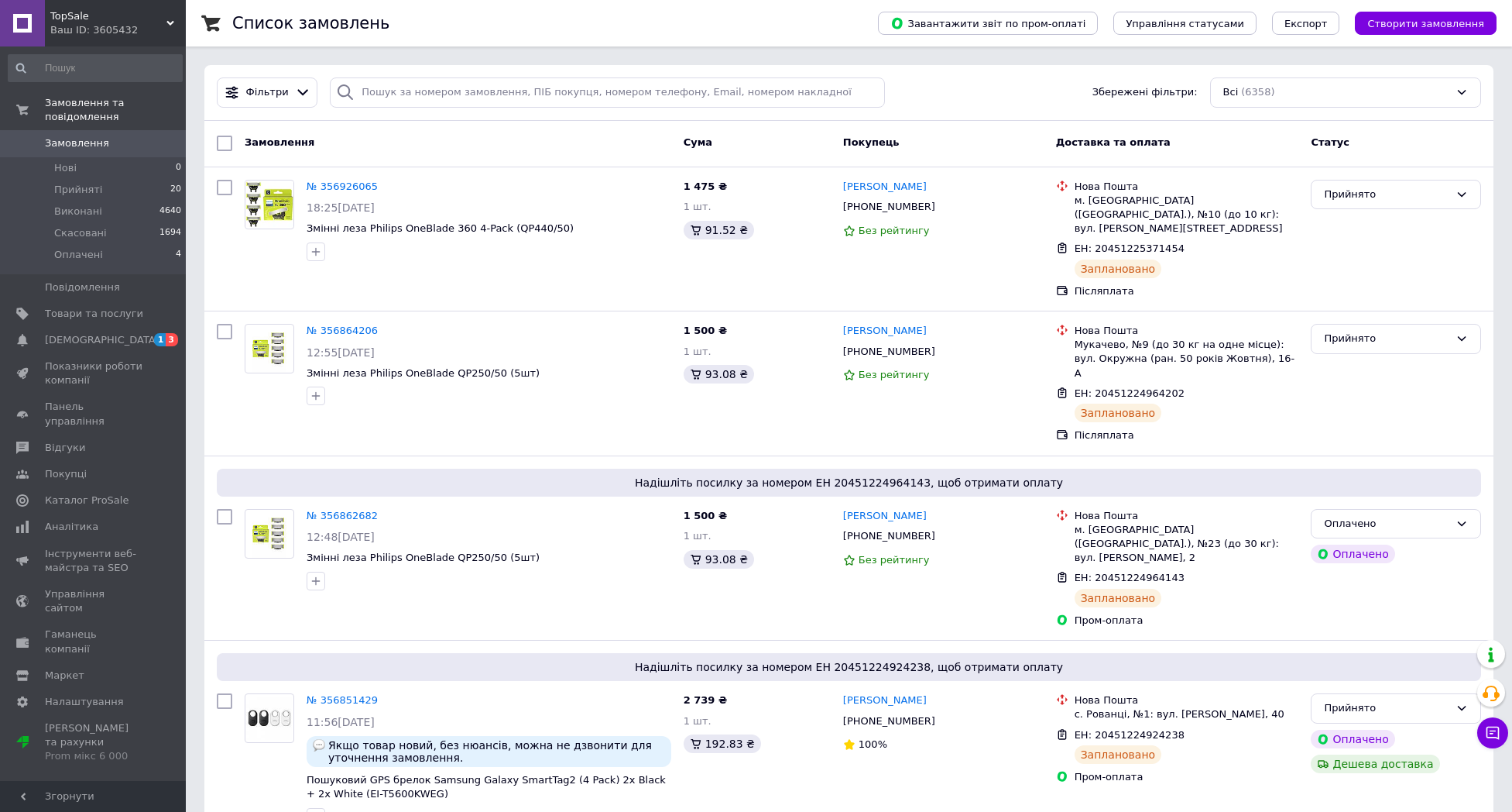
click at [128, 152] on link "Замовлення 0" at bounding box center [95, 143] width 191 height 26
click at [100, 151] on link "Замовлення 0" at bounding box center [95, 143] width 191 height 26
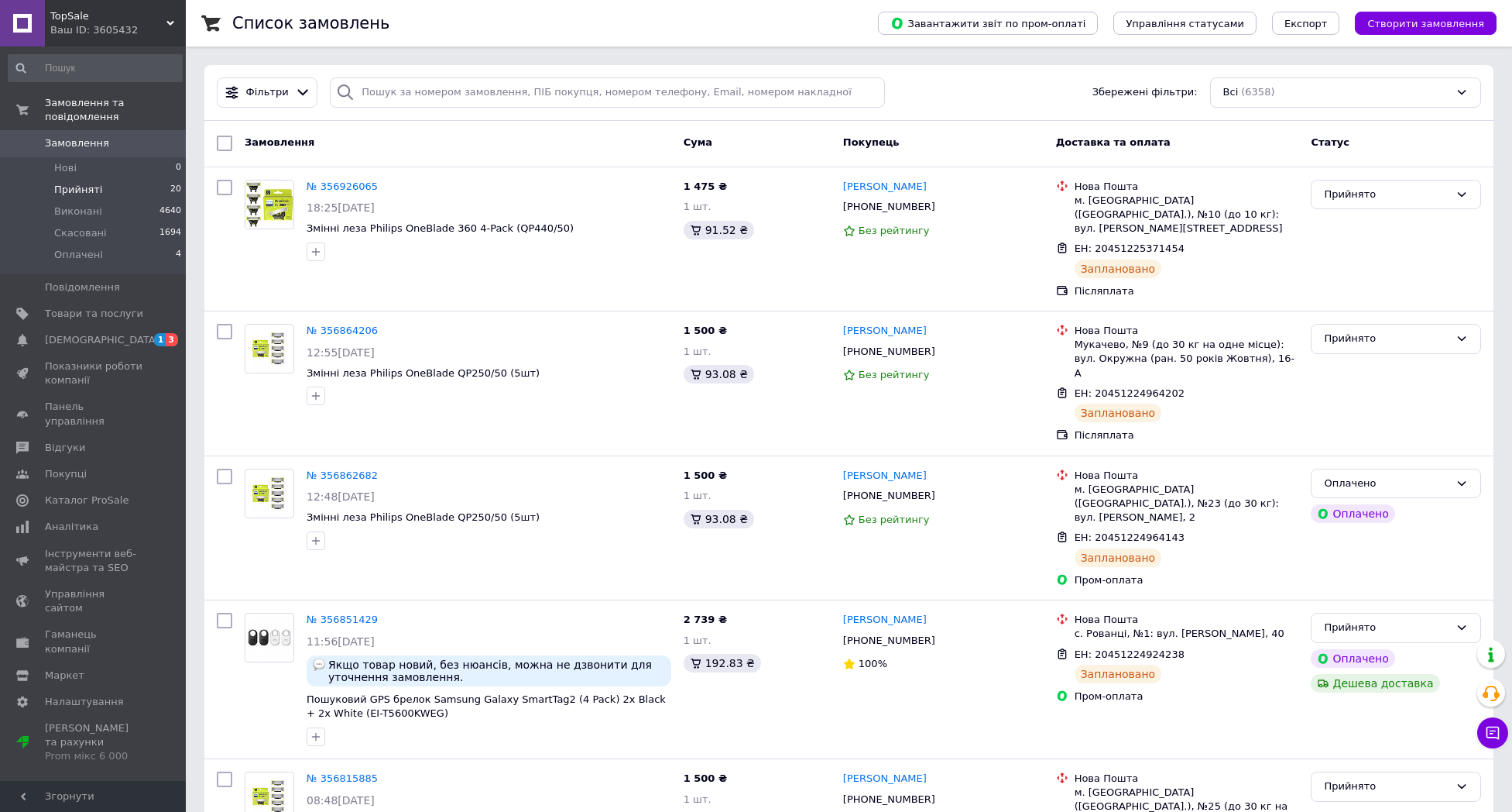
click at [57, 188] on span "Прийняті" at bounding box center [78, 189] width 48 height 14
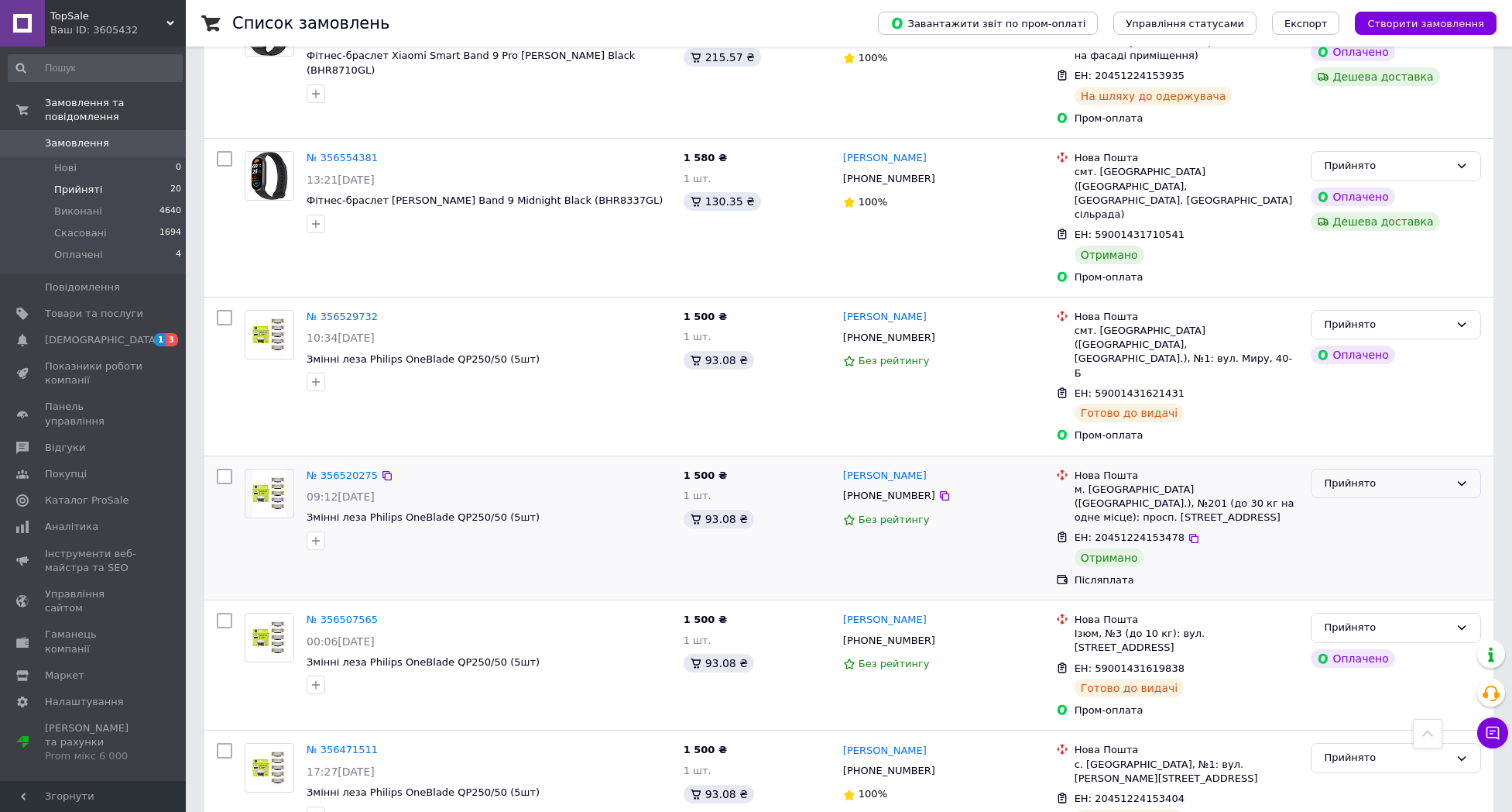
click at [1337, 476] on div "Прийнято" at bounding box center [1386, 484] width 125 height 16
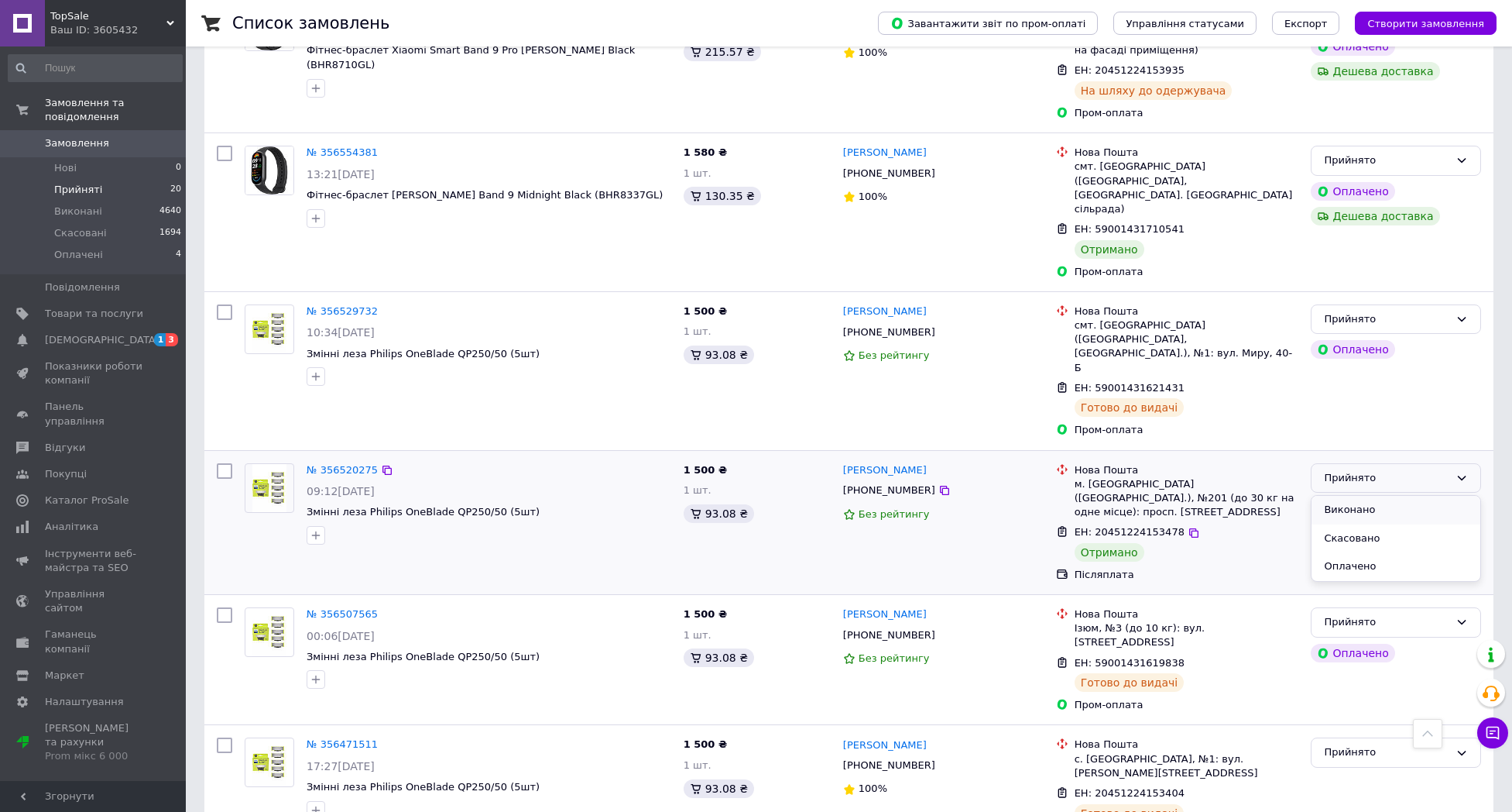
click at [1350, 496] on li "Виконано" at bounding box center [1396, 510] width 169 height 29
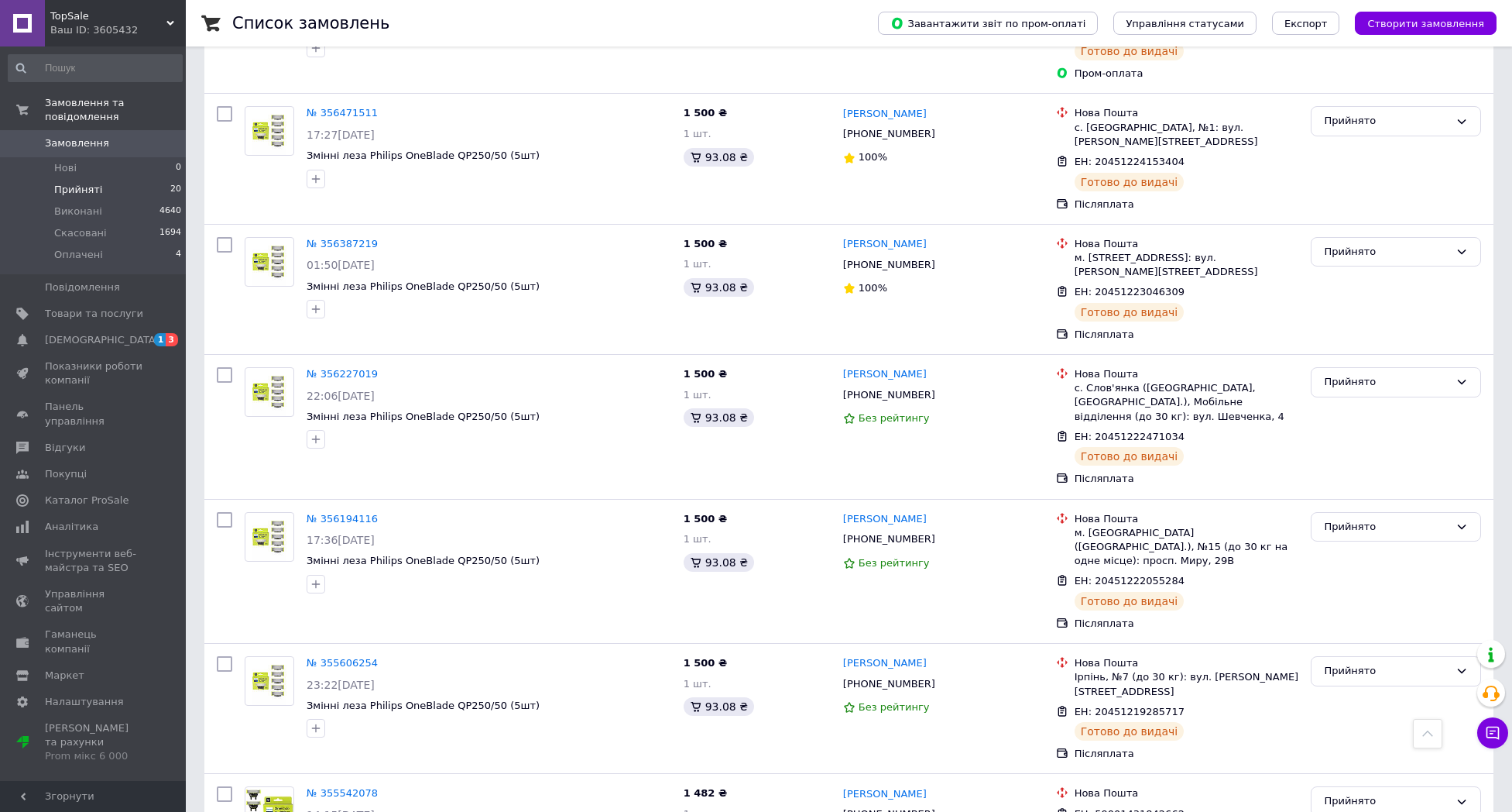
scroll to position [2074, 0]
click at [136, 333] on span "[DEMOGRAPHIC_DATA]" at bounding box center [94, 340] width 98 height 14
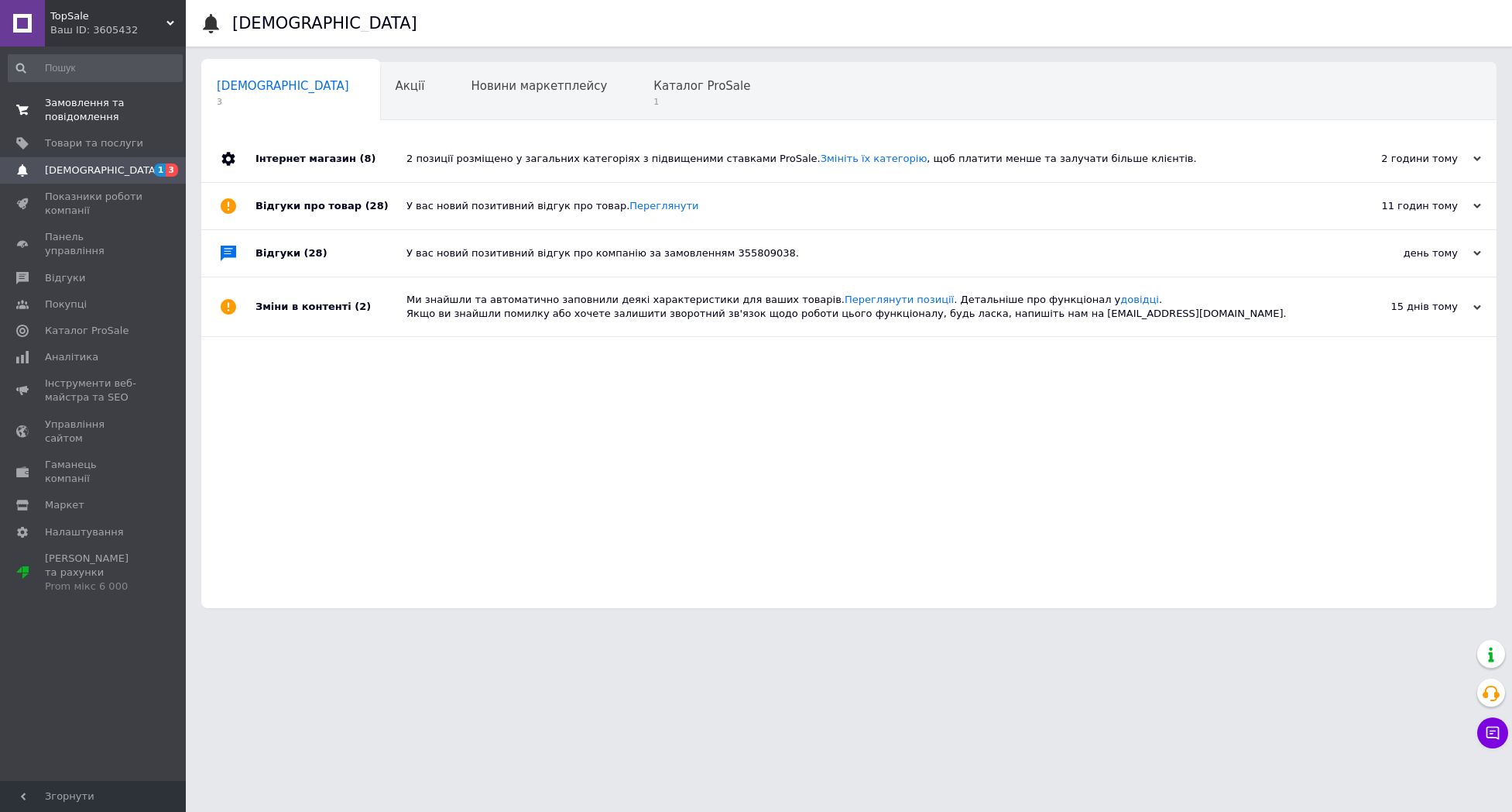
scroll to position [1, 0]
click at [106, 111] on span "Замовлення та повідомлення" at bounding box center [94, 110] width 98 height 28
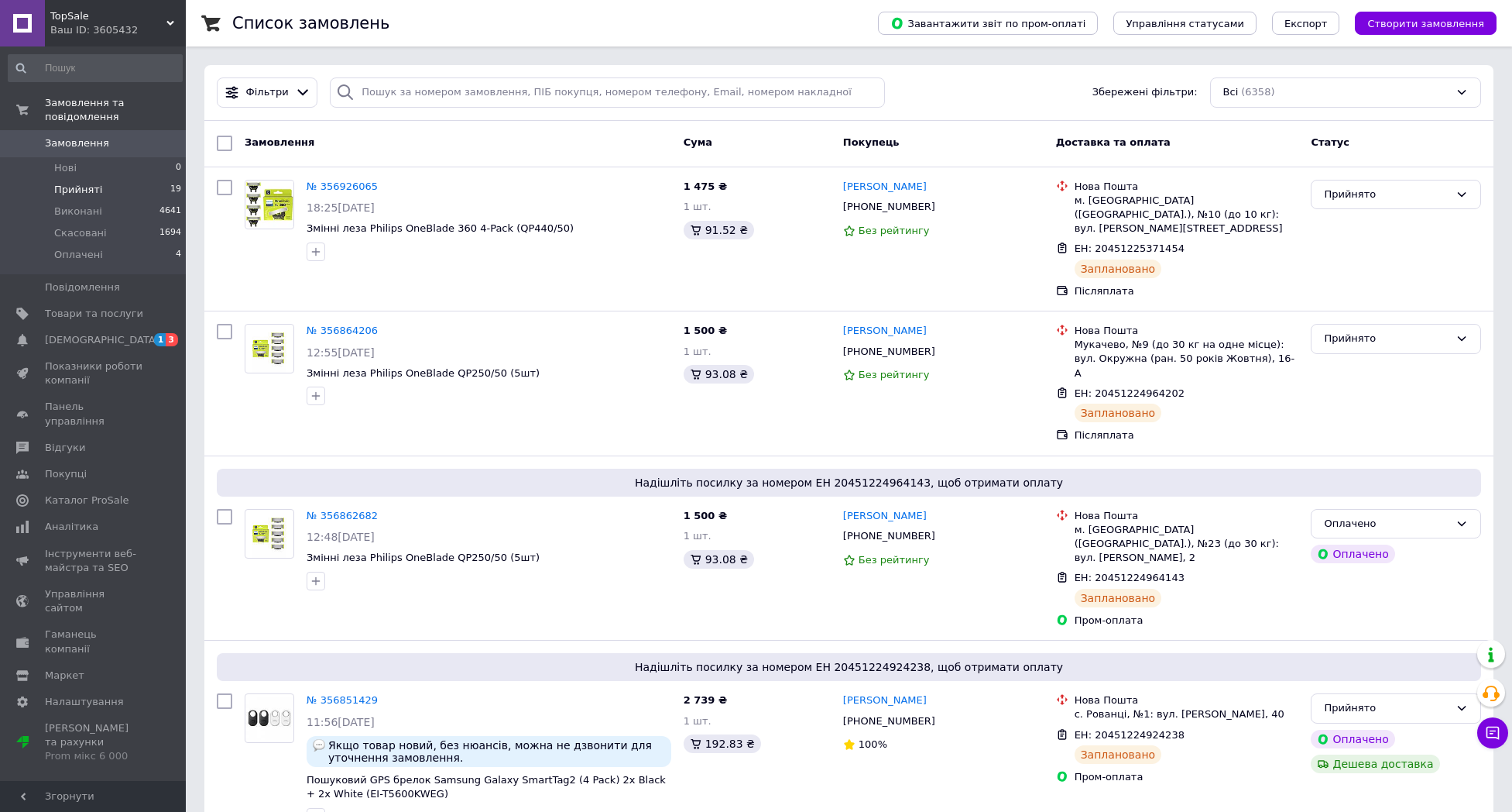
click at [124, 196] on li "Прийняті 19" at bounding box center [95, 190] width 191 height 21
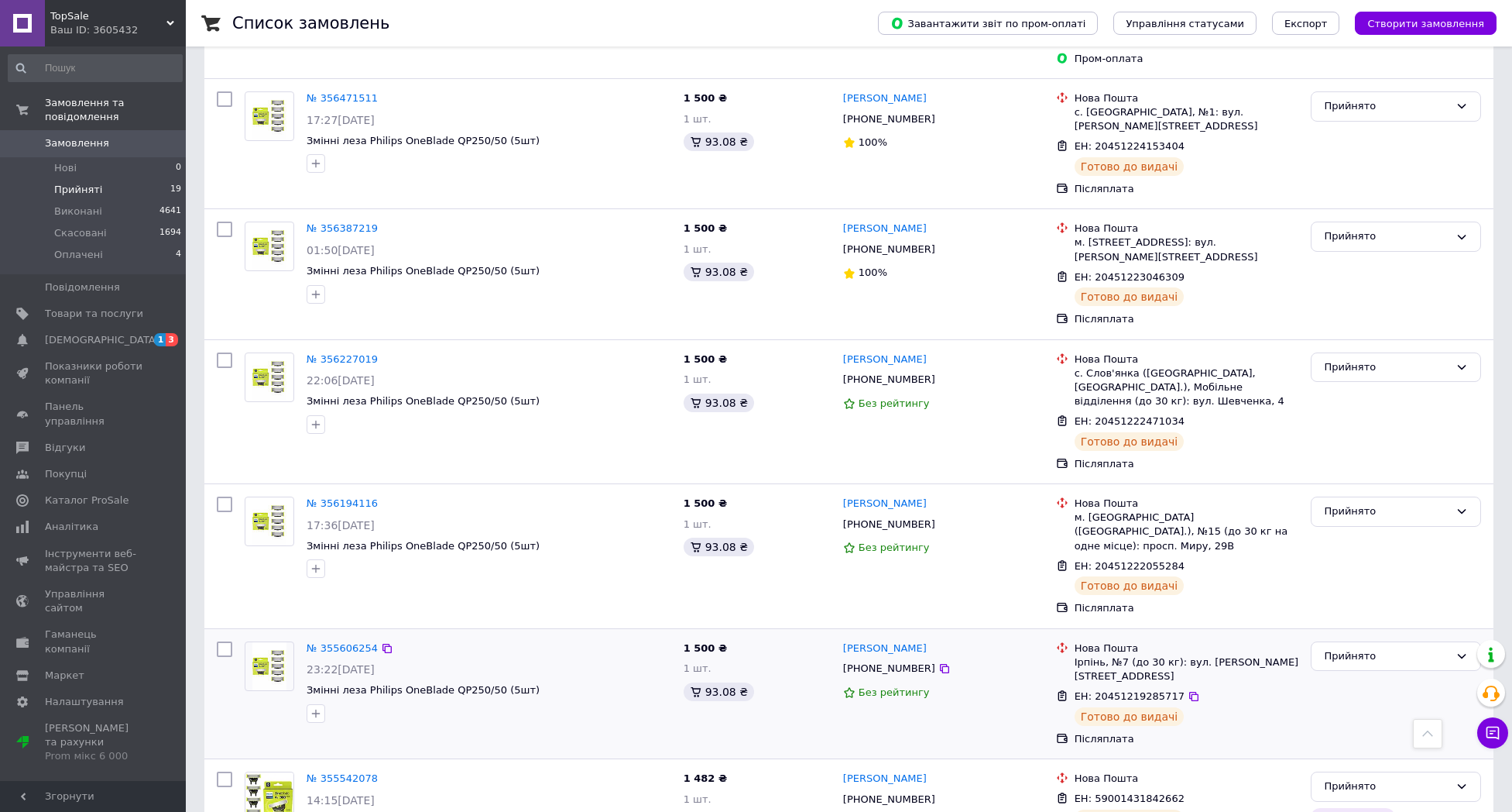
scroll to position [1945, 0]
click at [137, 147] on span "Замовлення" at bounding box center [94, 143] width 98 height 14
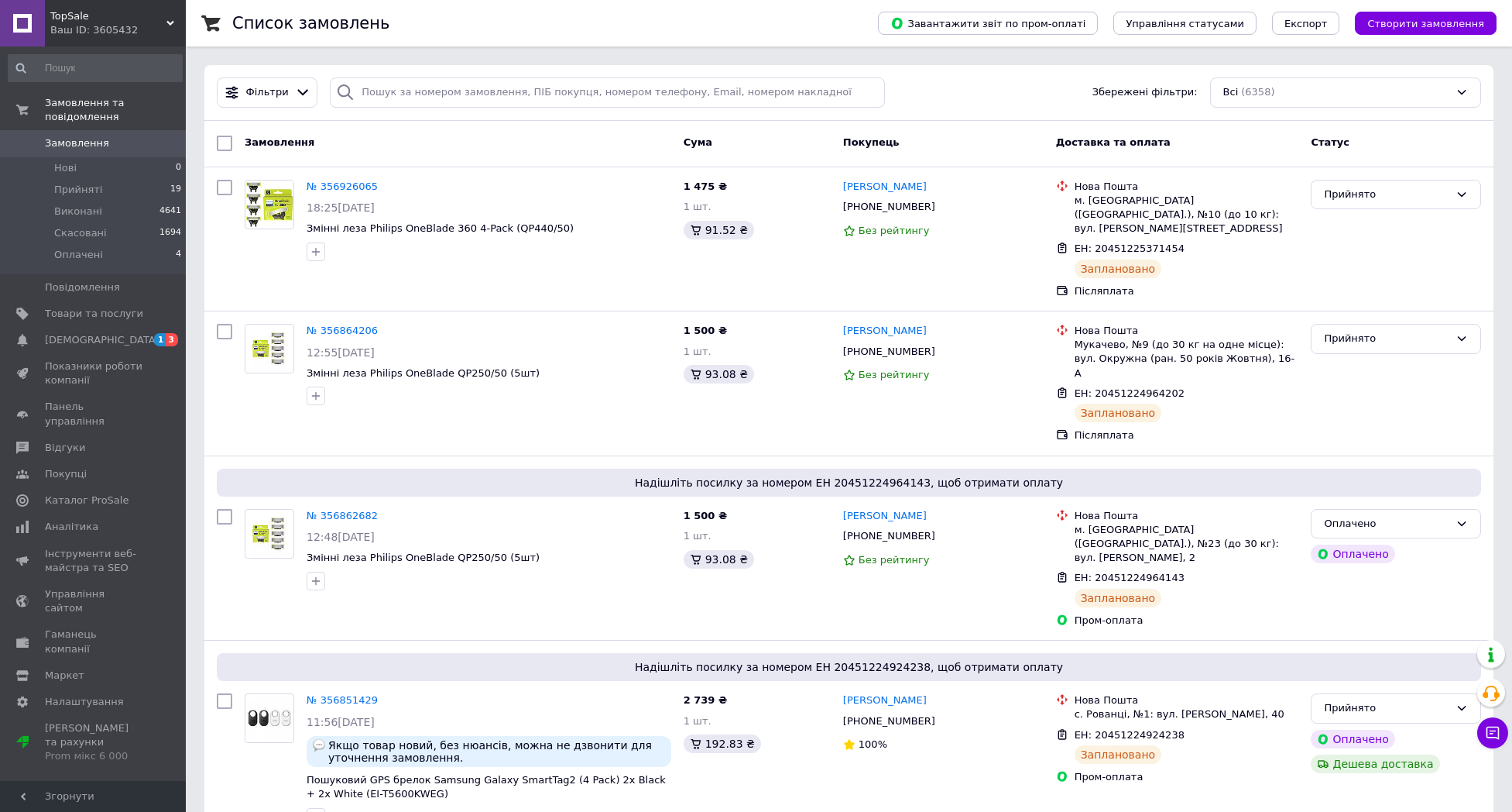
click at [97, 145] on span "Замовлення" at bounding box center [77, 143] width 65 height 14
click at [133, 196] on li "Прийняті 19" at bounding box center [95, 190] width 191 height 21
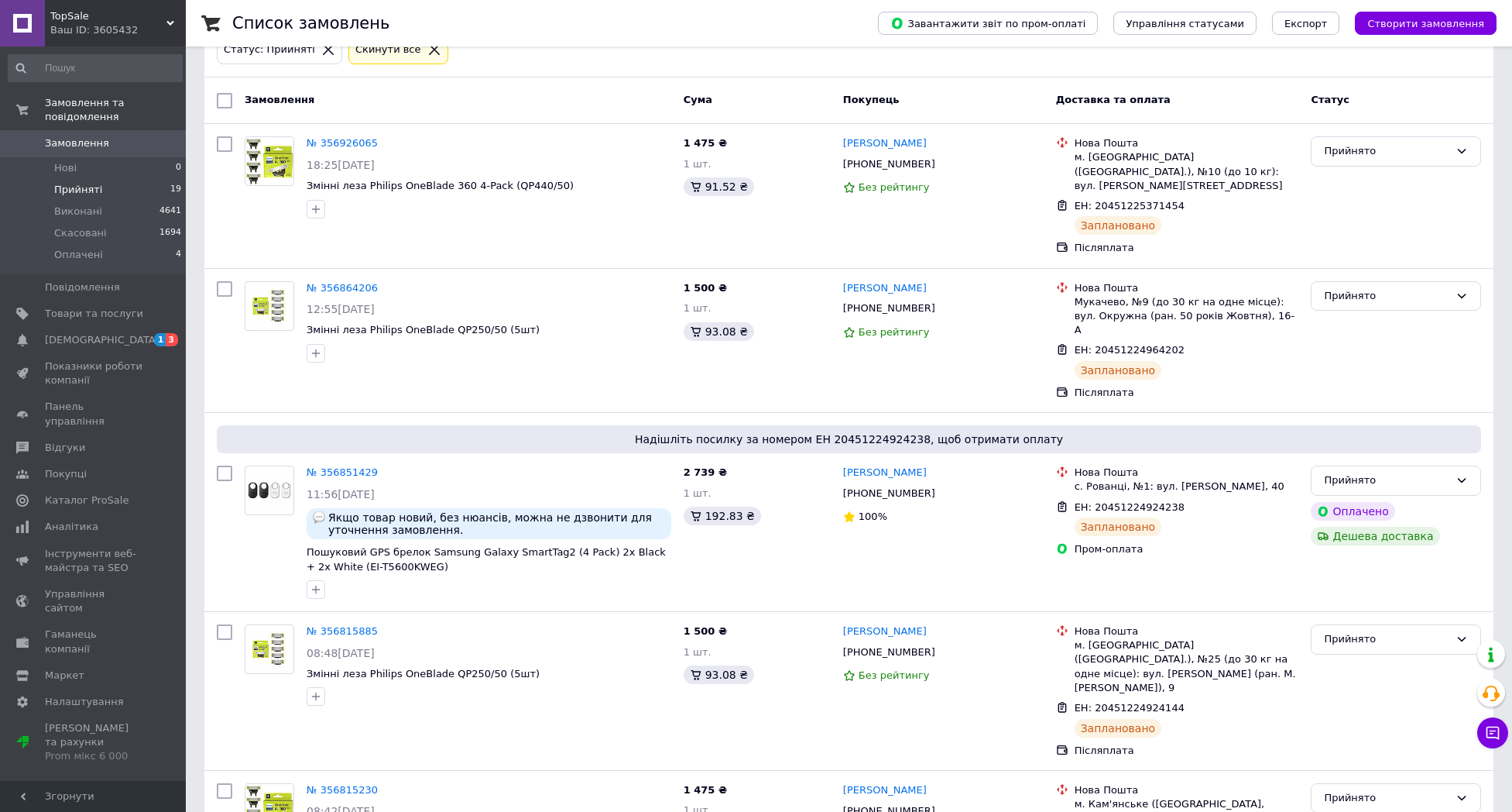
scroll to position [165, 0]
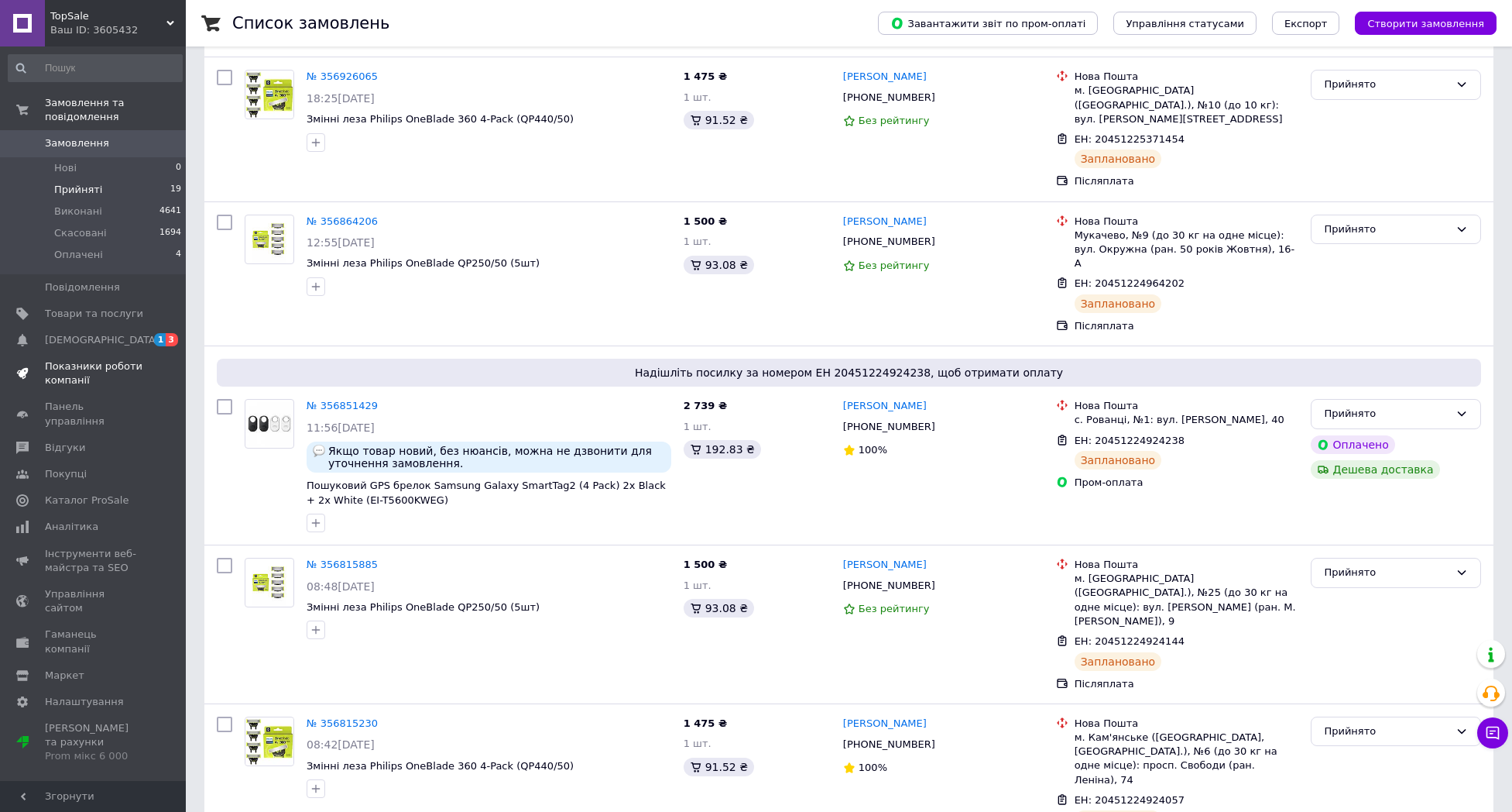
click at [111, 373] on span "Показники роботи компанії" at bounding box center [94, 373] width 98 height 28
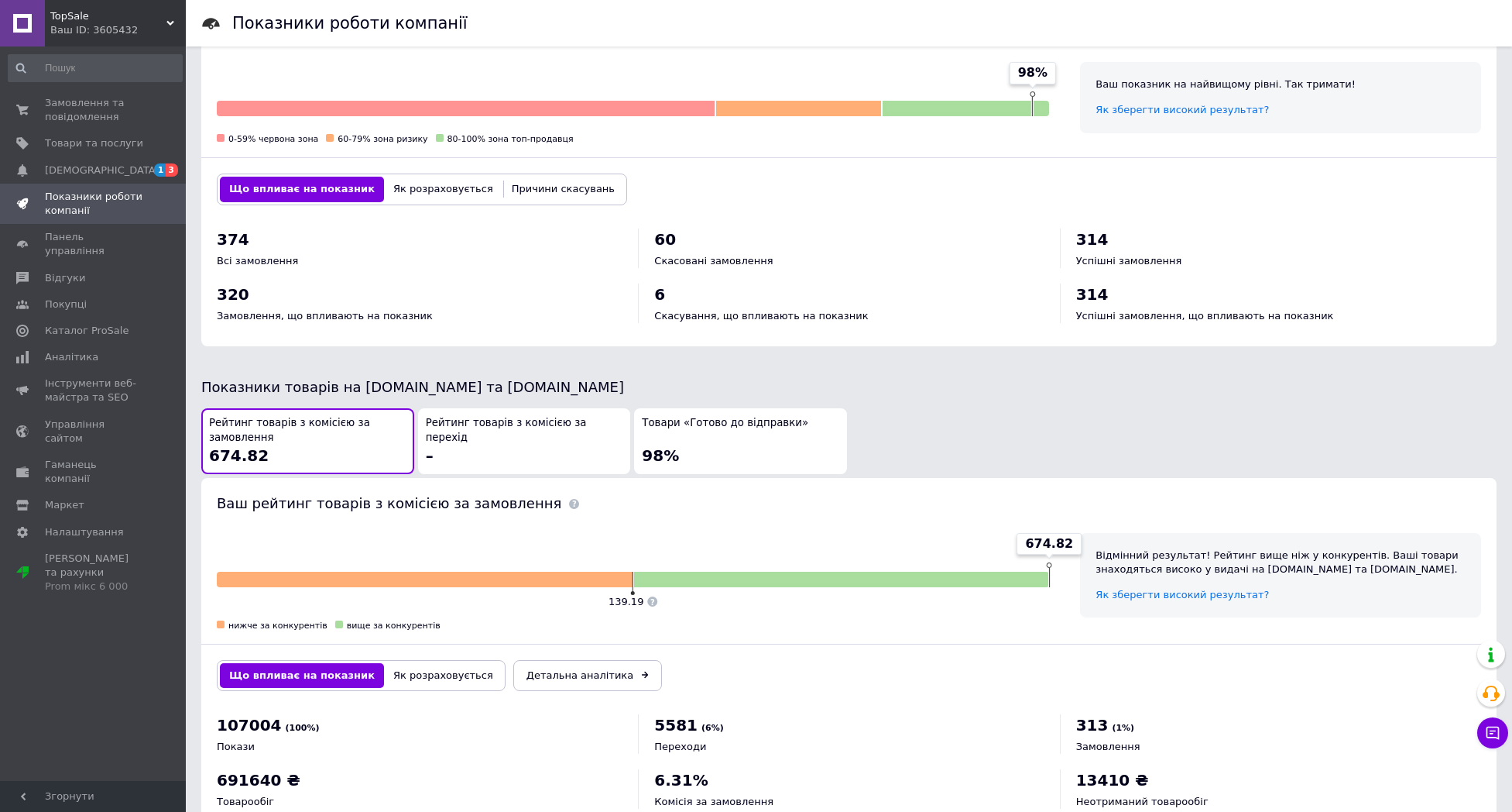
scroll to position [503, 0]
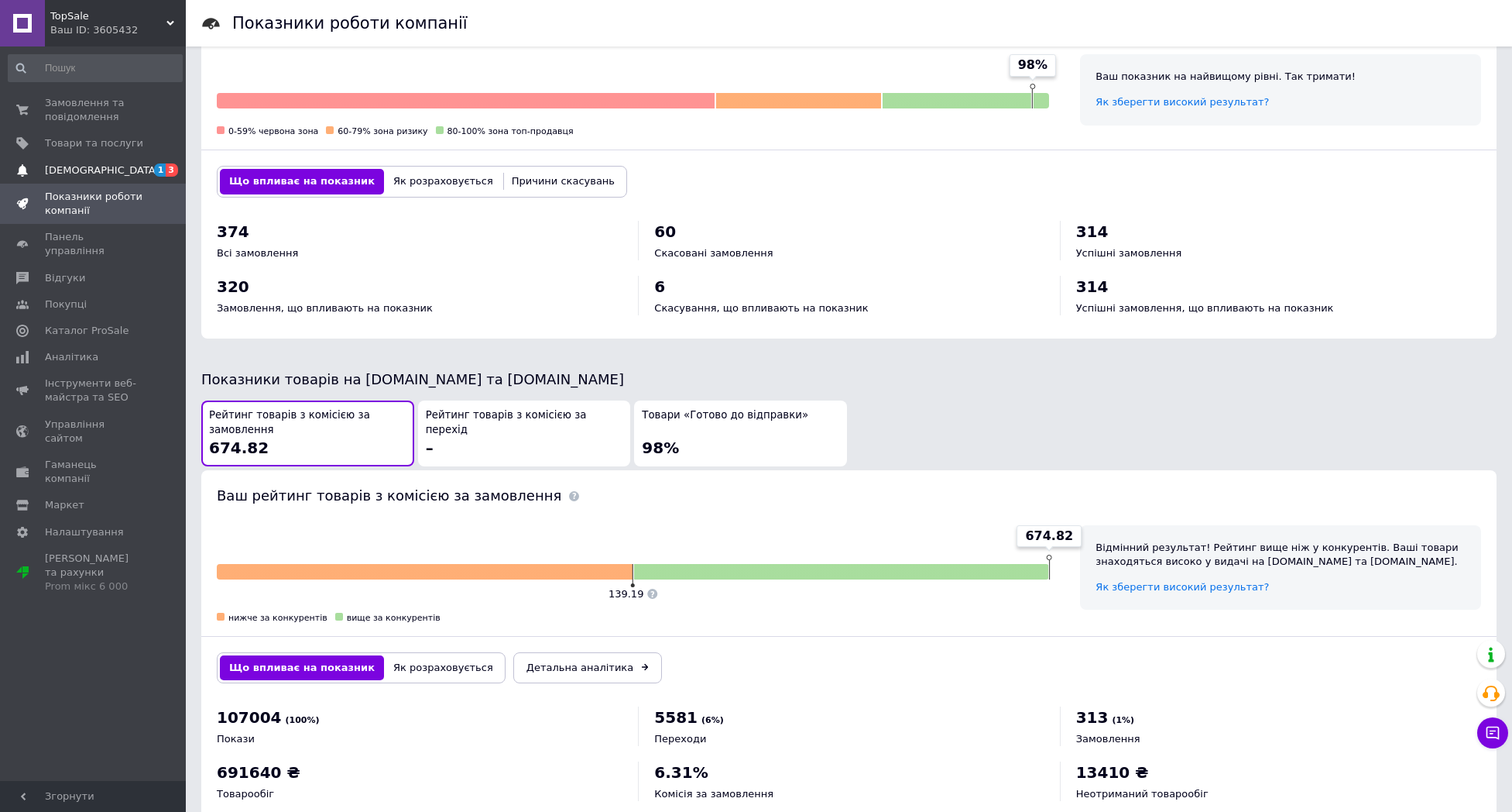
click at [104, 173] on span "[DEMOGRAPHIC_DATA]" at bounding box center [94, 170] width 98 height 14
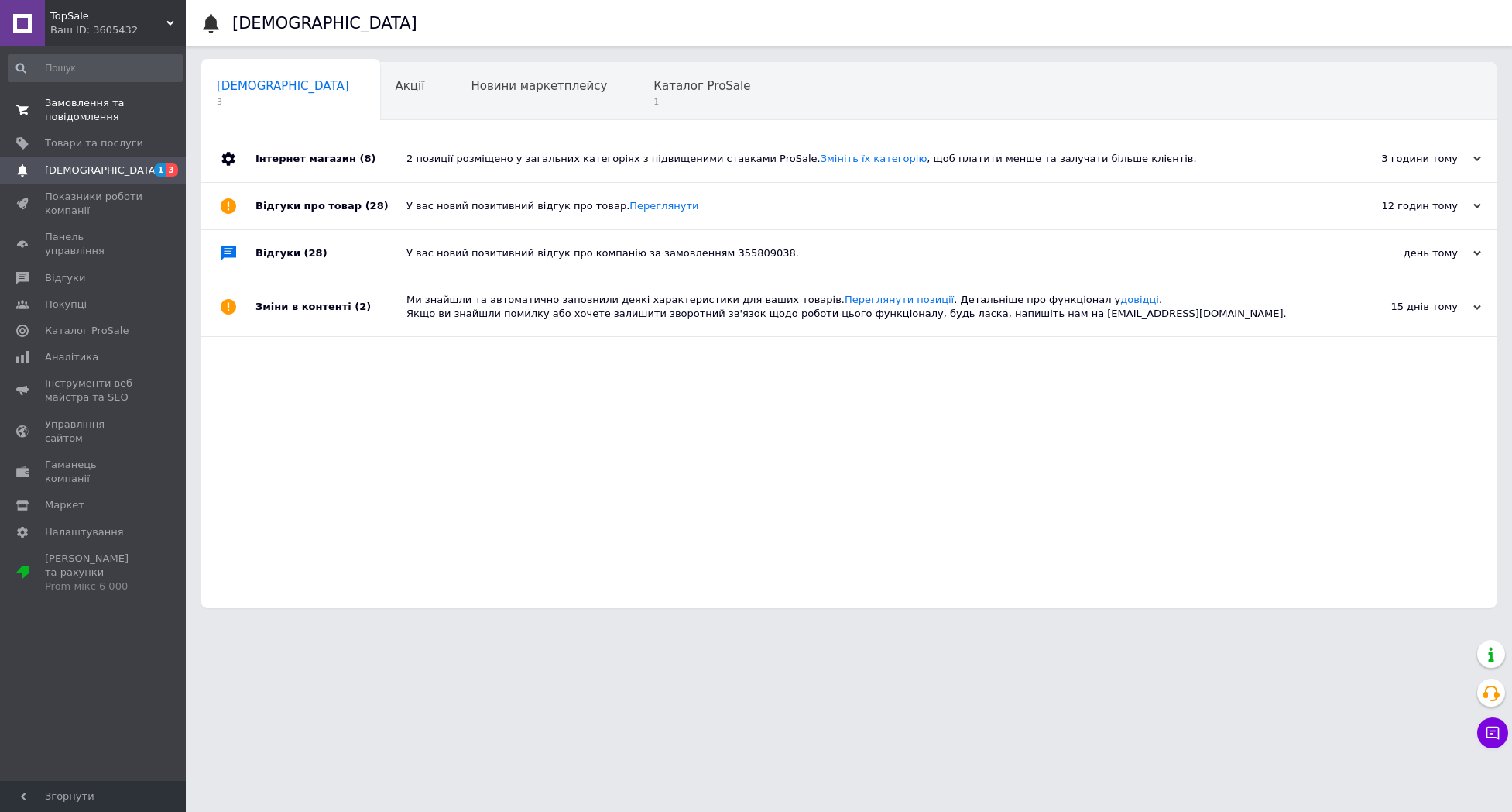
click at [118, 120] on span "Замовлення та повідомлення" at bounding box center [94, 110] width 98 height 28
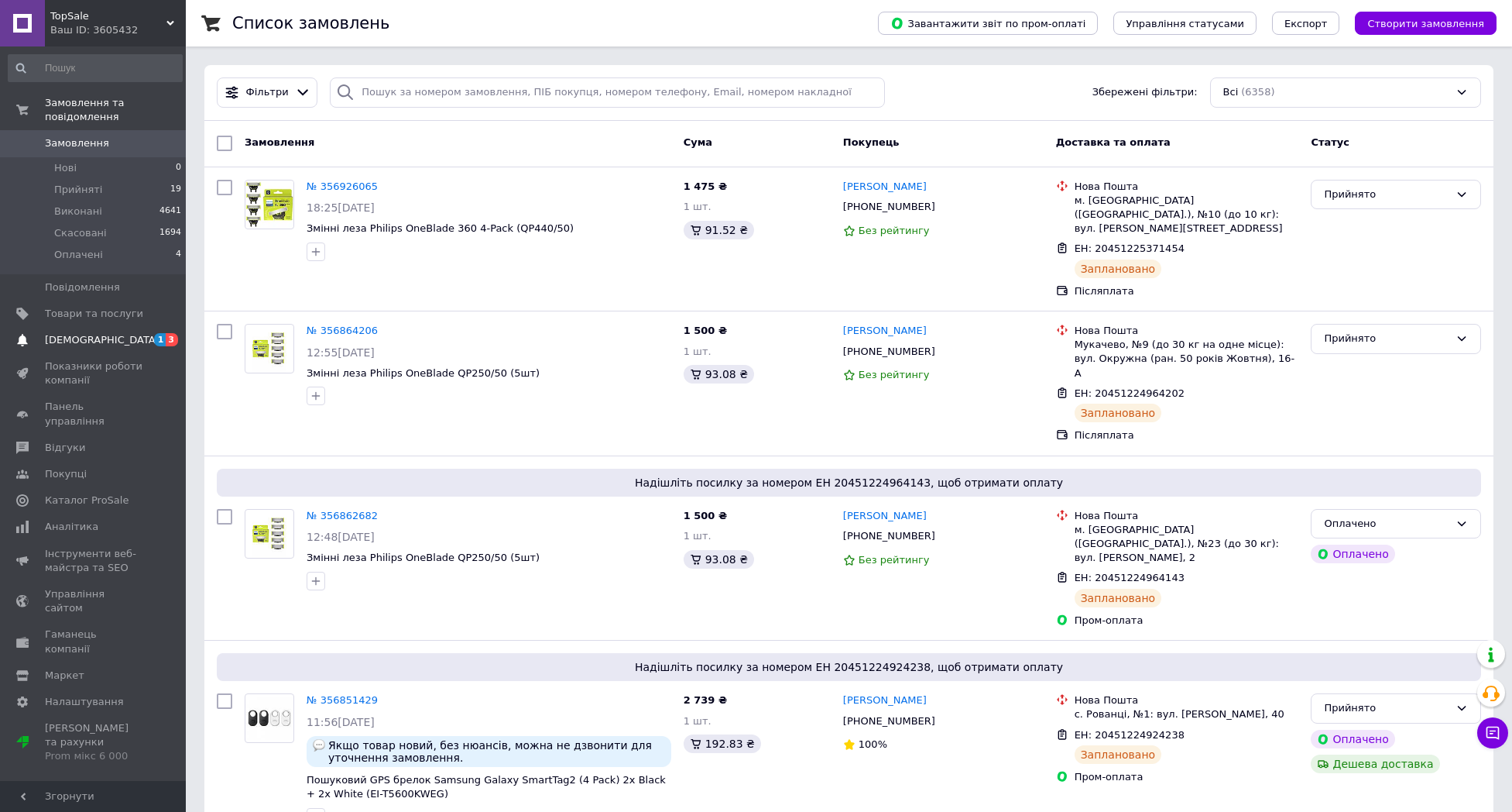
click at [133, 340] on span "[DEMOGRAPHIC_DATA]" at bounding box center [94, 340] width 98 height 14
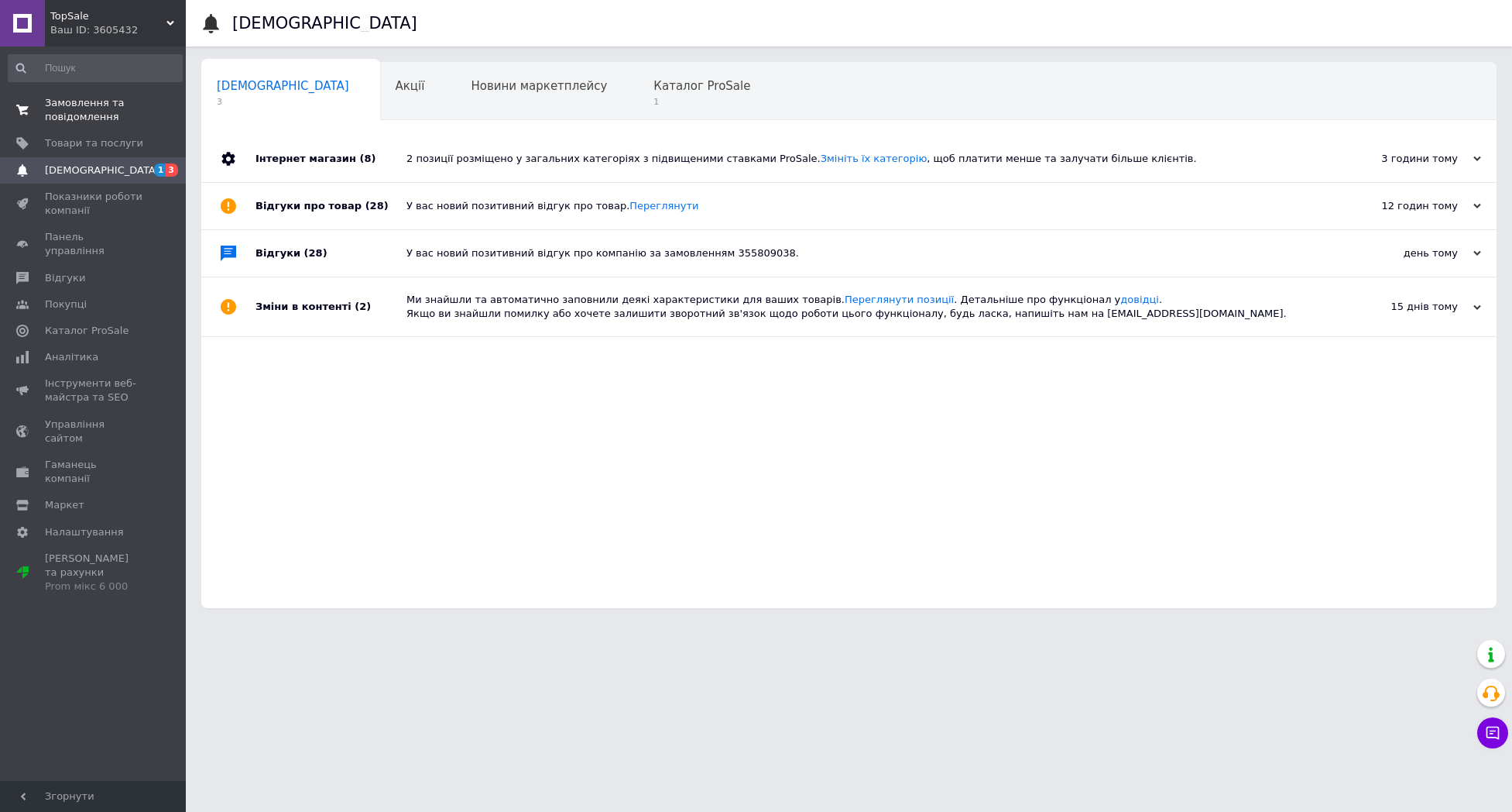
click at [136, 111] on span "Замовлення та повідомлення" at bounding box center [94, 110] width 98 height 28
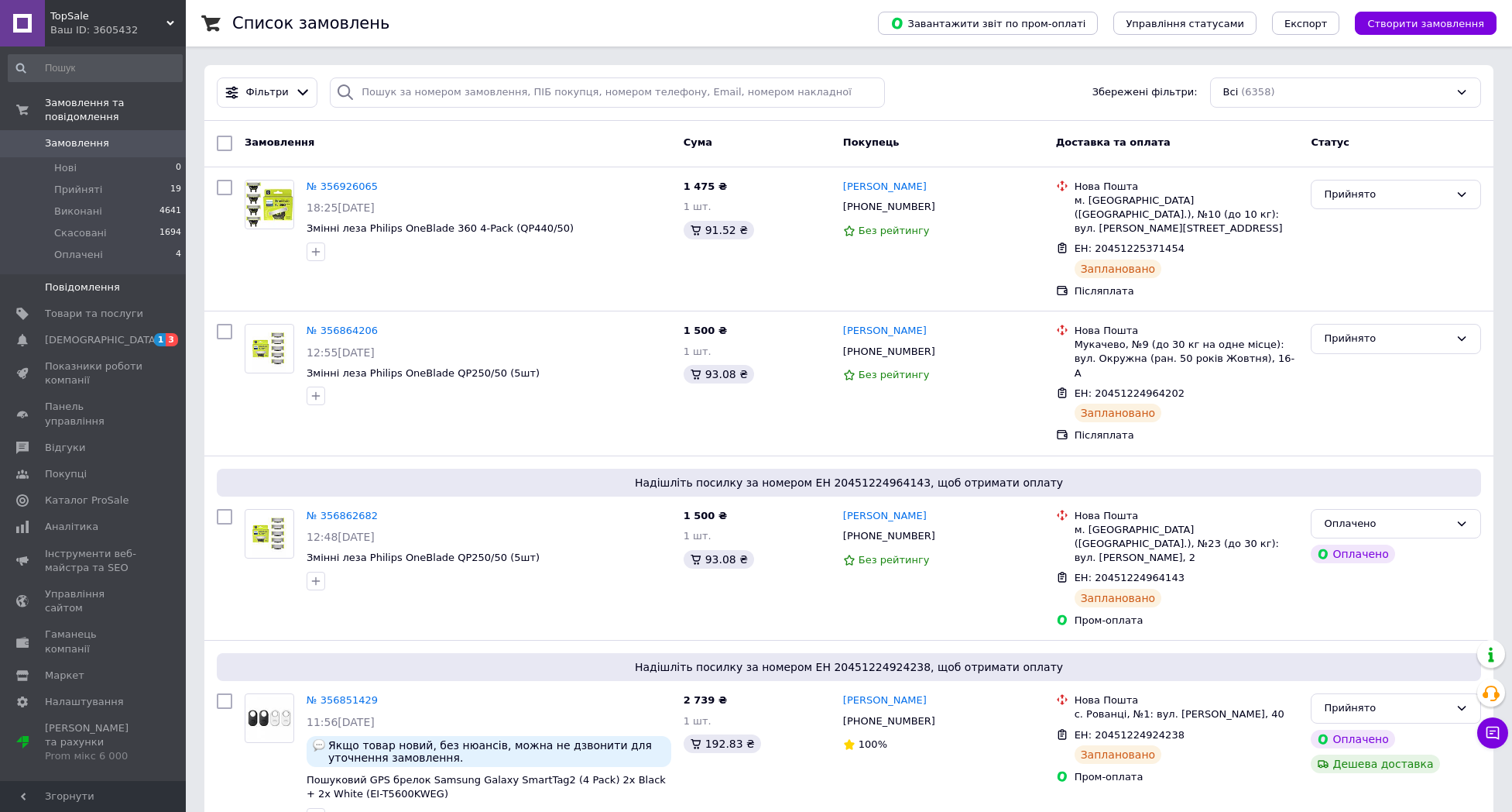
scroll to position [3, 0]
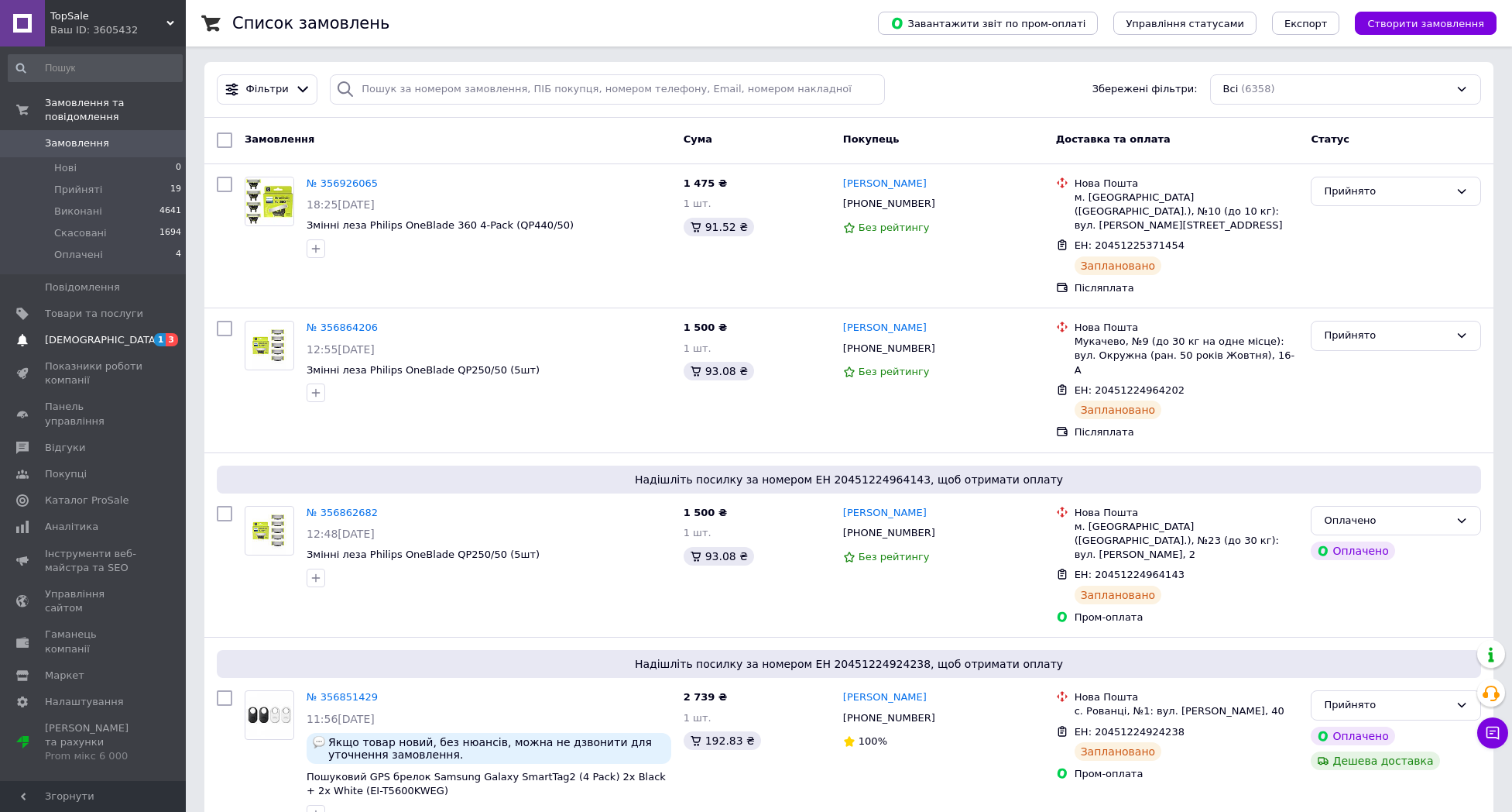
click at [82, 334] on span "[DEMOGRAPHIC_DATA]" at bounding box center [102, 340] width 115 height 14
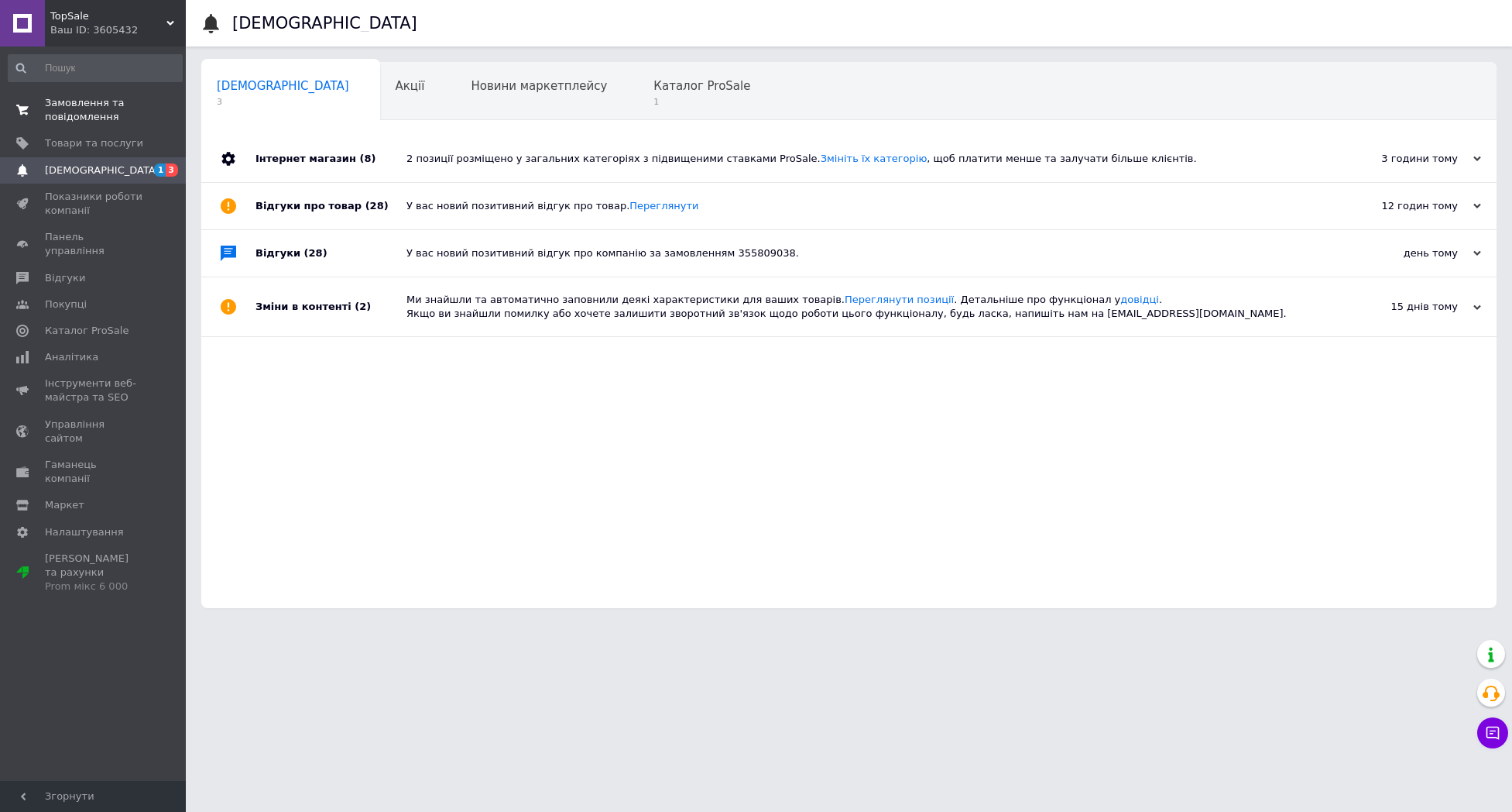
click at [104, 123] on span "Замовлення та повідомлення" at bounding box center [94, 110] width 98 height 28
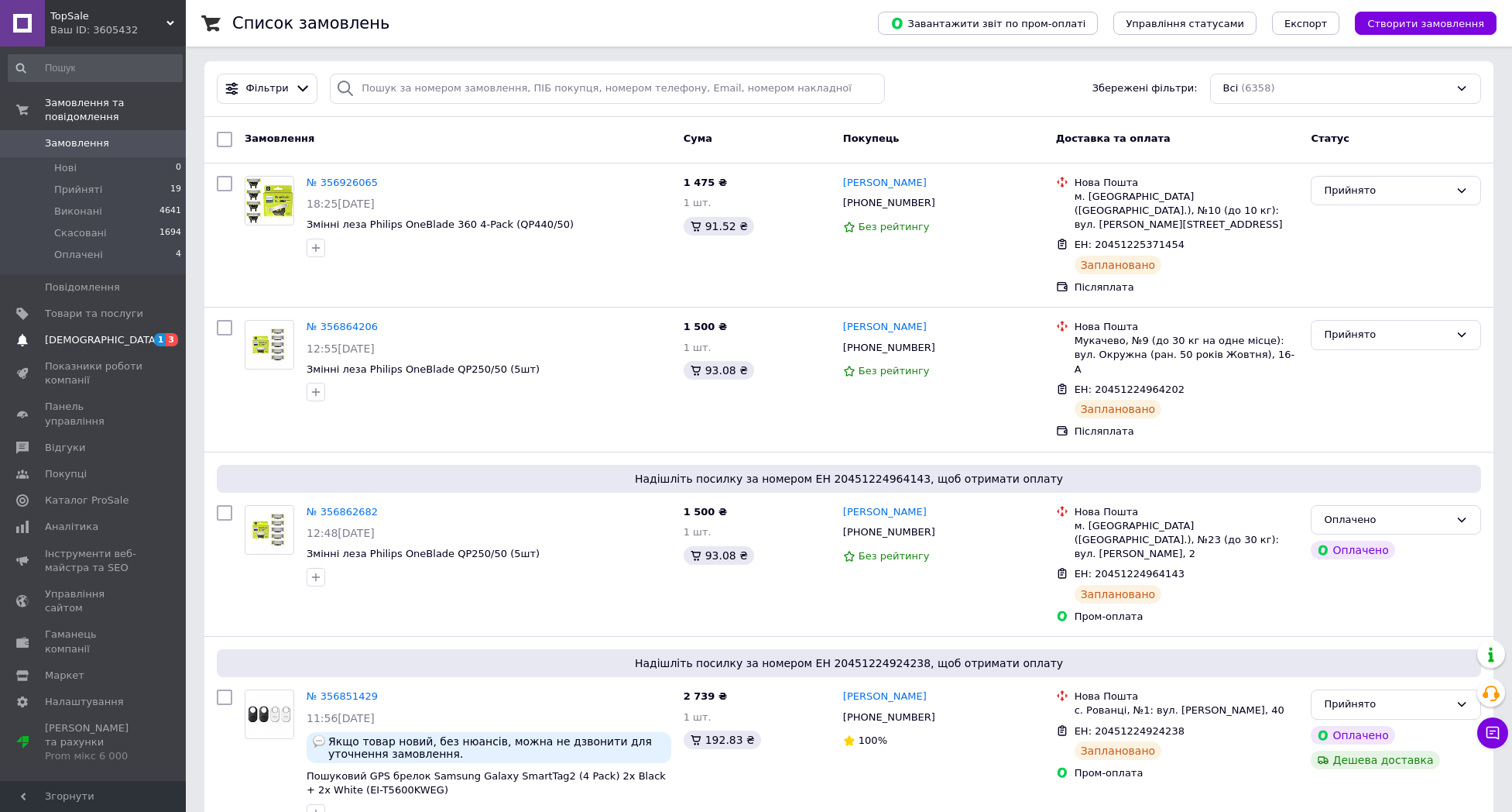
scroll to position [6, 0]
click at [123, 347] on link "Сповіщення 1 3" at bounding box center [95, 340] width 191 height 26
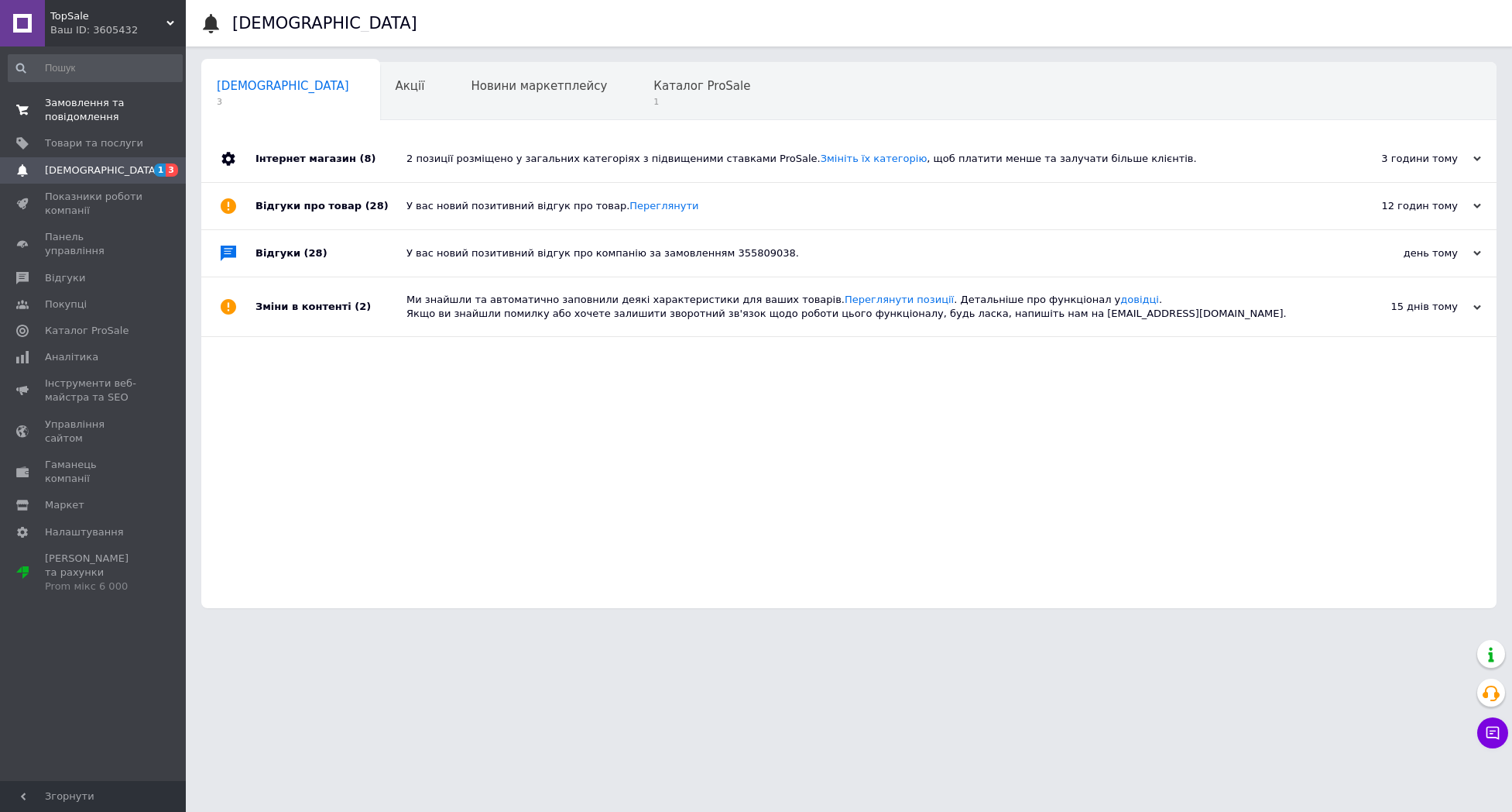
click at [93, 105] on span "Замовлення та повідомлення" at bounding box center [94, 110] width 98 height 28
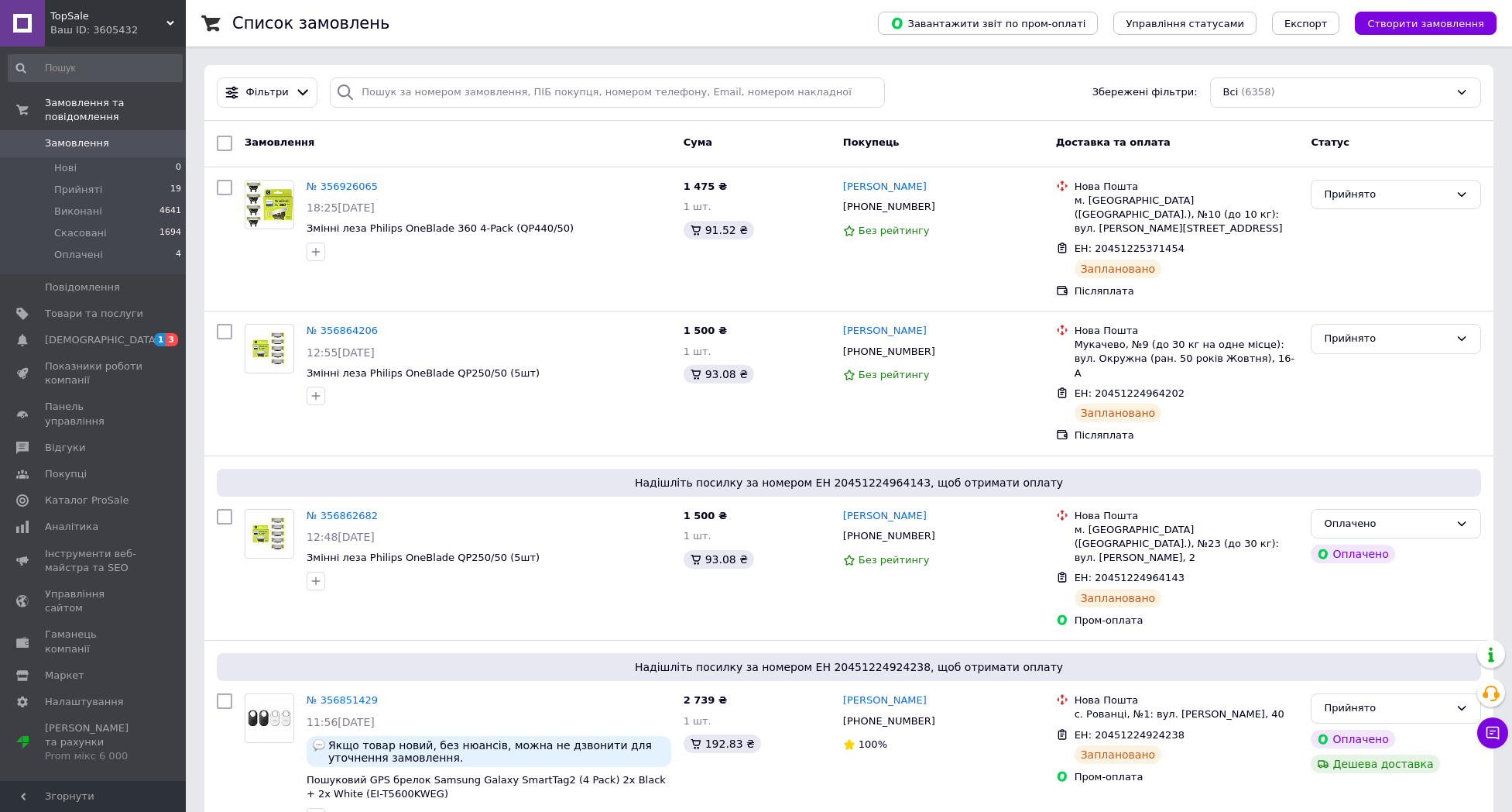
click at [1242, 133] on div "Доставка та оплата" at bounding box center [1177, 143] width 255 height 28
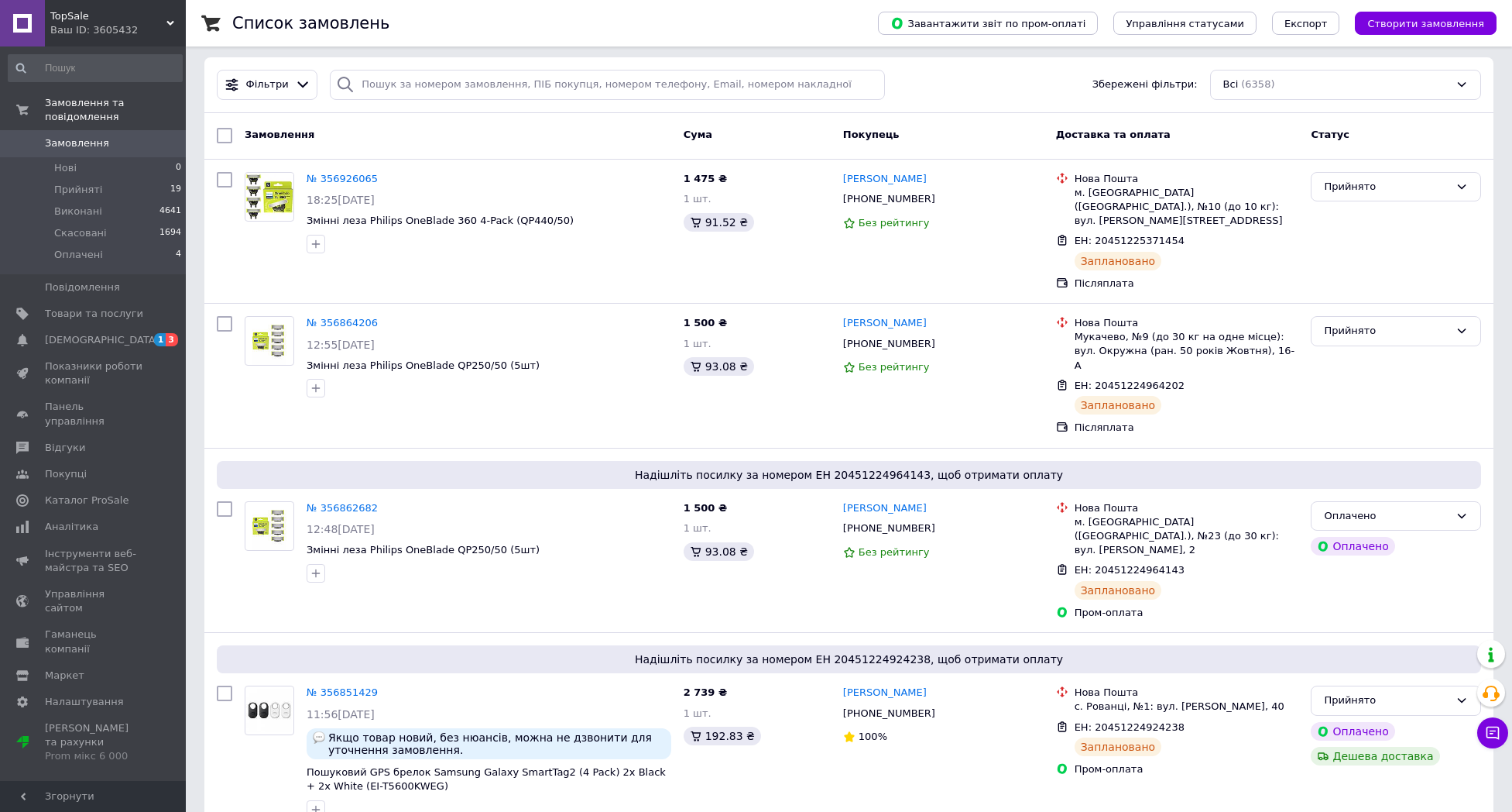
click at [92, 137] on span "Замовлення" at bounding box center [77, 143] width 65 height 14
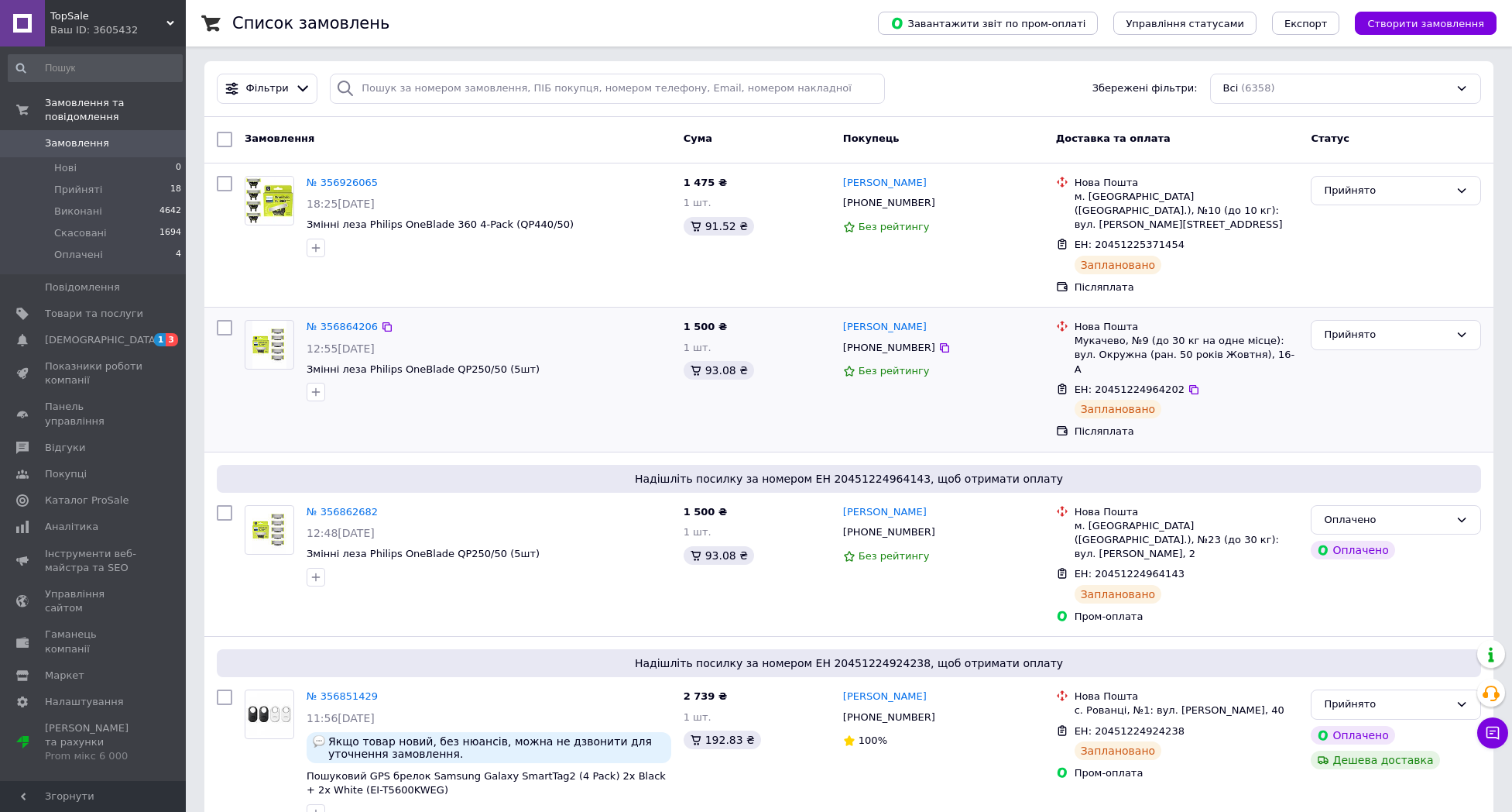
scroll to position [10, 1]
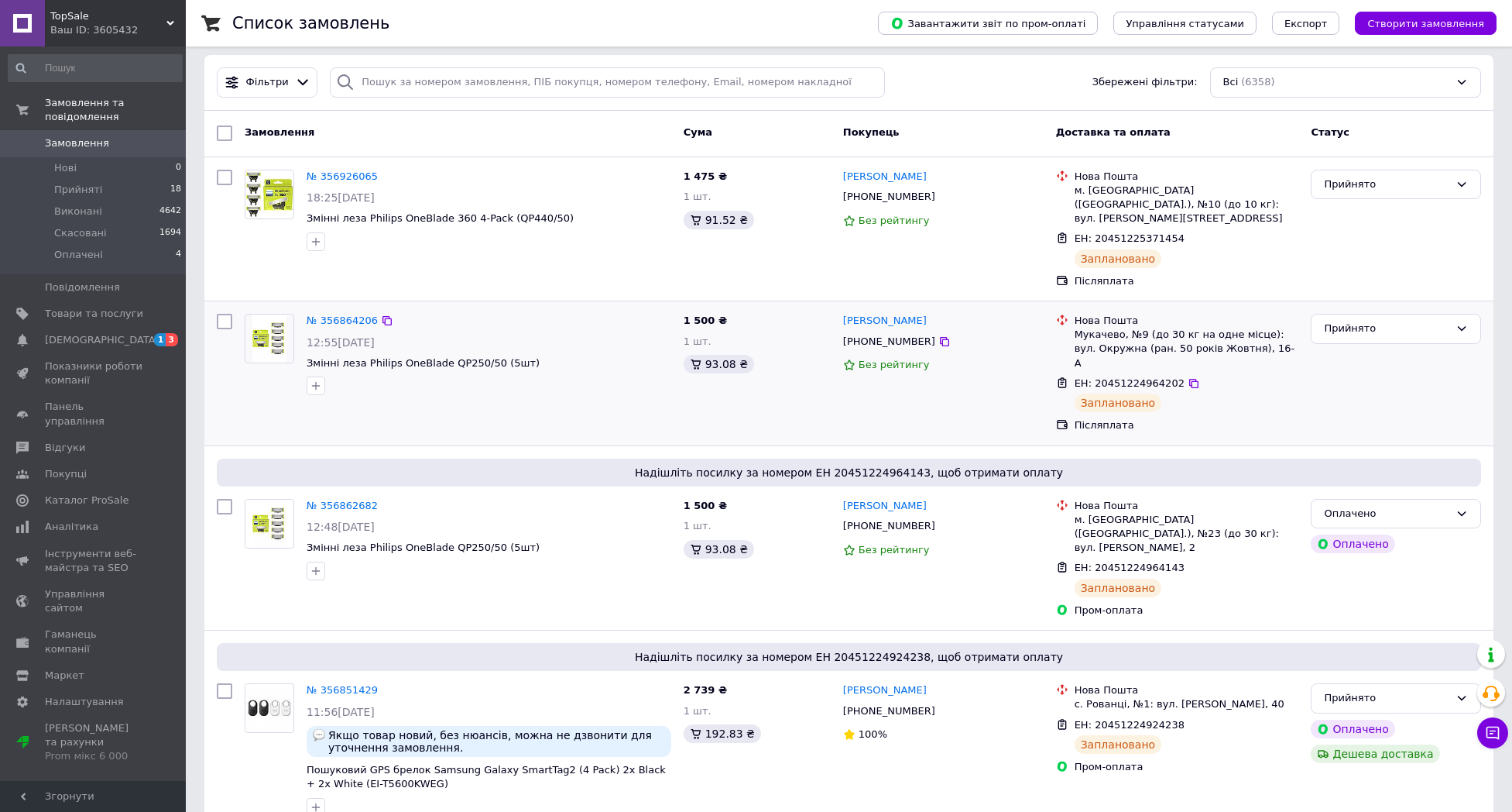
click at [783, 373] on div "1 500 ₴ 1 шт. 93.08 ₴" at bounding box center [757, 373] width 160 height 132
